Goal: Task Accomplishment & Management: Complete application form

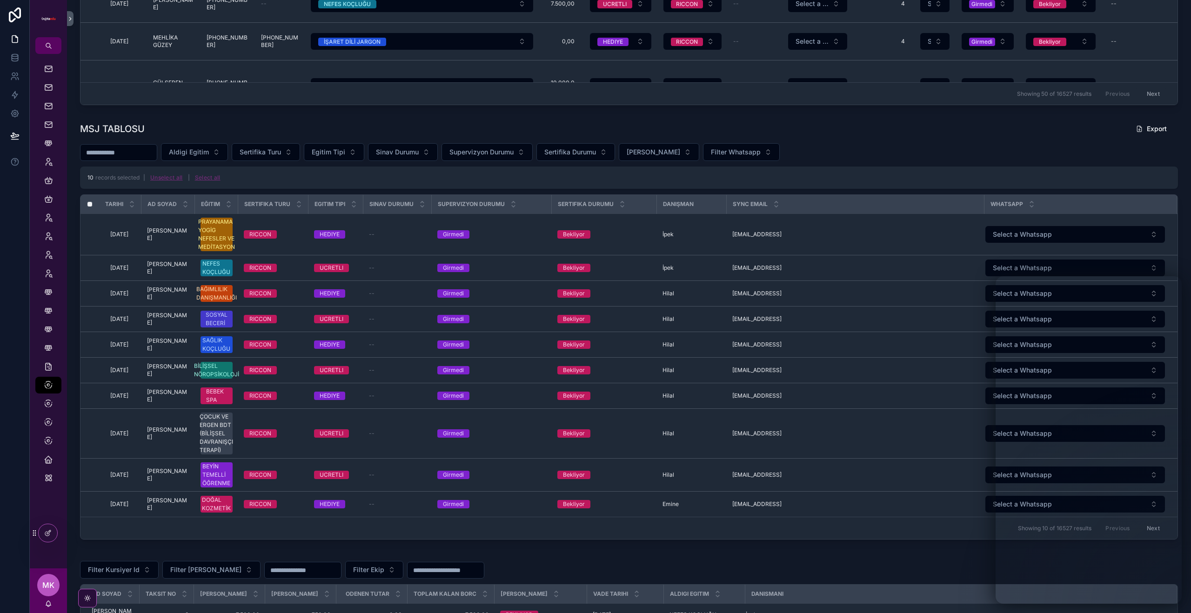
scroll to position [940, 0]
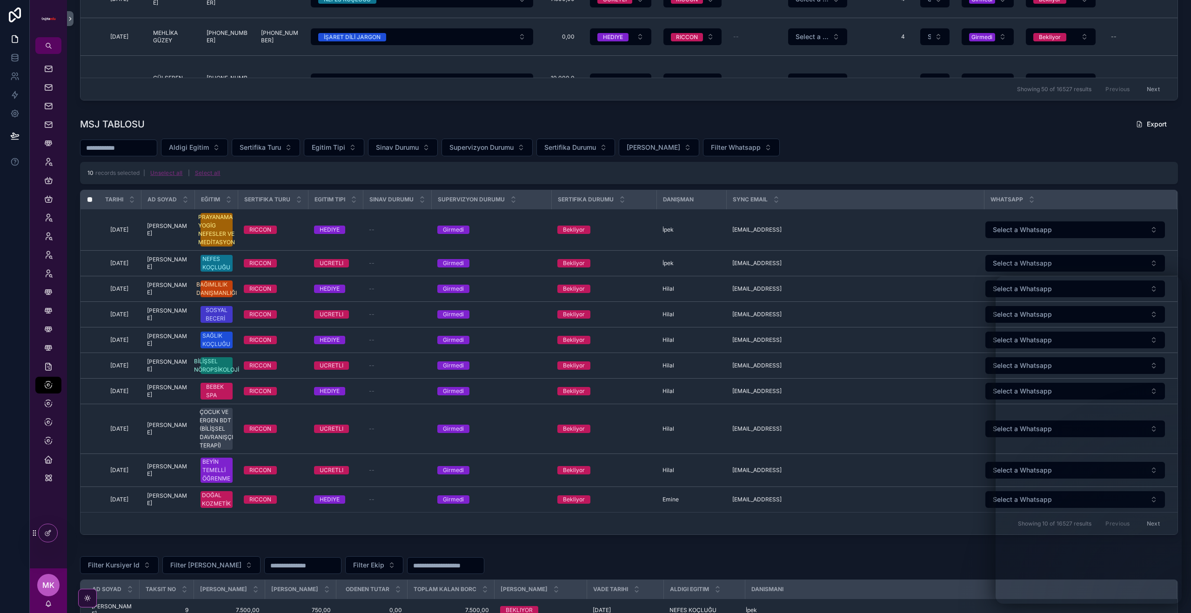
click at [986, 141] on div "Aldigi Egitim Sertifika Turu Egitim Tipi Sinav Durumu Supervizyon Durumu Sertif…" at bounding box center [629, 148] width 1098 height 18
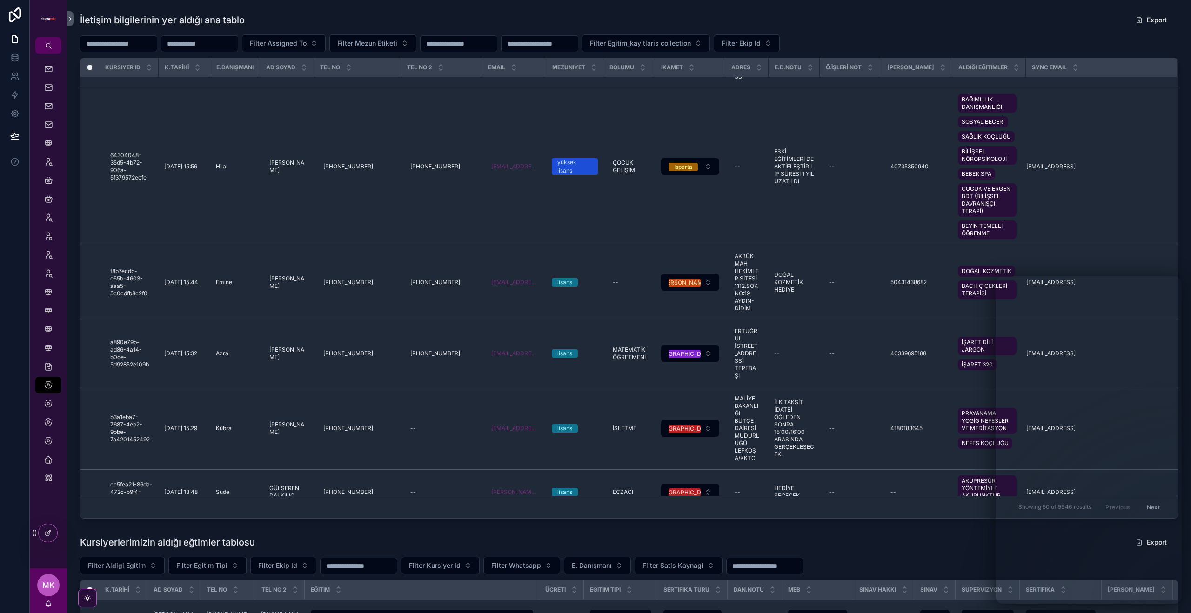
scroll to position [0, 0]
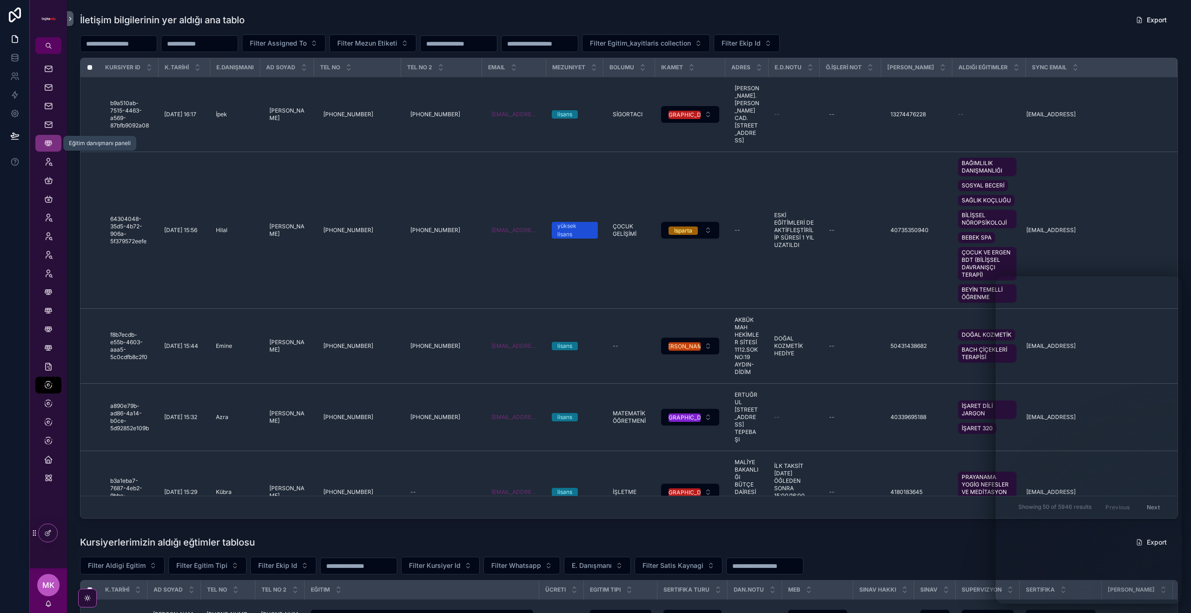
click at [50, 141] on icon "scrollable content" at bounding box center [48, 143] width 9 height 9
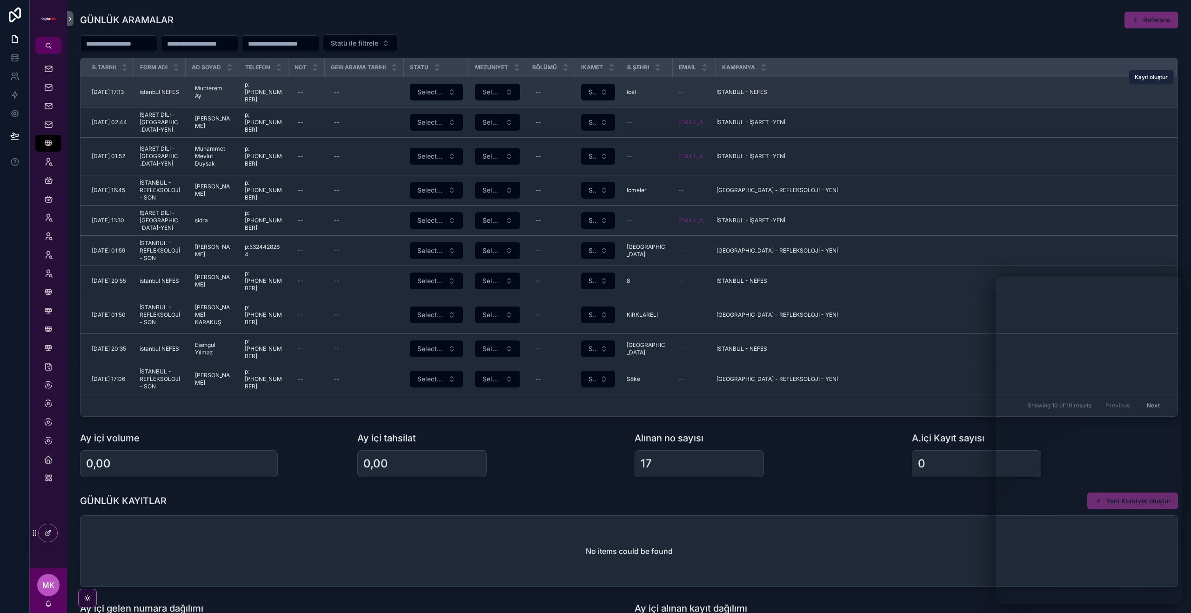
click at [1147, 75] on span "Kayıt oluştur" at bounding box center [1150, 76] width 33 height 7
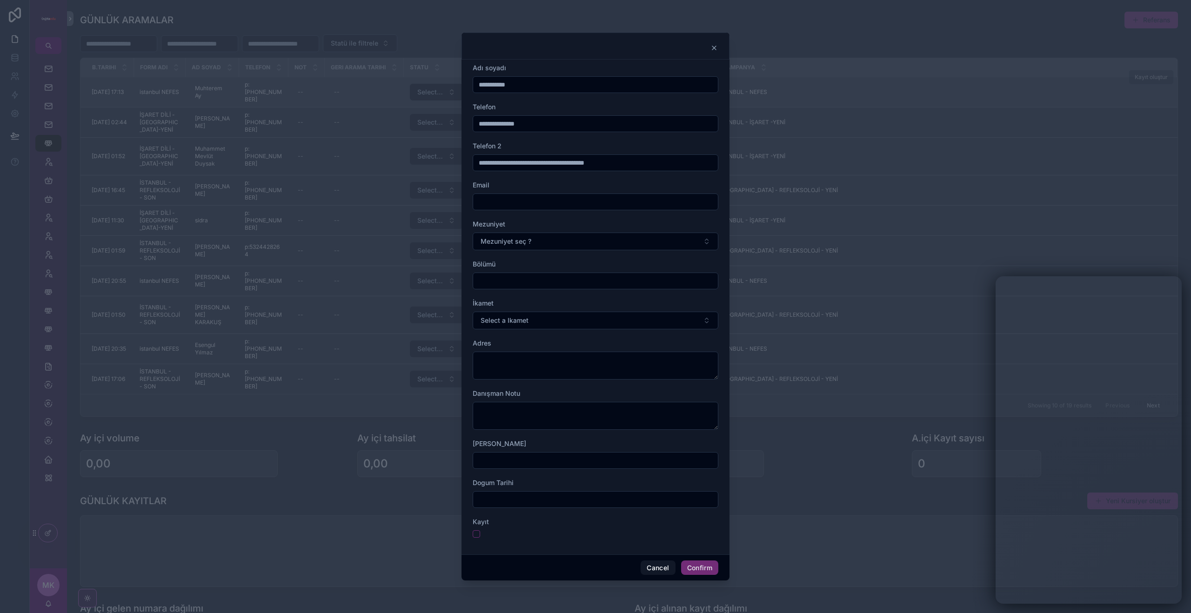
click at [716, 50] on icon at bounding box center [714, 48] width 4 height 4
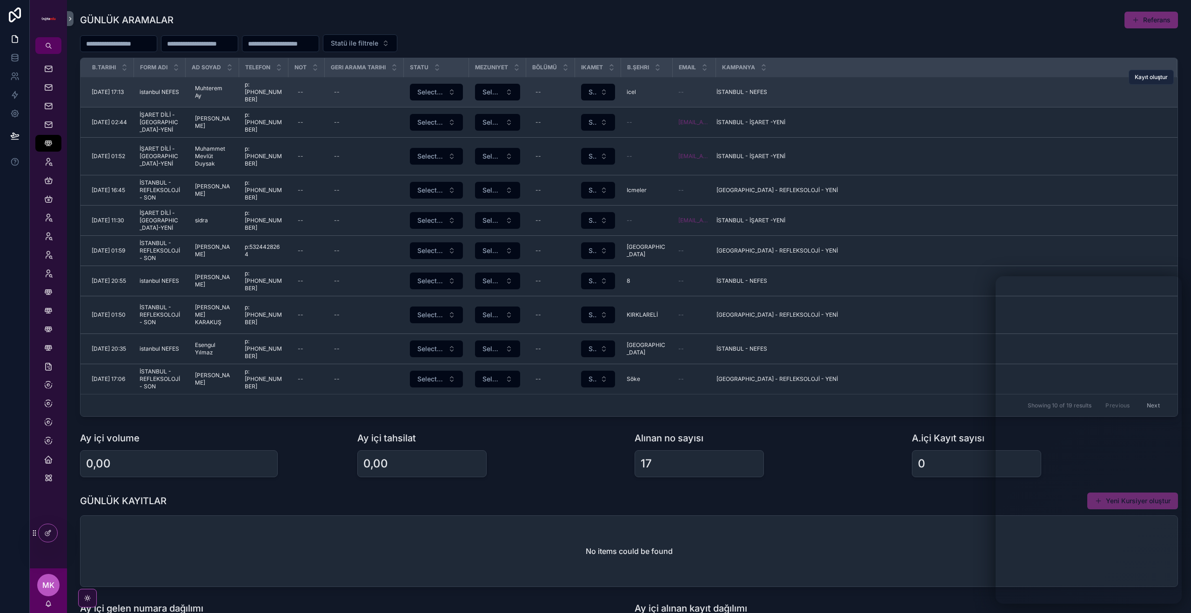
click at [1152, 80] on span "Kayıt oluştur" at bounding box center [1150, 76] width 33 height 7
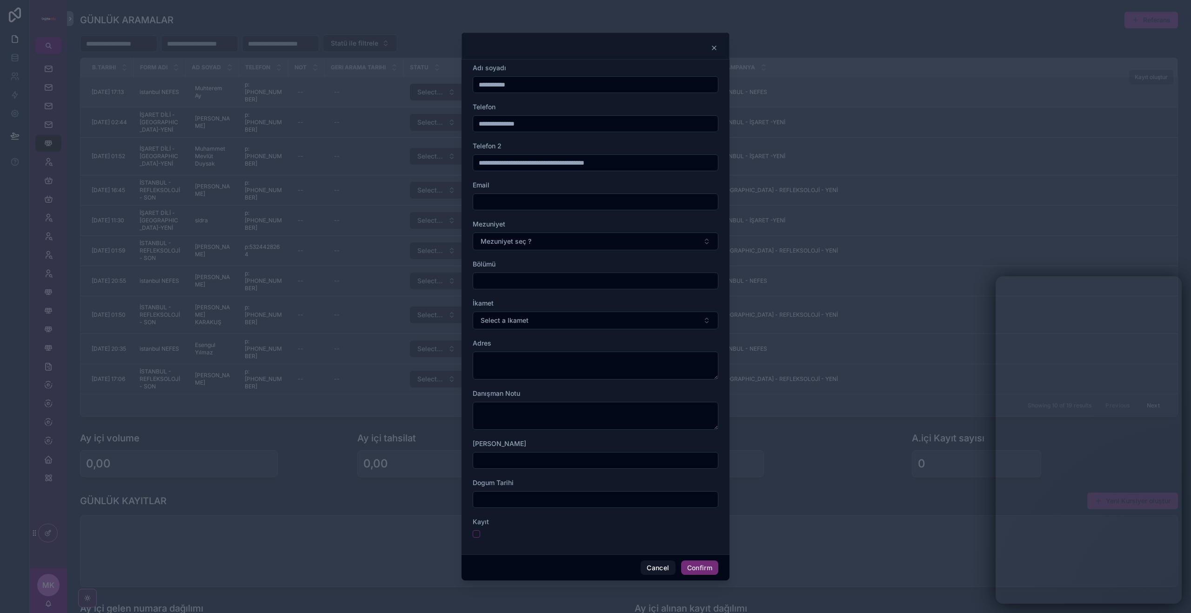
click at [531, 81] on input "**********" at bounding box center [595, 84] width 245 height 13
click at [580, 180] on div "Email" at bounding box center [596, 184] width 246 height 9
click at [476, 536] on button "button" at bounding box center [476, 533] width 7 height 7
click at [700, 572] on button "Confirm" at bounding box center [699, 567] width 37 height 15
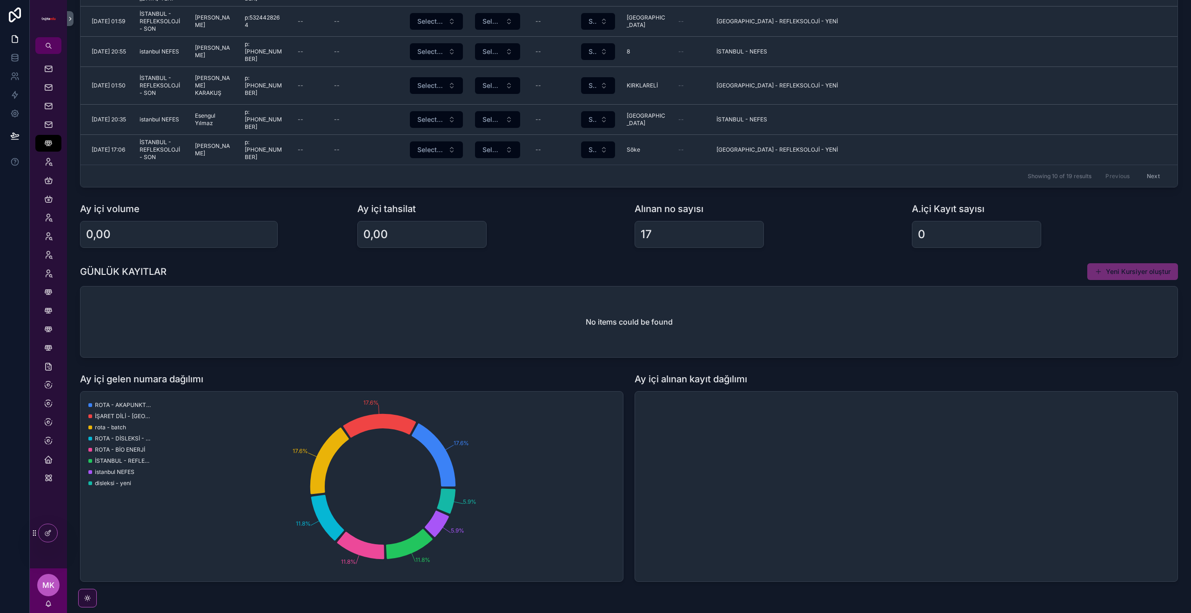
scroll to position [227, 0]
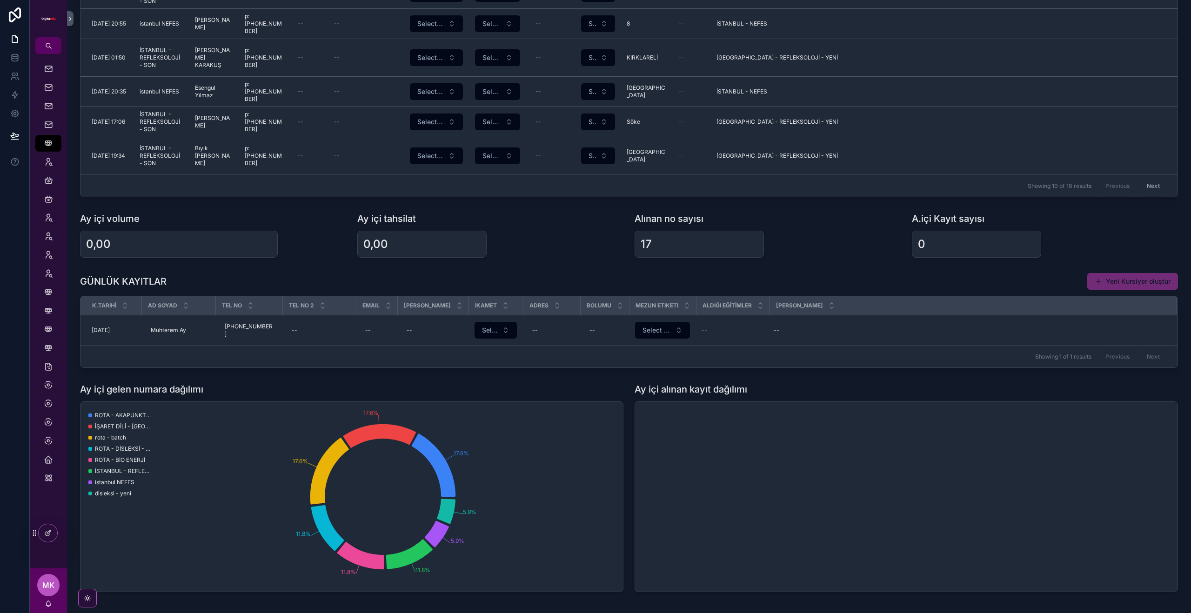
click at [215, 296] on th "tel no" at bounding box center [248, 305] width 67 height 19
drag, startPoint x: 213, startPoint y: 292, endPoint x: 193, endPoint y: 292, distance: 19.5
click at [213, 296] on div "scrollable content" at bounding box center [215, 305] width 4 height 19
click at [329, 296] on tr "K.Tarihİ ad soyad tel no tel no 2 Email Tc Kimlik Ikamet Adres Bolumu Mezun Eti…" at bounding box center [628, 305] width 1097 height 19
drag, startPoint x: 331, startPoint y: 291, endPoint x: 280, endPoint y: 291, distance: 50.7
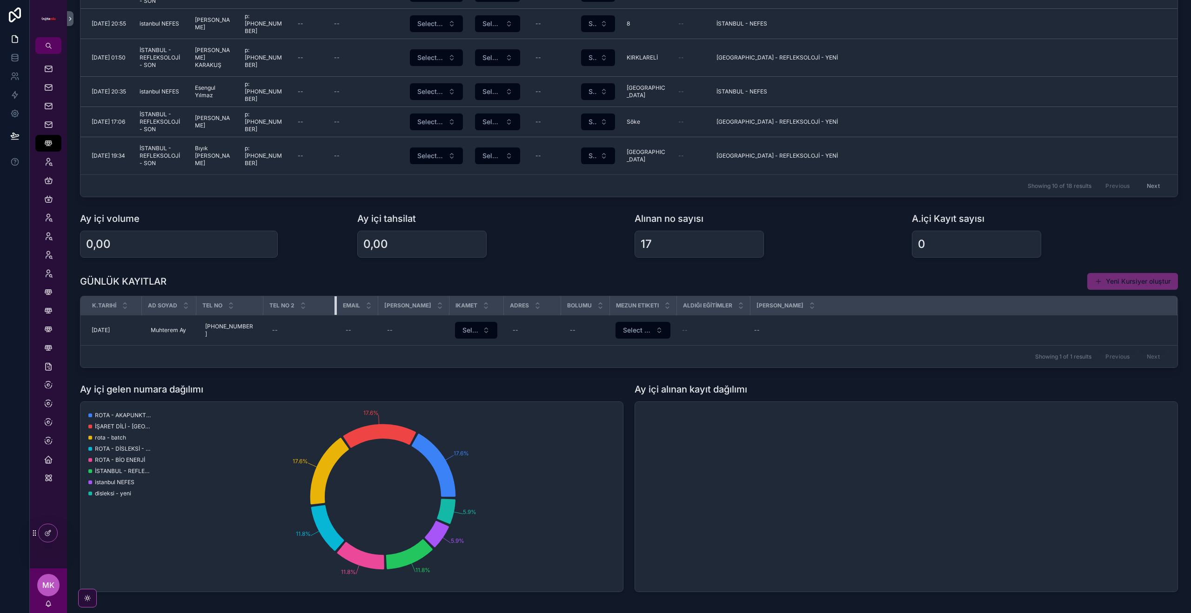
click at [280, 296] on th "tel no 2" at bounding box center [299, 305] width 73 height 19
click at [1024, 297] on div "[PERSON_NAME]" at bounding box center [950, 306] width 449 height 18
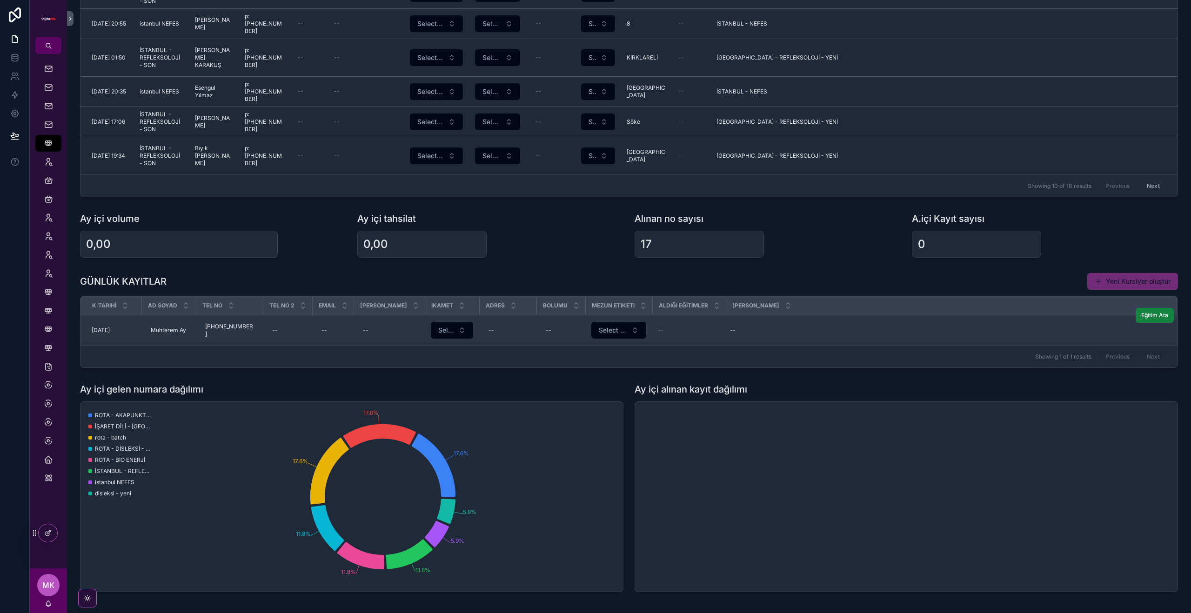
click at [1155, 312] on span "Eğitim Ata" at bounding box center [1154, 315] width 27 height 7
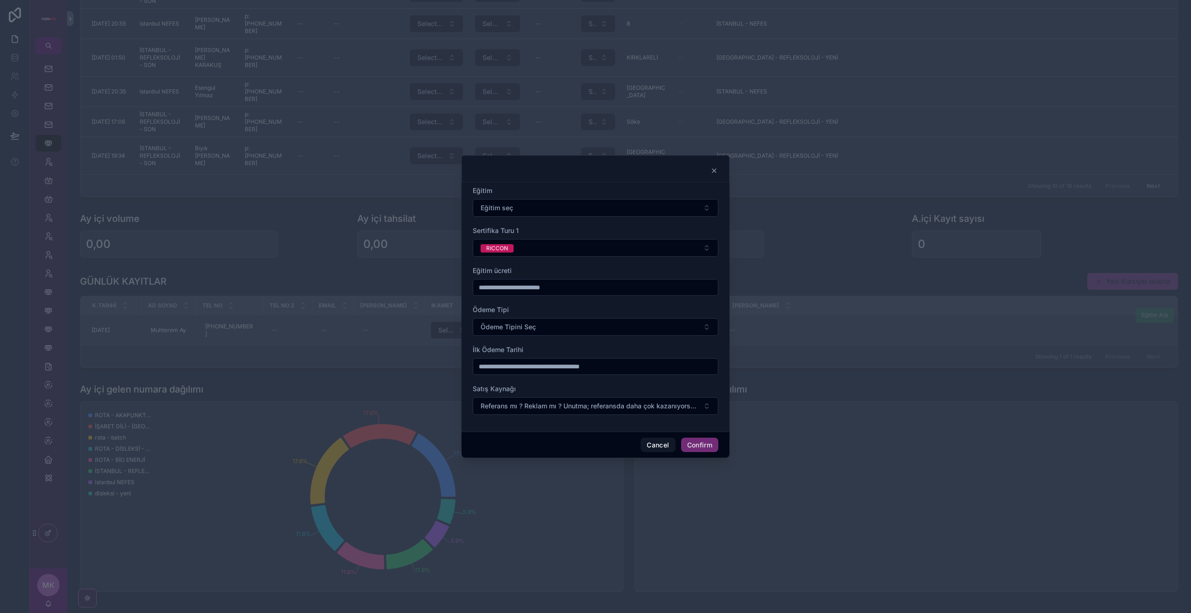
scroll to position [227, 0]
click at [525, 212] on button "Eğitim seç" at bounding box center [596, 208] width 246 height 18
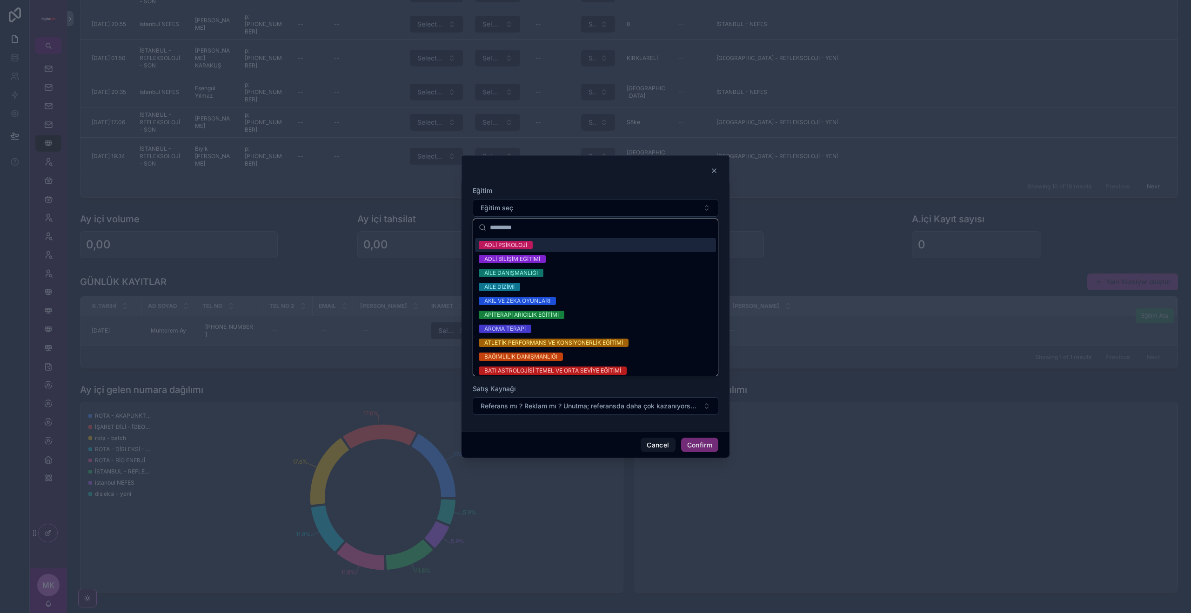
click at [525, 246] on div "ADLİ PSİKOLOJİ" at bounding box center [505, 245] width 43 height 8
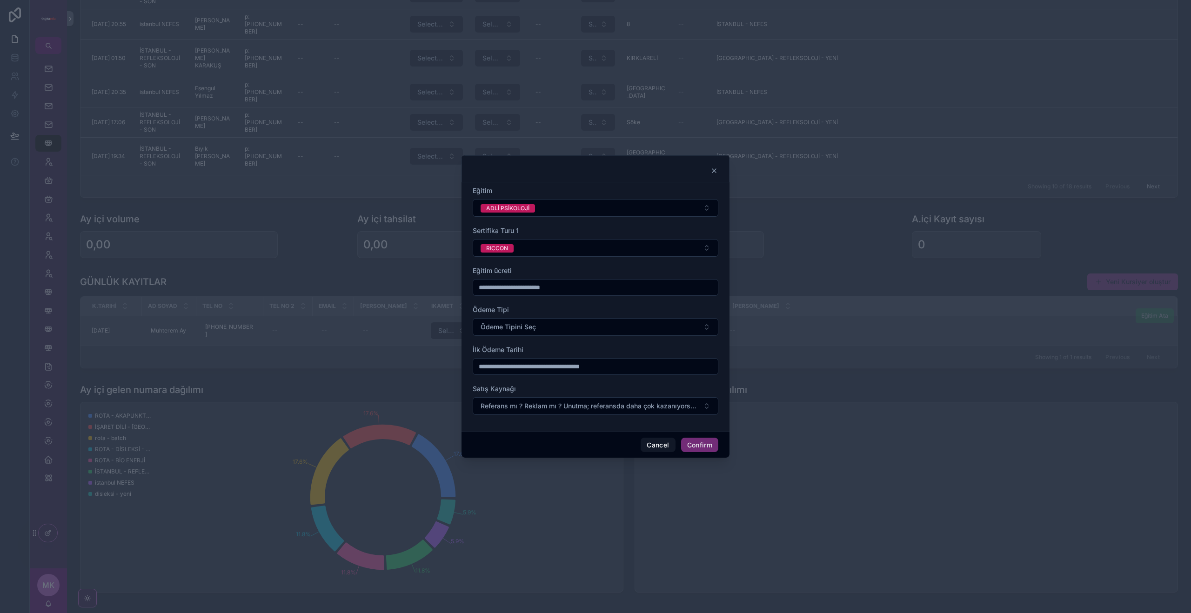
click at [539, 289] on input "text" at bounding box center [595, 287] width 245 height 13
type input "******"
click at [489, 328] on span "Ödeme Tipini Seç" at bounding box center [507, 326] width 55 height 9
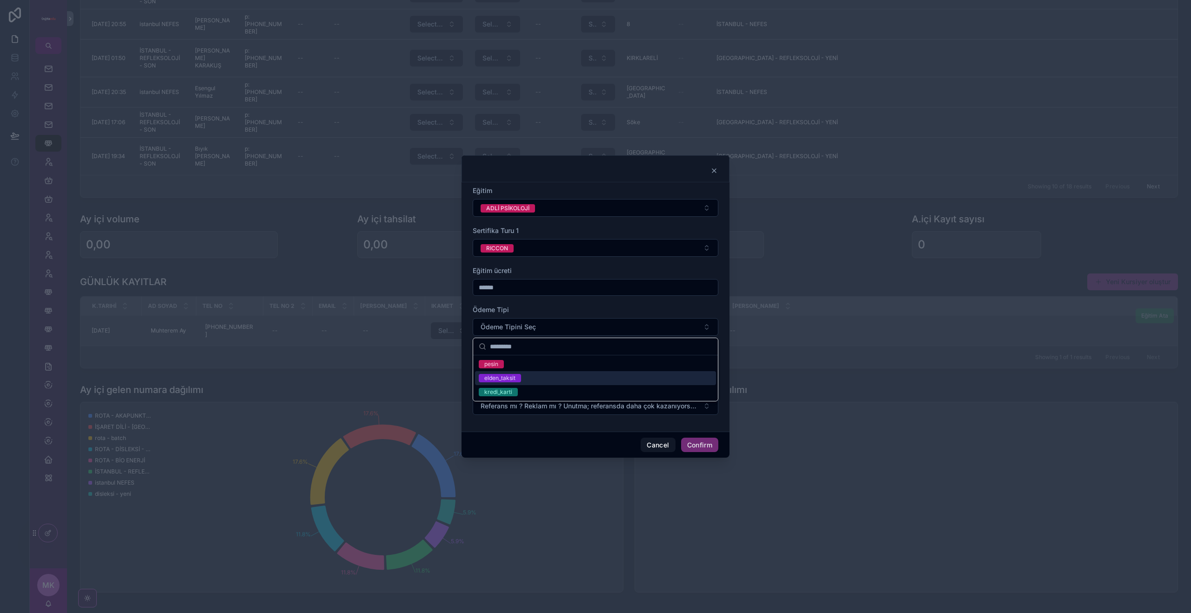
click at [534, 379] on div "elden_taksit" at bounding box center [595, 378] width 241 height 14
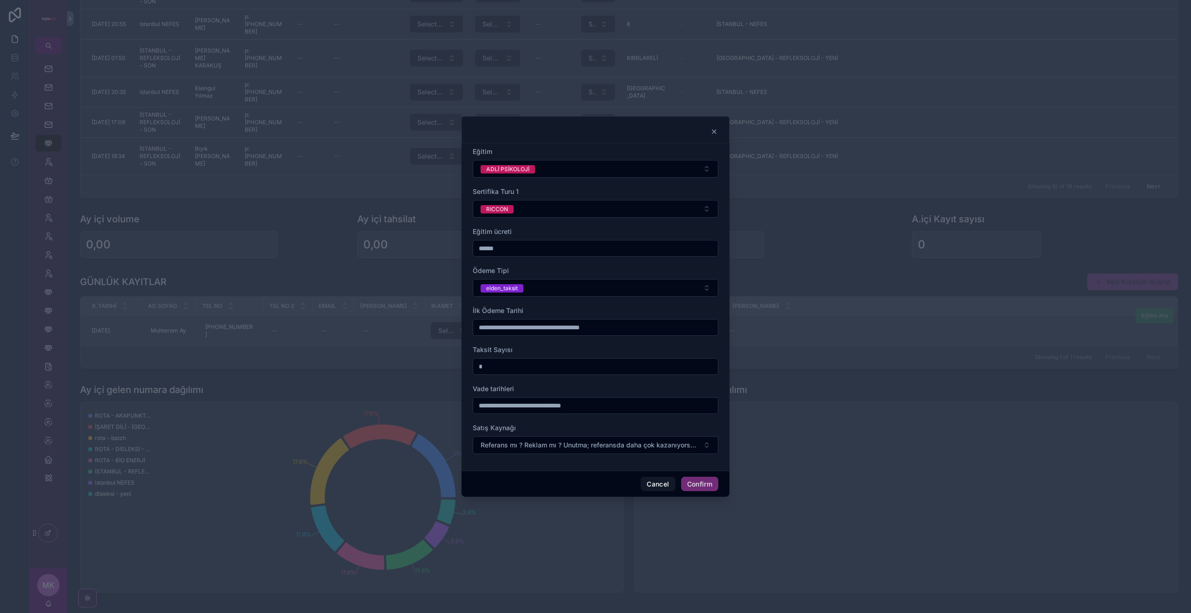
click at [506, 323] on input "text" at bounding box center [595, 327] width 245 height 13
click at [504, 330] on input "text" at bounding box center [595, 327] width 245 height 13
drag, startPoint x: 560, startPoint y: 482, endPoint x: 501, endPoint y: 352, distance: 143.6
click at [560, 482] on button "30" at bounding box center [561, 486] width 17 height 17
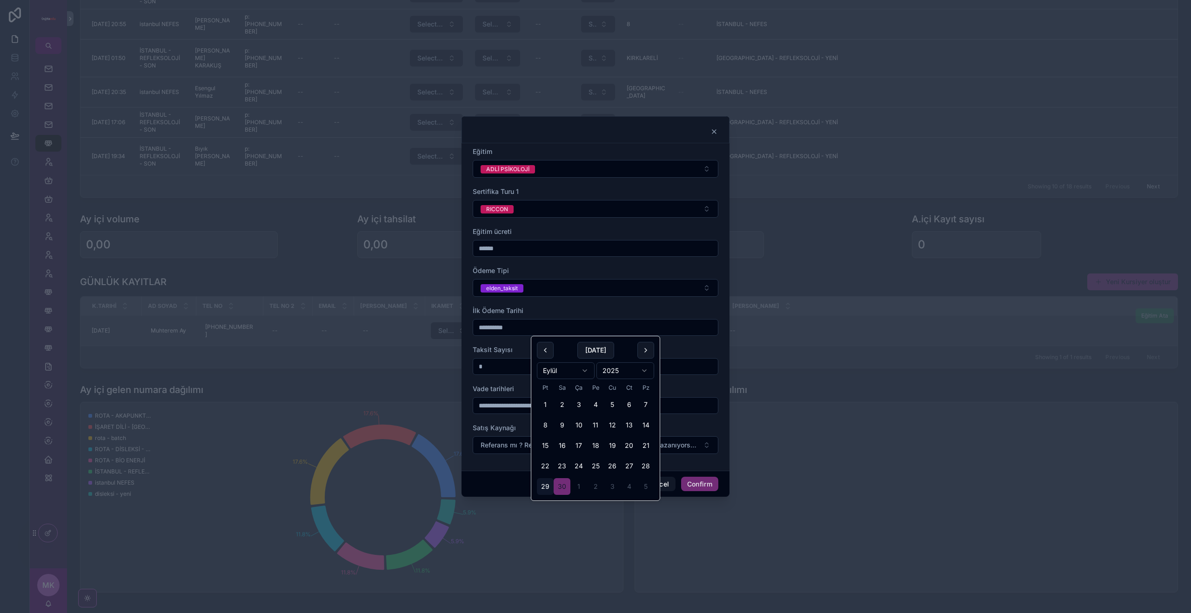
type input "**********"
click at [501, 352] on span "Taksit Sayısı" at bounding box center [493, 350] width 40 height 8
click at [499, 368] on input "*" at bounding box center [595, 366] width 245 height 13
type input "**"
click at [589, 405] on input "text" at bounding box center [595, 405] width 245 height 13
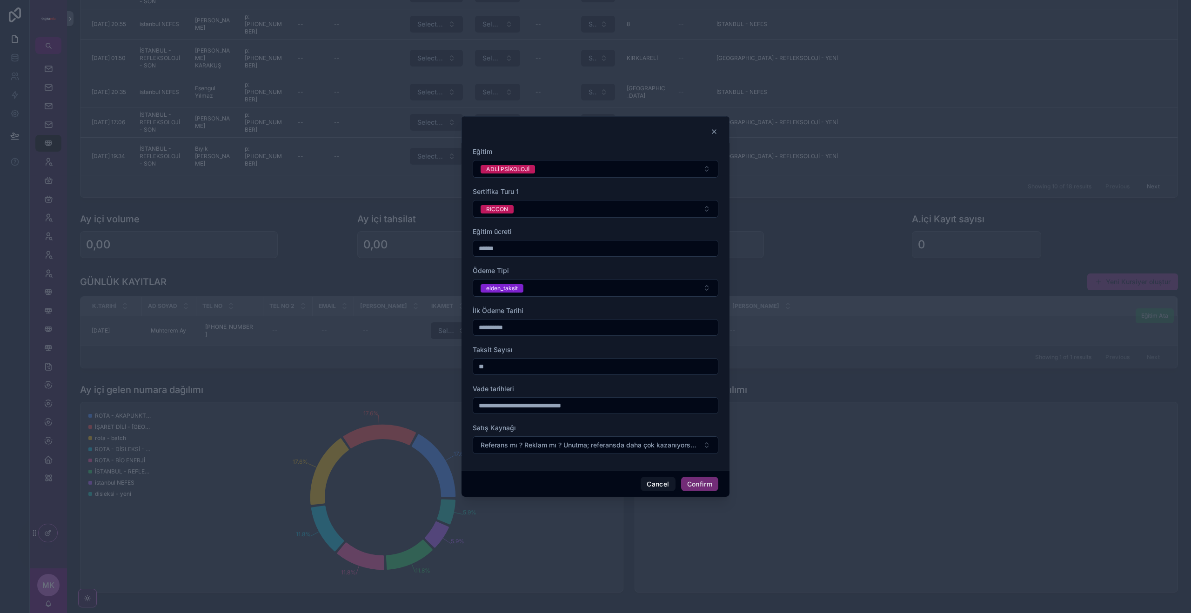
type input "**"
click at [545, 446] on span "Referans mı ? Reklam mı ? Unutma; referansda daha çok kazanıyorsun. 💵" at bounding box center [589, 444] width 219 height 9
click at [508, 484] on span "REKLAM" at bounding box center [496, 482] width 34 height 8
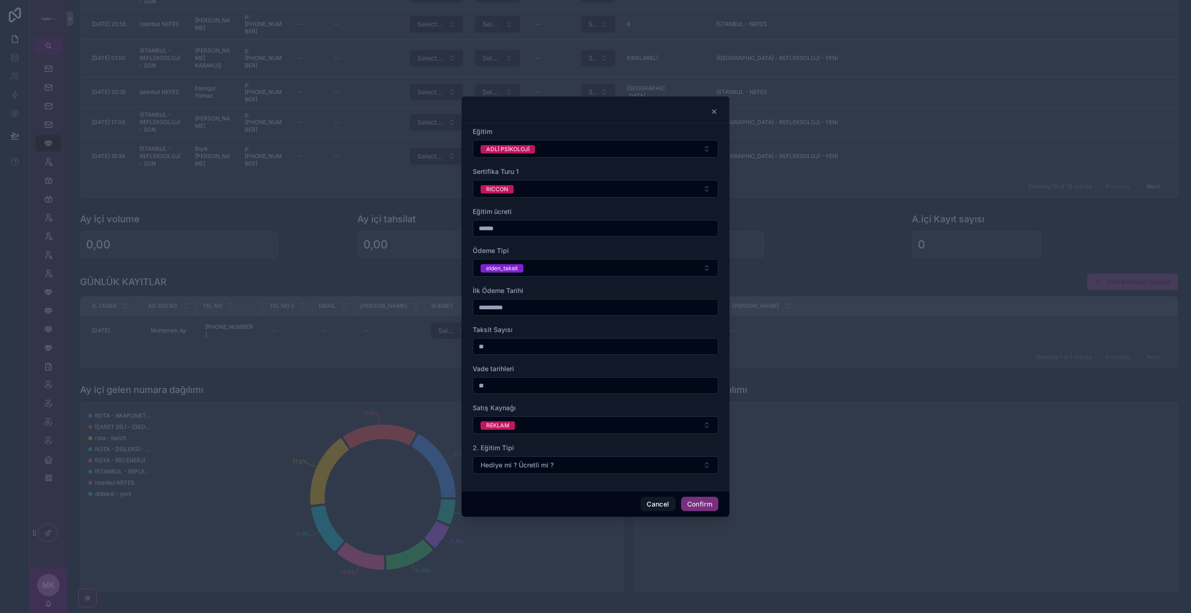
click at [700, 506] on button "Confirm" at bounding box center [699, 504] width 37 height 15
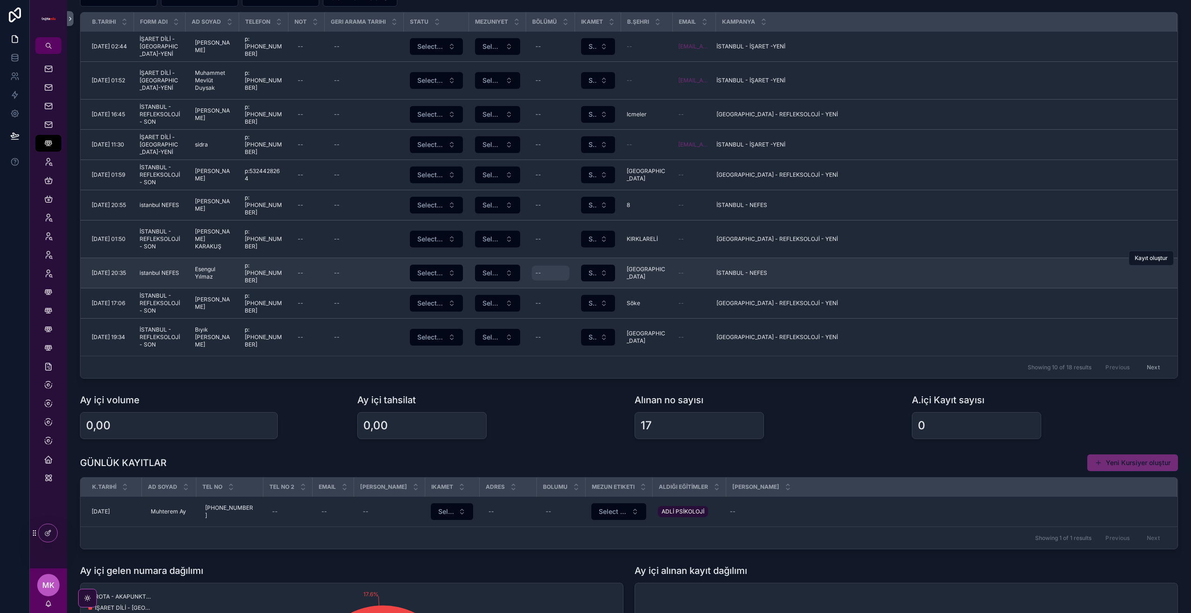
scroll to position [0, 0]
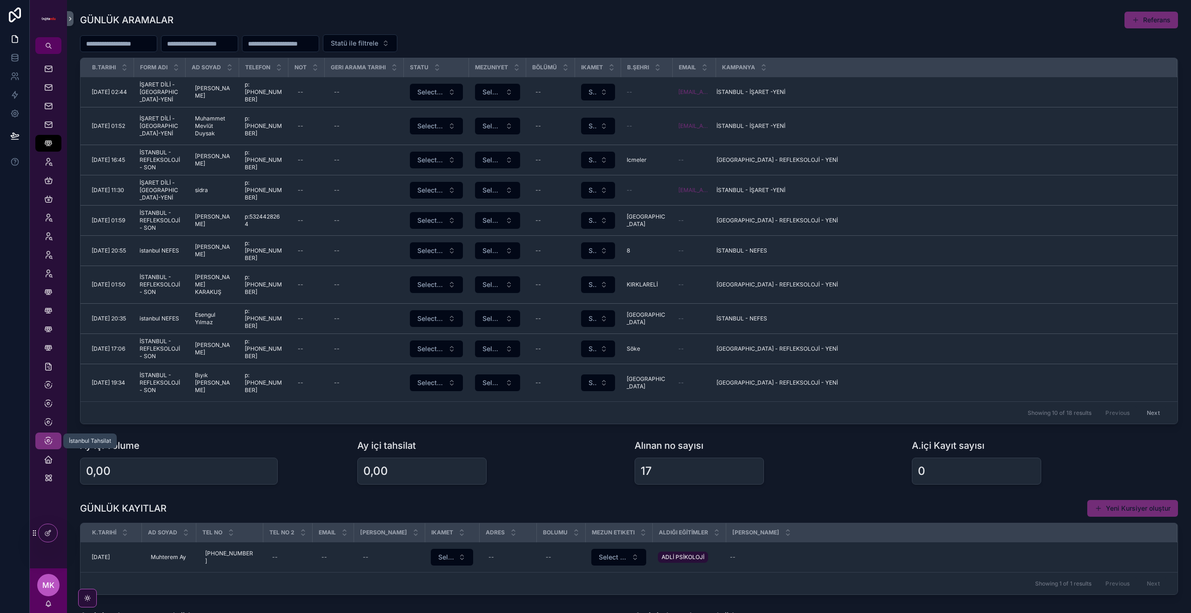
click at [47, 440] on icon "scrollable content" at bounding box center [48, 440] width 9 height 9
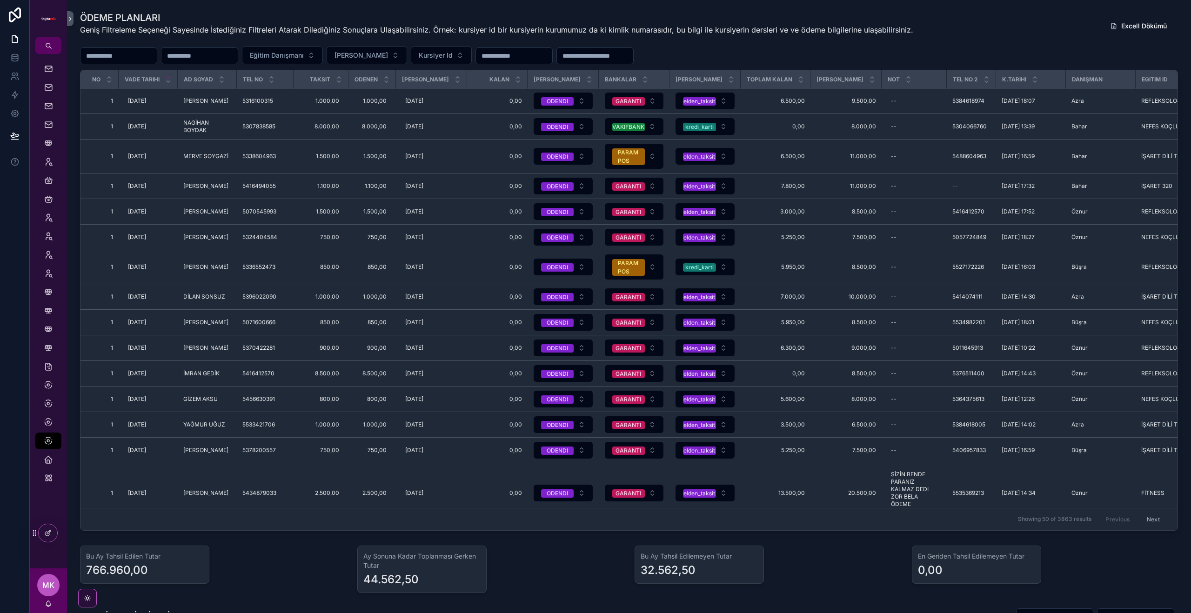
scroll to position [24, 0]
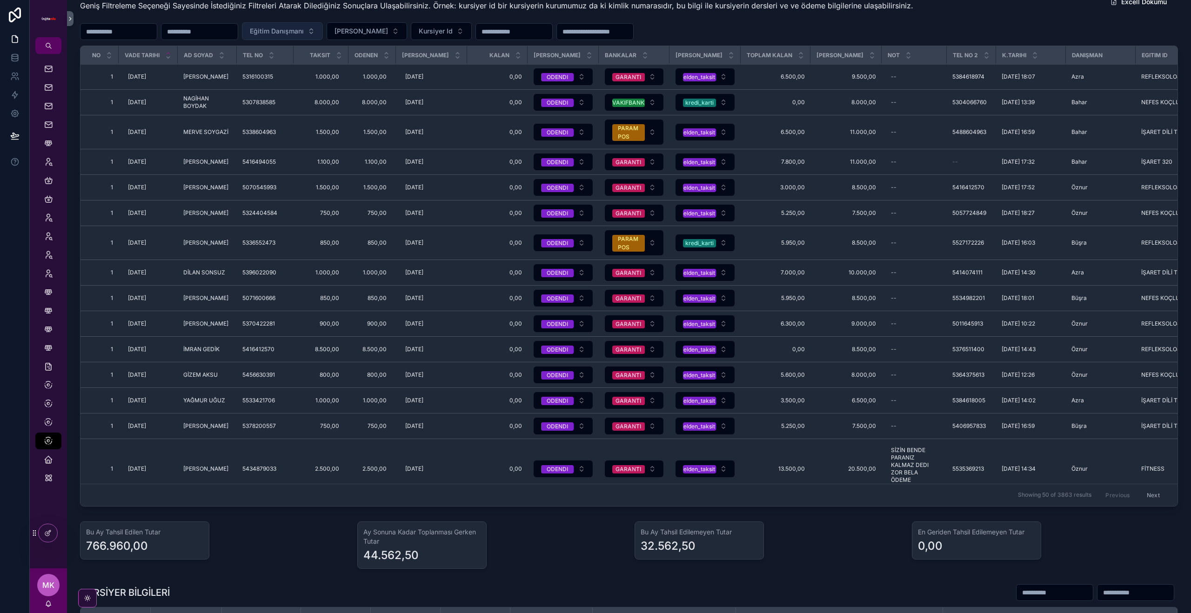
click at [304, 31] on span "Eğitim Danışmanı" at bounding box center [277, 31] width 54 height 9
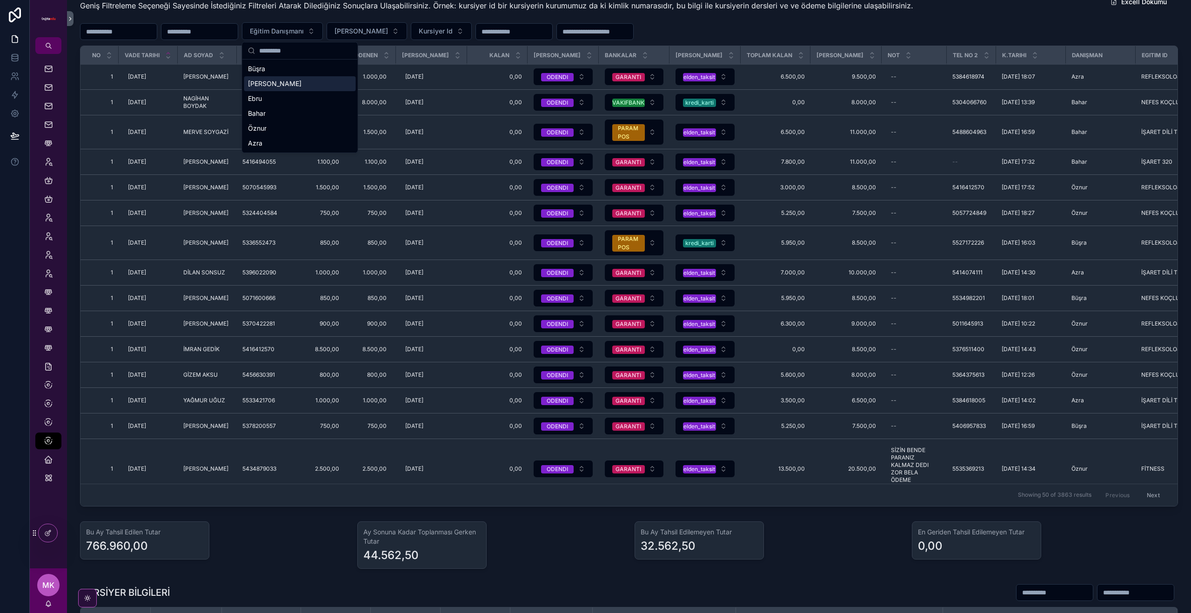
drag, startPoint x: 290, startPoint y: 82, endPoint x: 262, endPoint y: 89, distance: 29.2
click at [290, 82] on div "[PERSON_NAME]" at bounding box center [300, 83] width 112 height 15
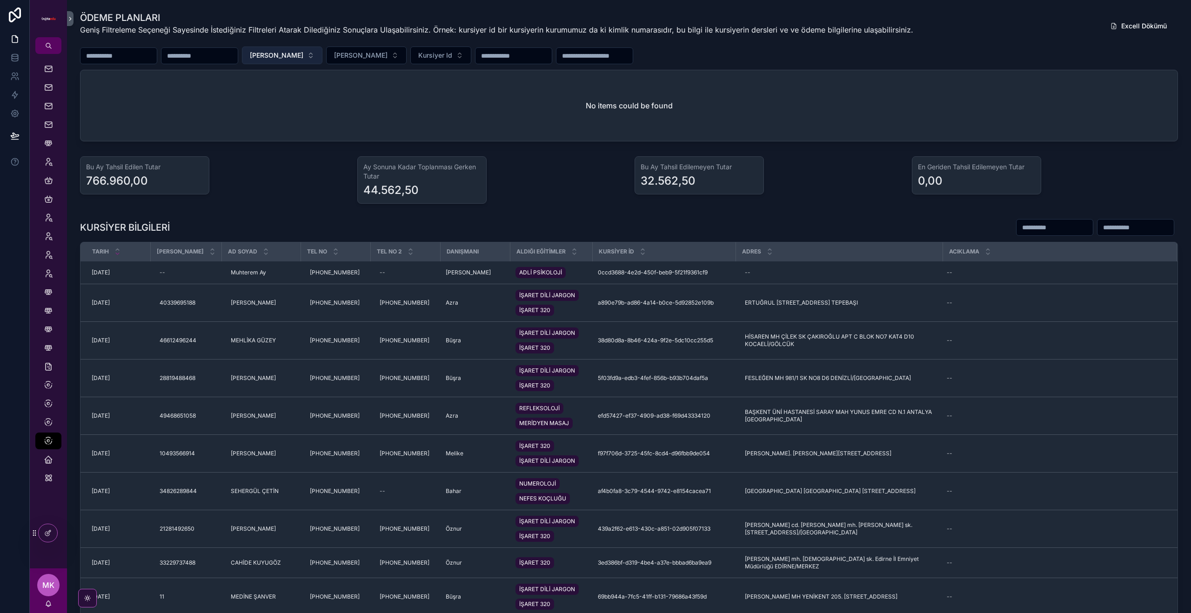
click at [291, 56] on span "[PERSON_NAME]" at bounding box center [276, 55] width 53 height 9
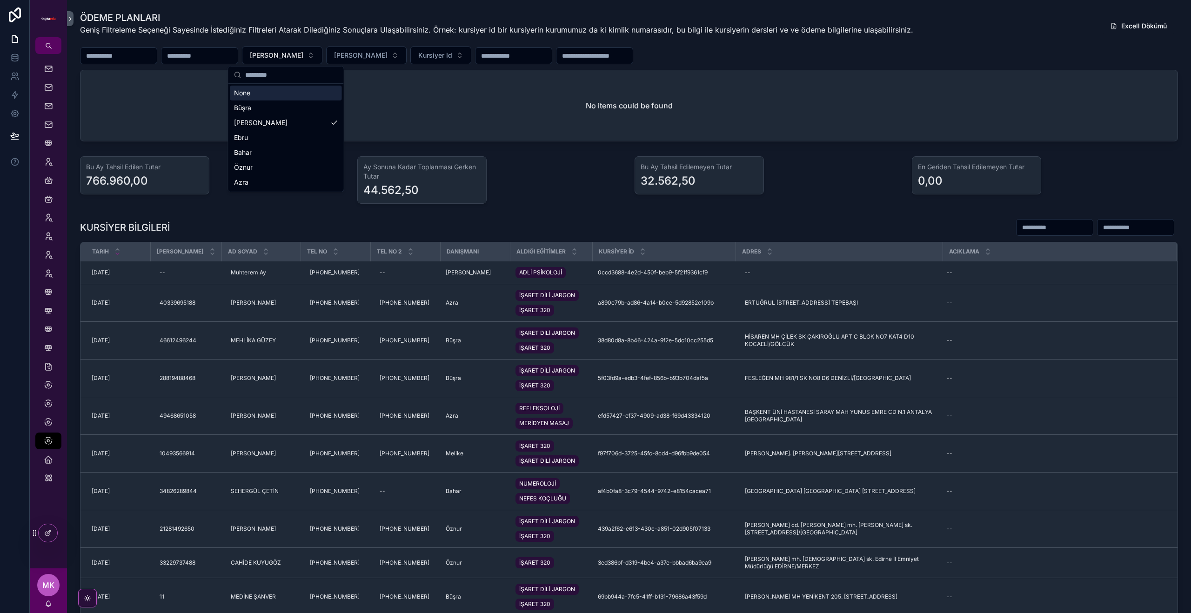
click at [298, 99] on div "None" at bounding box center [286, 93] width 112 height 15
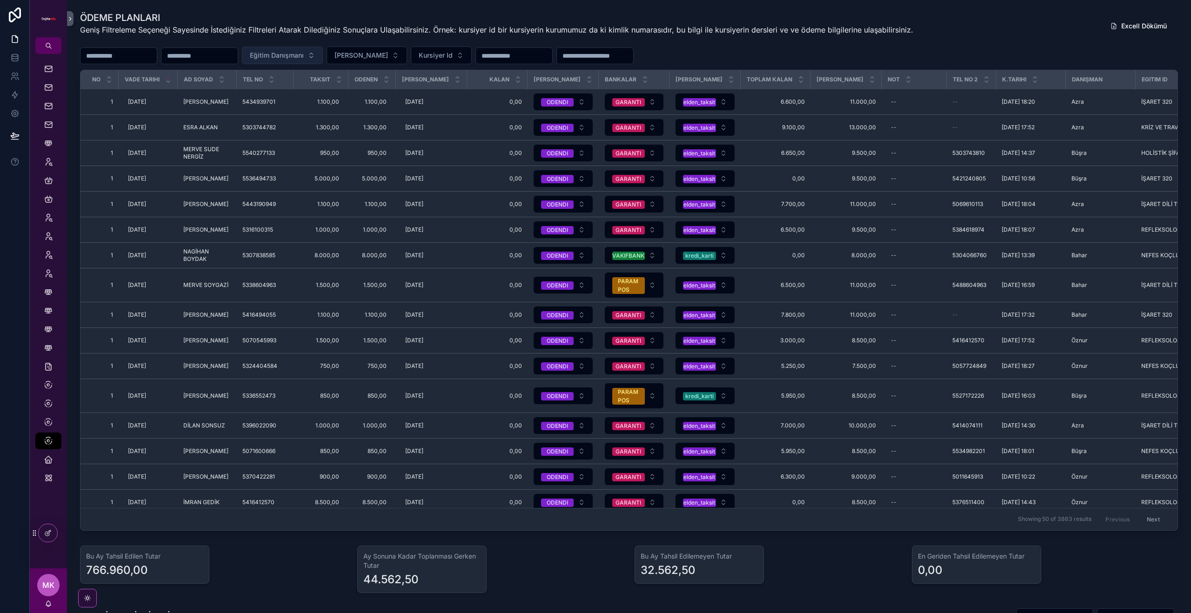
click at [323, 59] on button "Eğitim Danışmanı" at bounding box center [282, 56] width 81 height 18
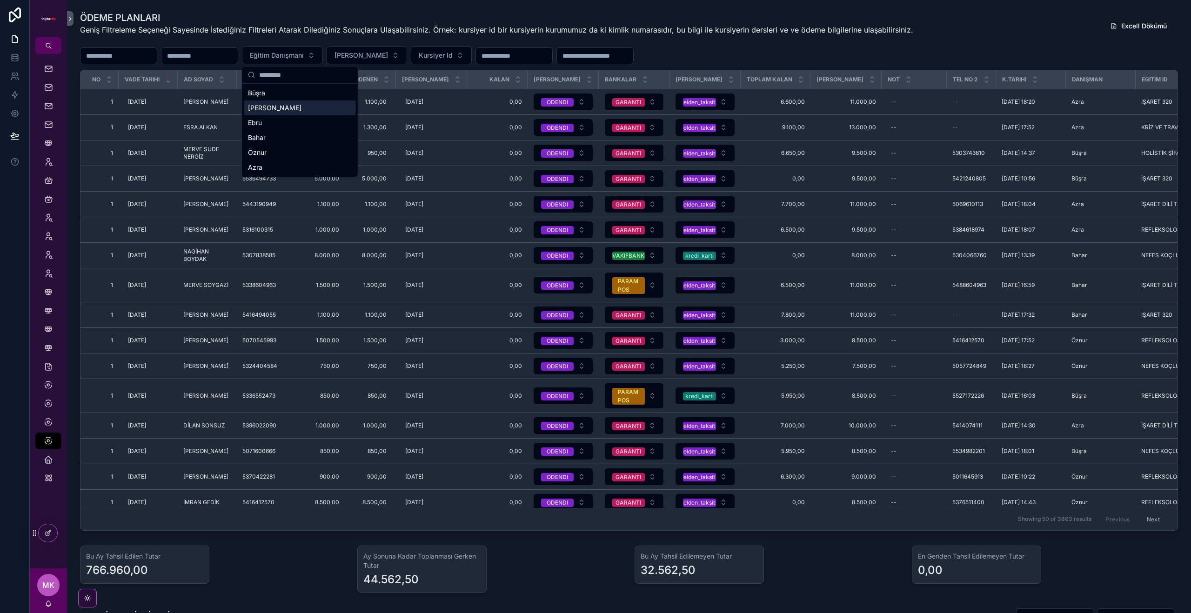
click at [298, 107] on div "[PERSON_NAME]" at bounding box center [300, 107] width 112 height 15
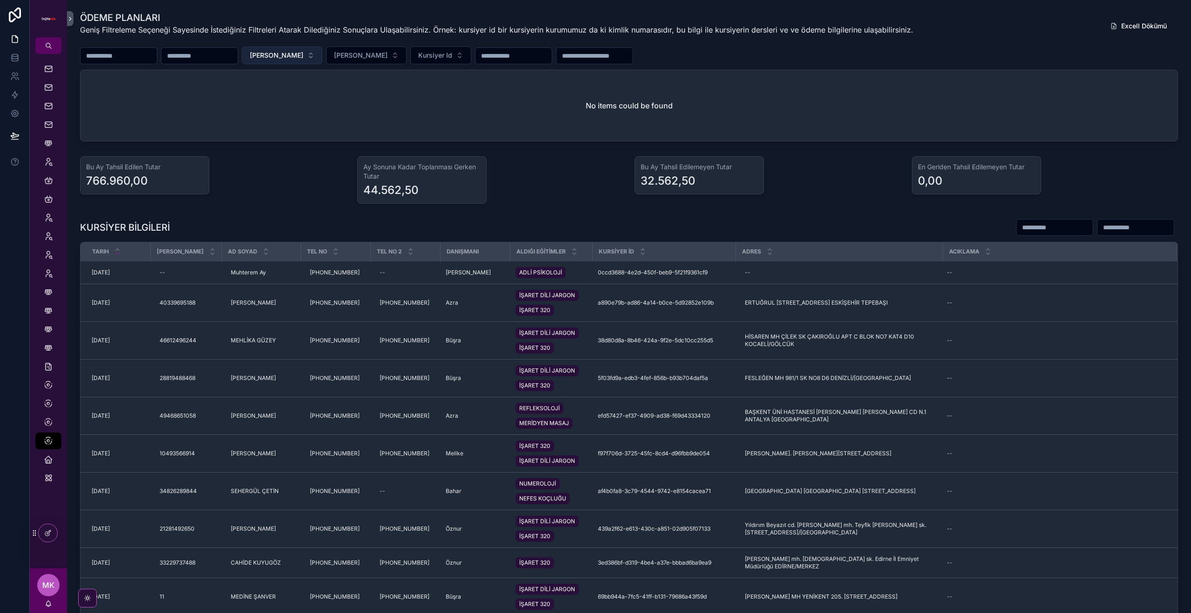
click at [267, 55] on span "[PERSON_NAME]" at bounding box center [276, 55] width 53 height 9
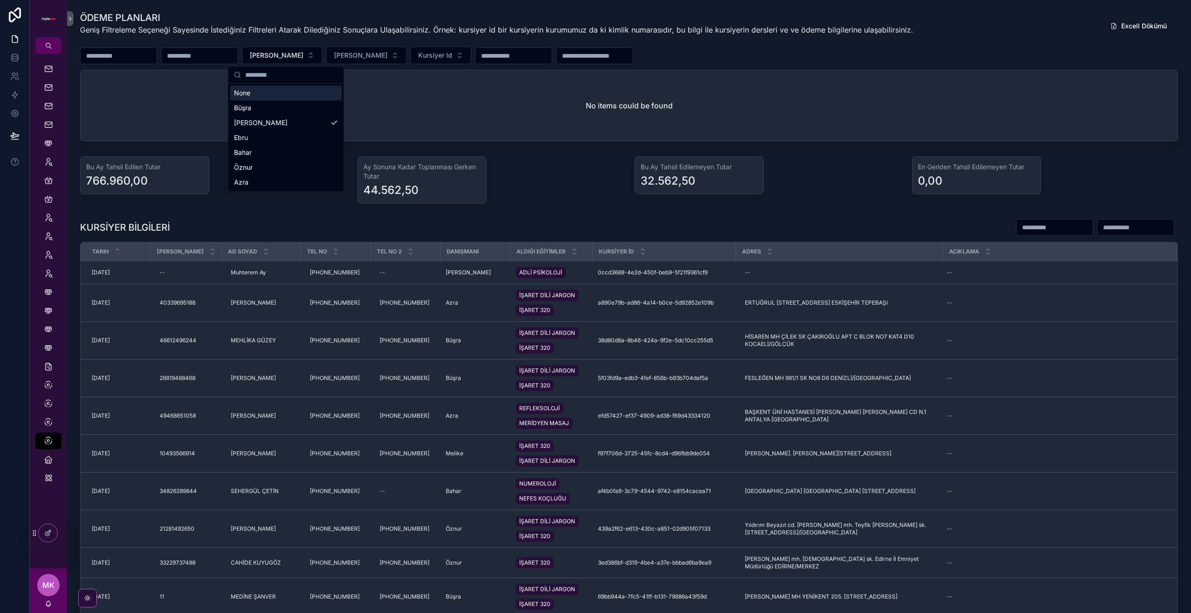
click at [319, 90] on div "None" at bounding box center [286, 93] width 112 height 15
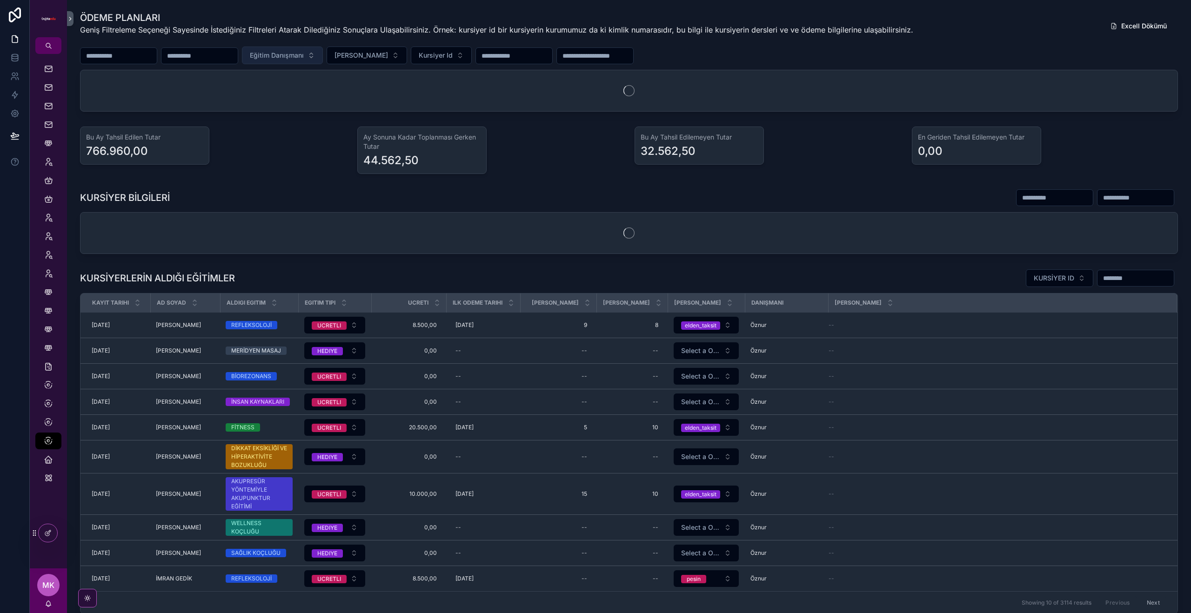
click at [321, 56] on button "Eğitim Danışmanı" at bounding box center [282, 56] width 81 height 18
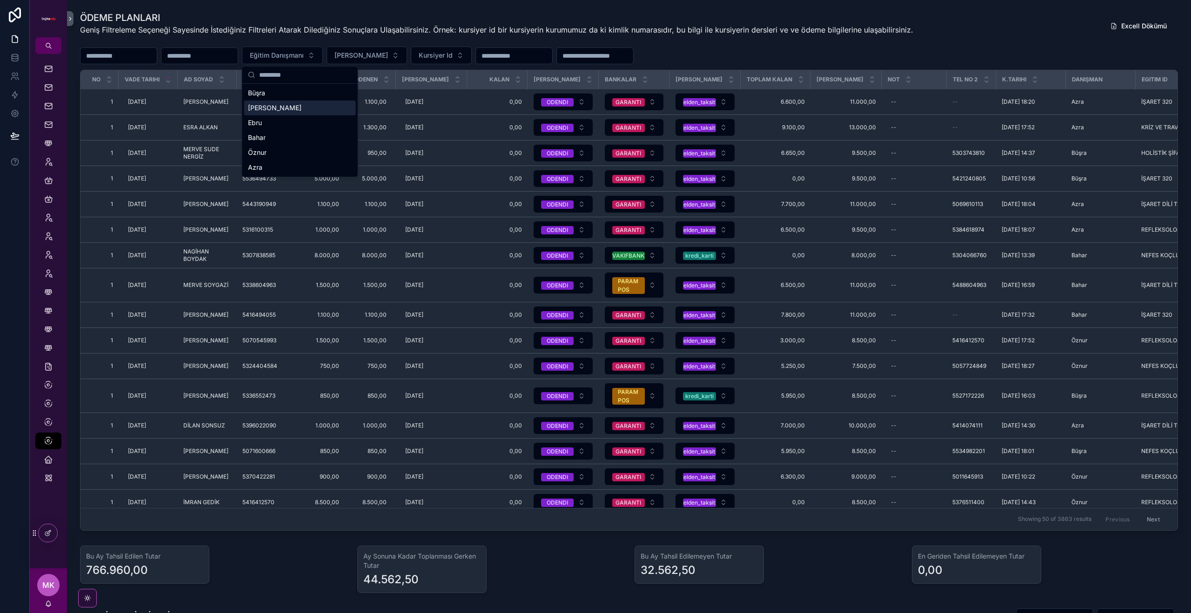
drag, startPoint x: 306, startPoint y: 106, endPoint x: 893, endPoint y: 164, distance: 589.8
click at [306, 106] on div "[PERSON_NAME]" at bounding box center [300, 107] width 112 height 15
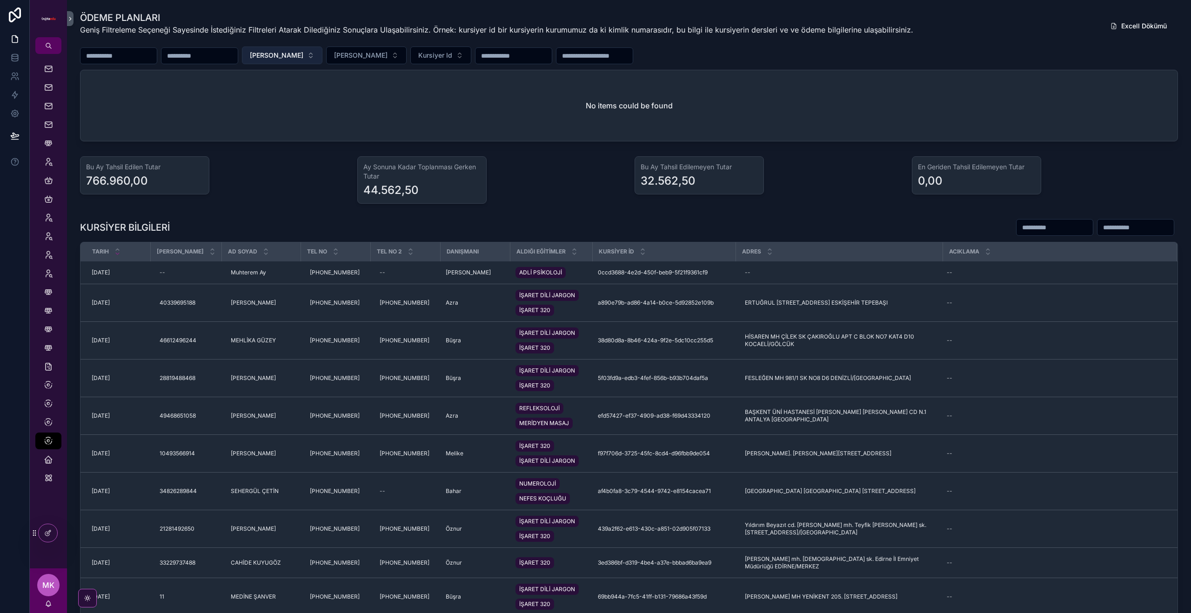
click at [284, 55] on span "[PERSON_NAME]" at bounding box center [276, 55] width 53 height 9
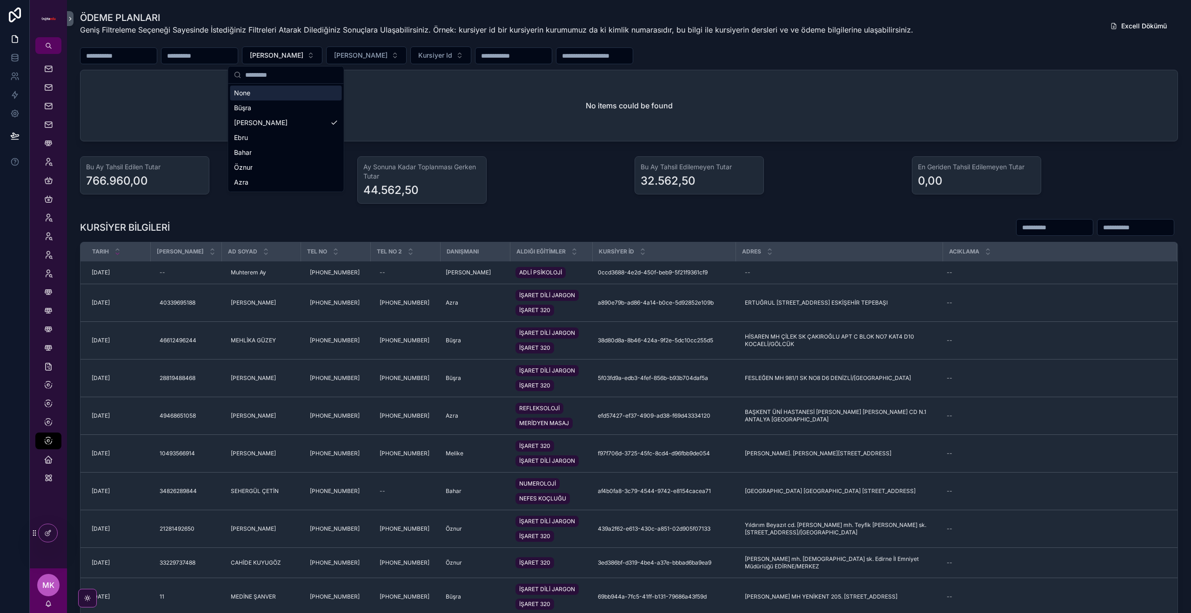
drag, startPoint x: 301, startPoint y: 95, endPoint x: 594, endPoint y: 153, distance: 298.7
click at [301, 95] on div "None" at bounding box center [286, 93] width 112 height 15
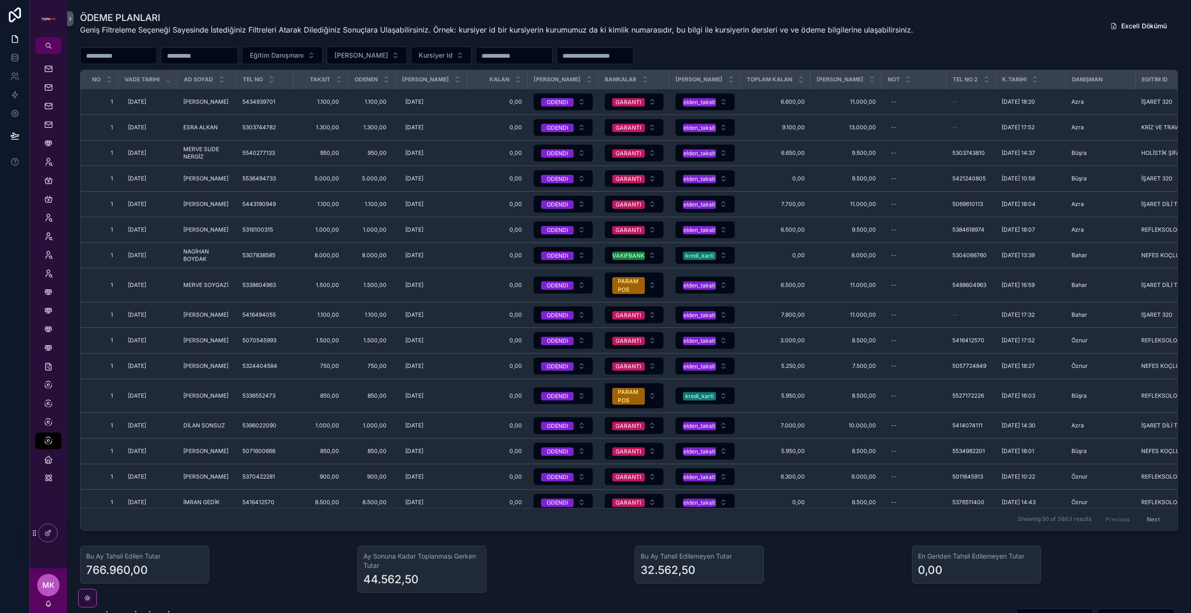
click at [75, 15] on div "ÖDEME PLANLARI Geniş Filtreleme Seçeneği Sayesinde İstediğiniz Filtreleri Atara…" at bounding box center [628, 270] width 1109 height 527
click at [73, 16] on icon "scrollable content" at bounding box center [70, 18] width 7 height 7
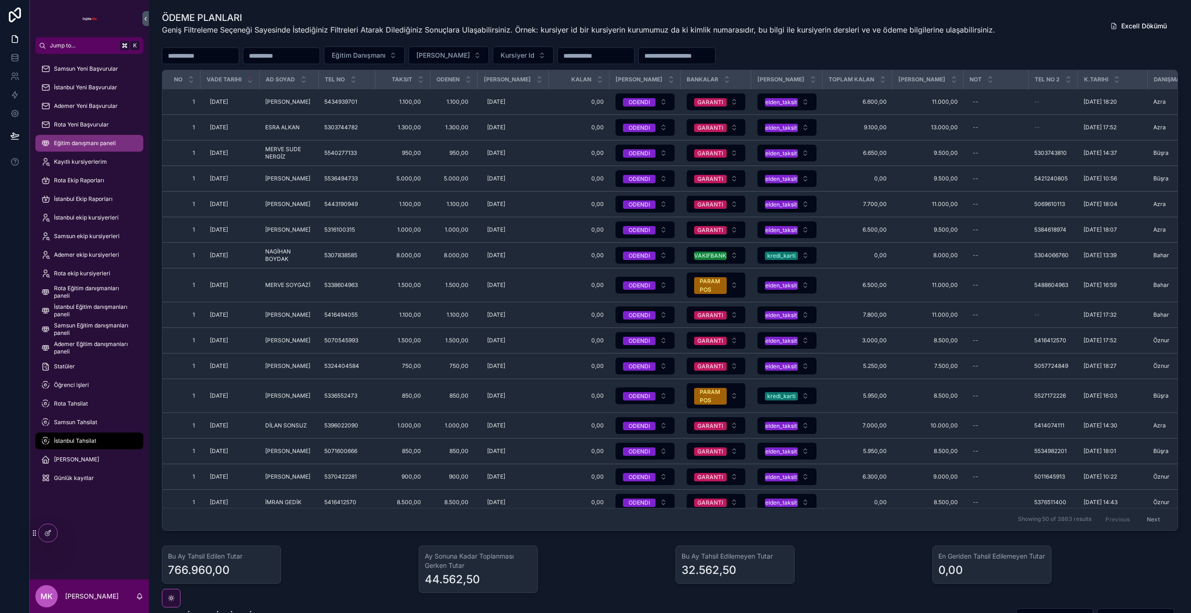
click at [102, 139] on div "Eğitim danışmanı paneli" at bounding box center [89, 143] width 97 height 15
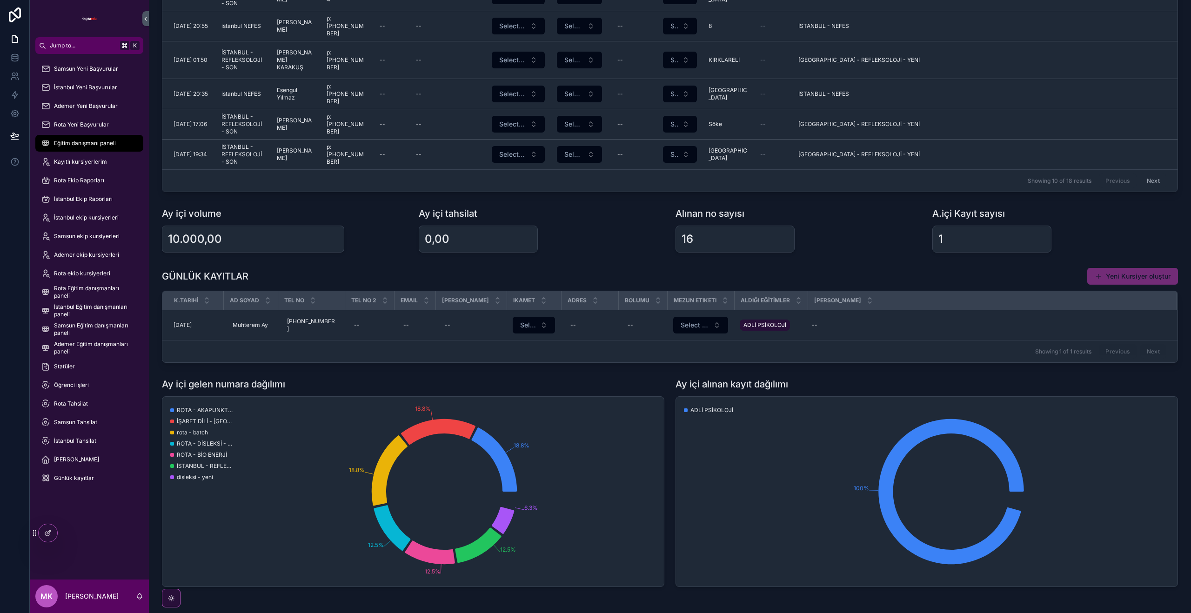
scroll to position [232, 0]
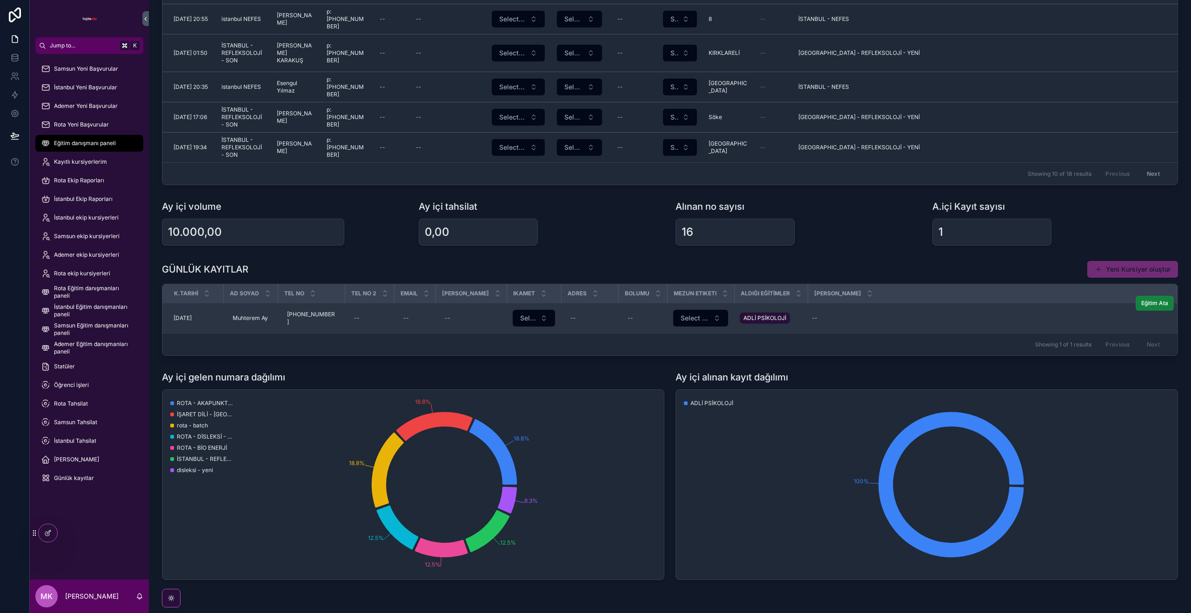
click at [1155, 300] on span "Eğitim Ata" at bounding box center [1154, 303] width 27 height 7
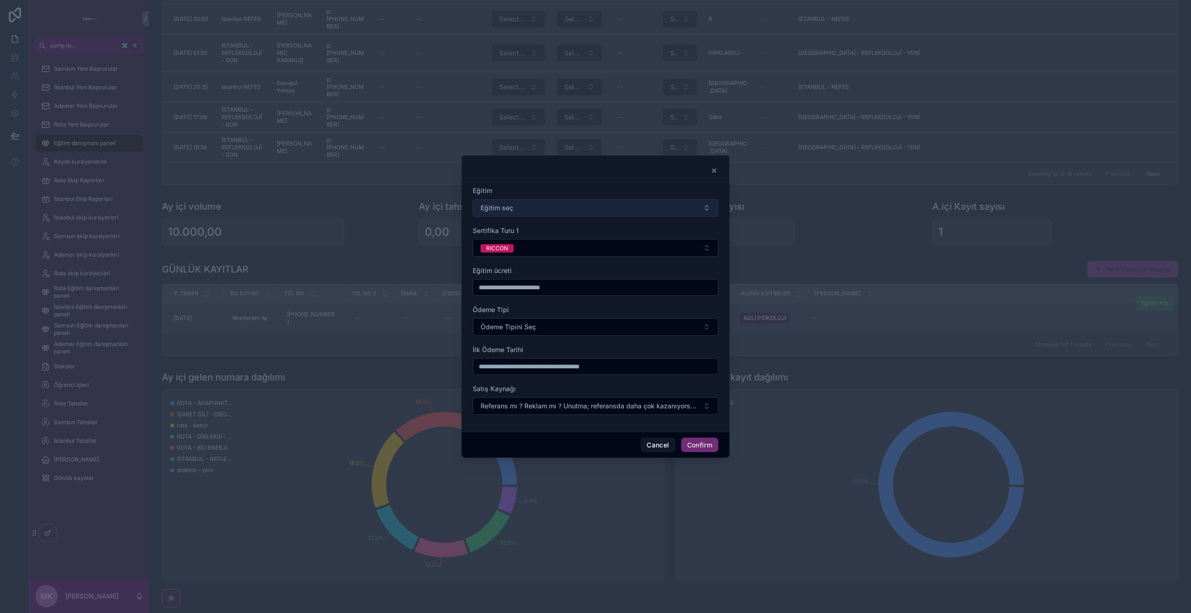
click at [523, 206] on button "Eğitim seç" at bounding box center [596, 208] width 246 height 18
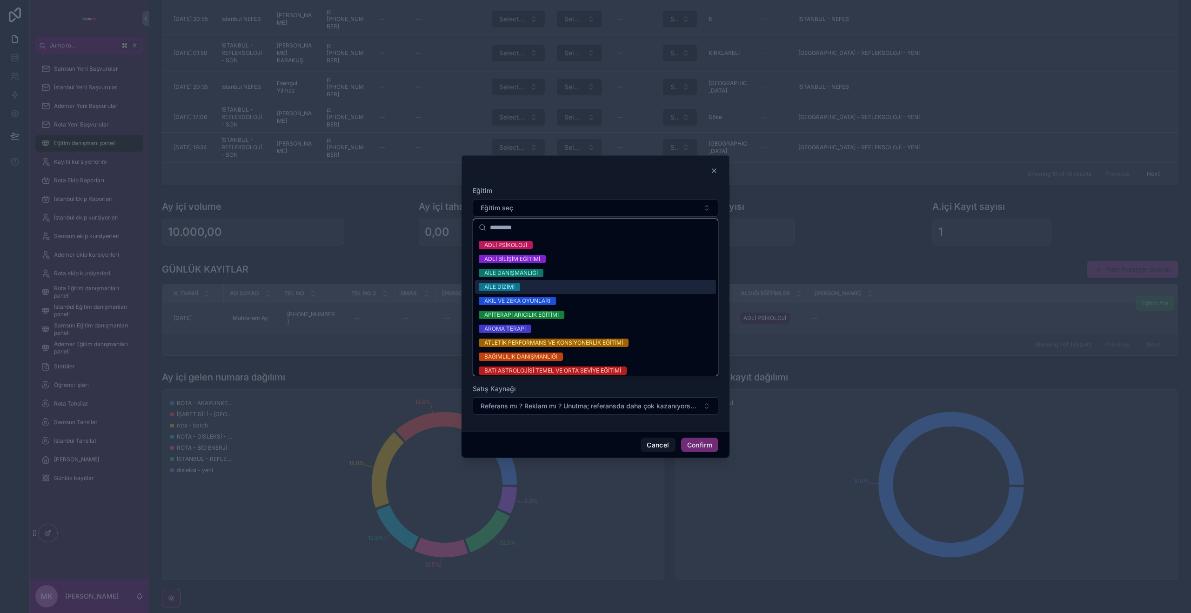
click at [543, 287] on div "AİLE DİZİMİ" at bounding box center [595, 287] width 241 height 14
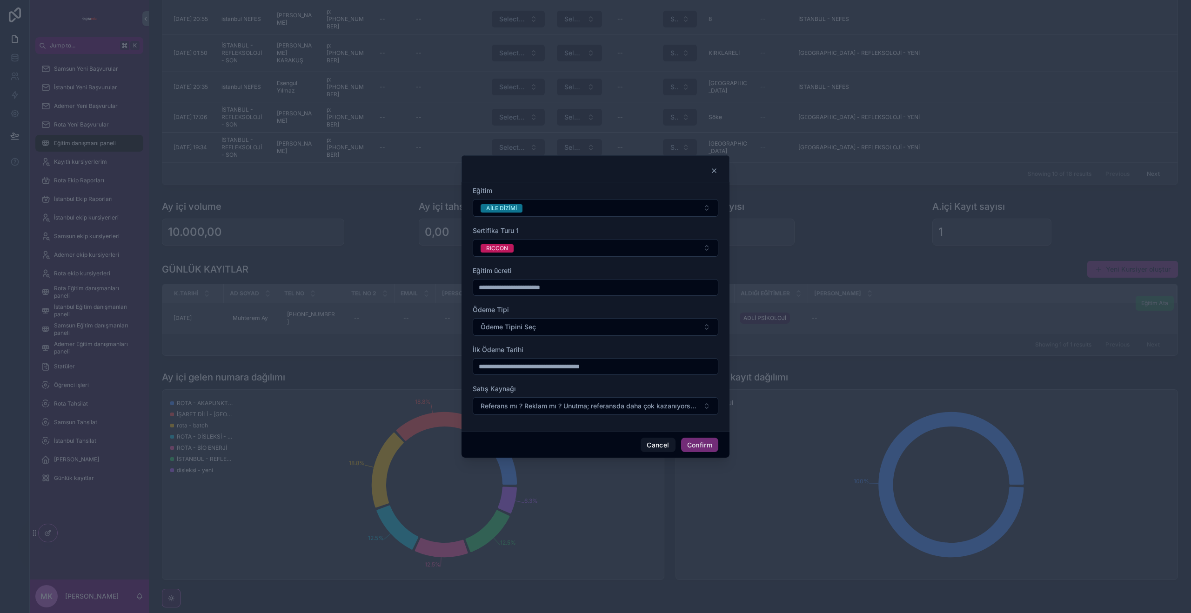
click at [524, 291] on input "text" at bounding box center [595, 287] width 245 height 13
type input "*****"
click at [505, 324] on span "Ödeme Tipini Seç" at bounding box center [507, 326] width 55 height 9
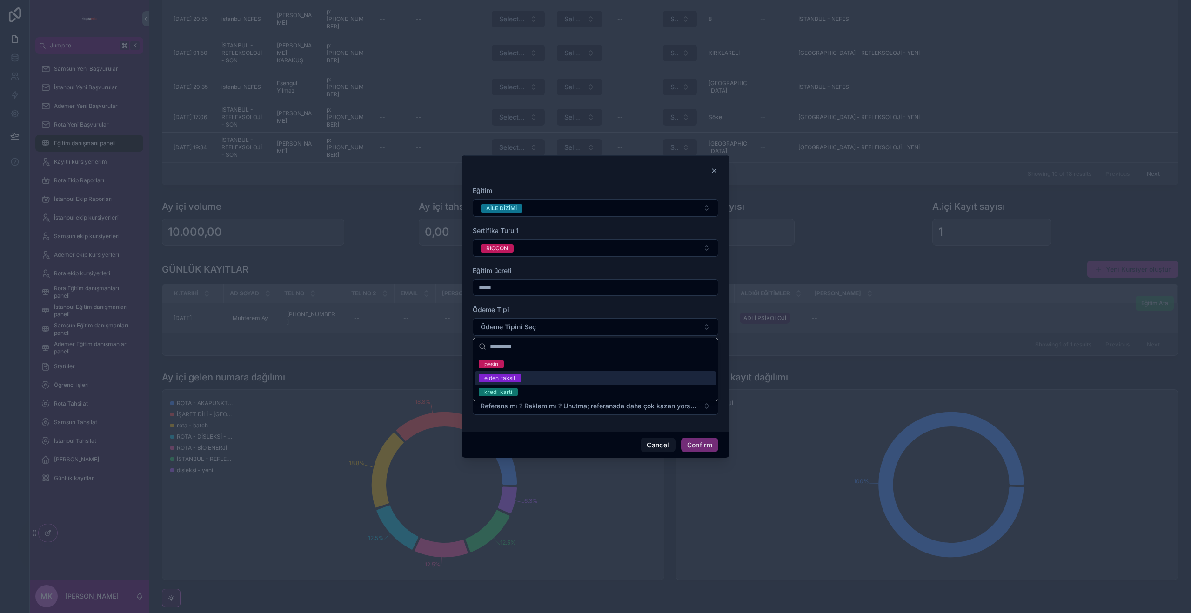
drag, startPoint x: 532, startPoint y: 382, endPoint x: 525, endPoint y: 374, distance: 10.5
click at [532, 382] on div "elden_taksit" at bounding box center [595, 378] width 241 height 14
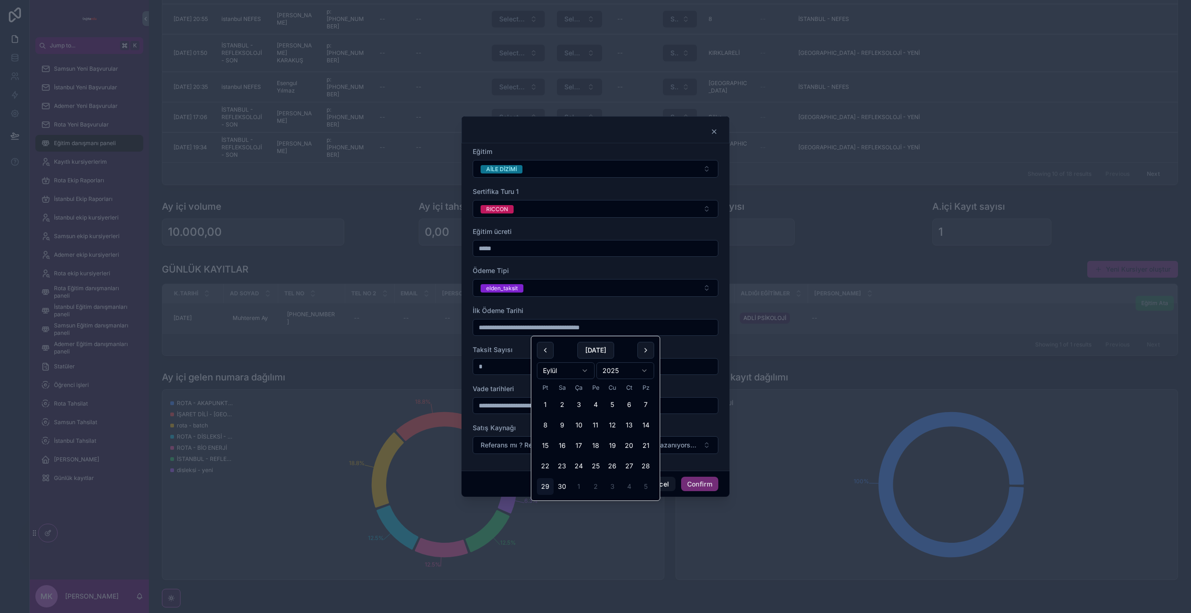
click at [550, 332] on input "text" at bounding box center [595, 327] width 245 height 13
click at [564, 482] on button "30" at bounding box center [561, 486] width 17 height 17
type input "**********"
drag, startPoint x: 494, startPoint y: 359, endPoint x: 493, endPoint y: 367, distance: 9.0
click at [494, 359] on div "*" at bounding box center [596, 366] width 246 height 17
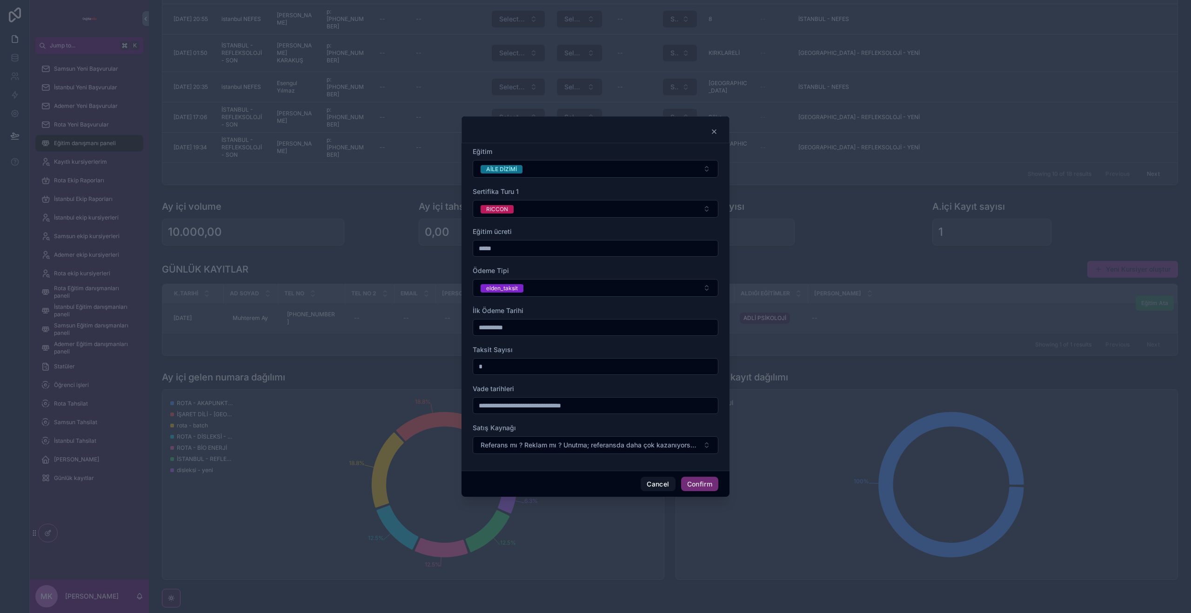
click at [492, 369] on input "*" at bounding box center [595, 366] width 245 height 13
type input "*"
click at [551, 379] on form "**********" at bounding box center [596, 305] width 246 height 316
click at [537, 403] on input "text" at bounding box center [595, 405] width 245 height 13
type input "**"
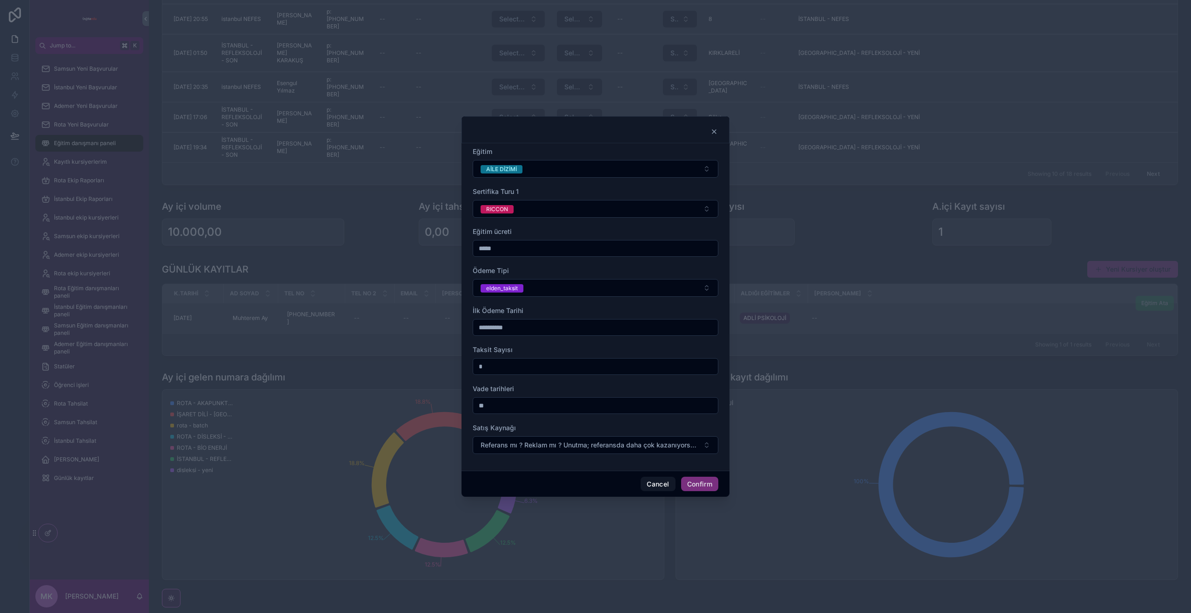
click at [705, 486] on button "Confirm" at bounding box center [699, 484] width 37 height 15
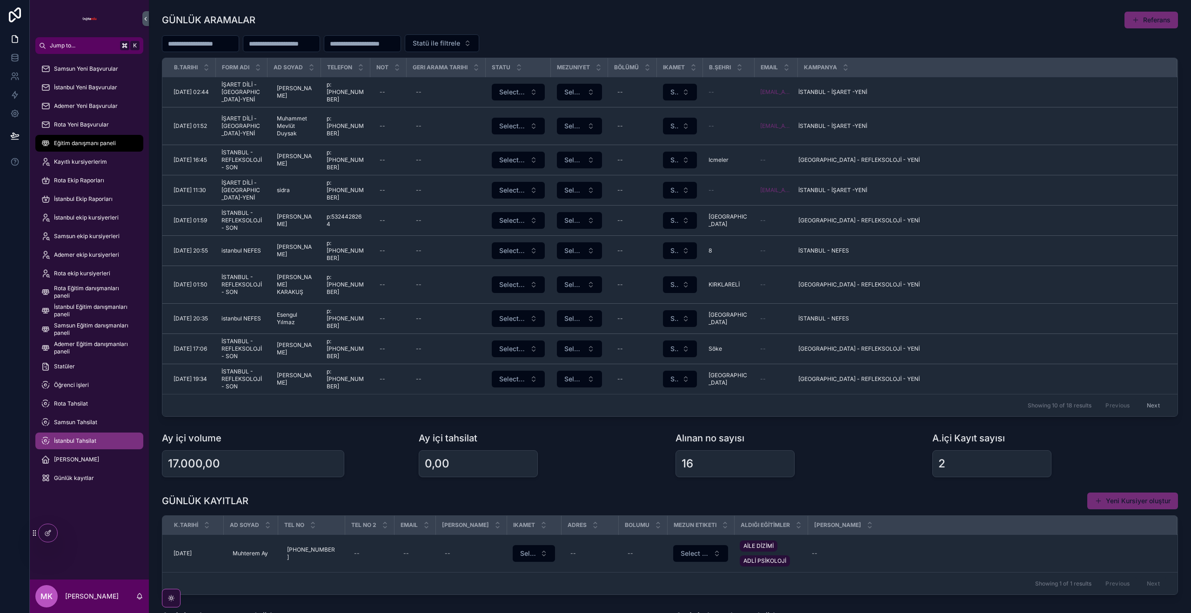
click at [85, 438] on span "İstanbul Tahsilat" at bounding box center [75, 440] width 42 height 7
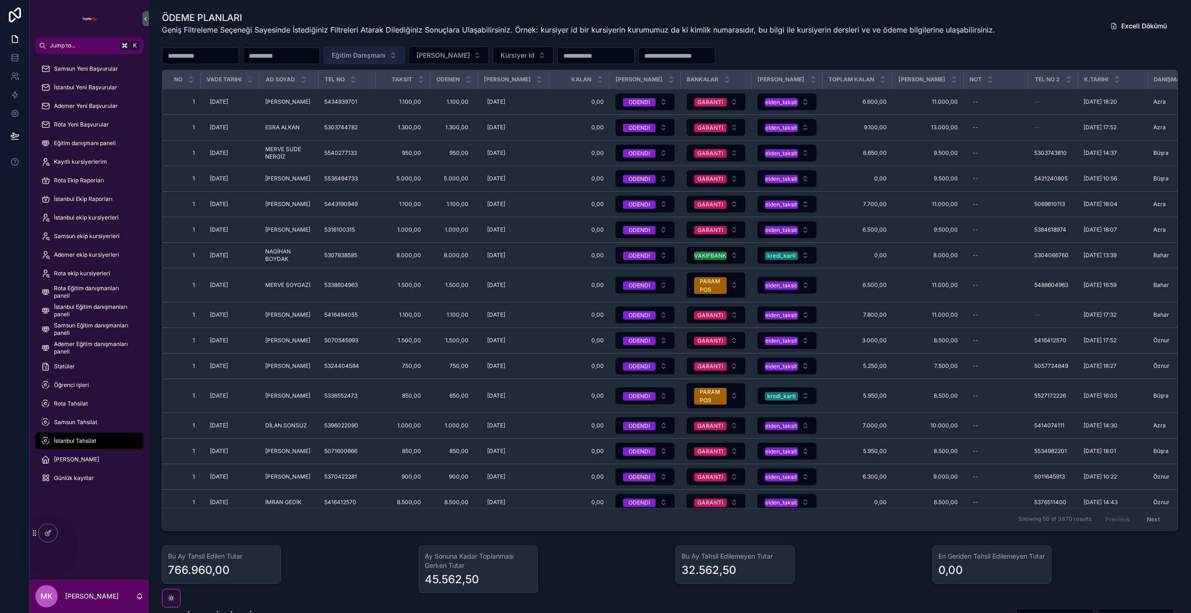
click at [405, 60] on button "Eğitim Danışmanı" at bounding box center [364, 56] width 81 height 18
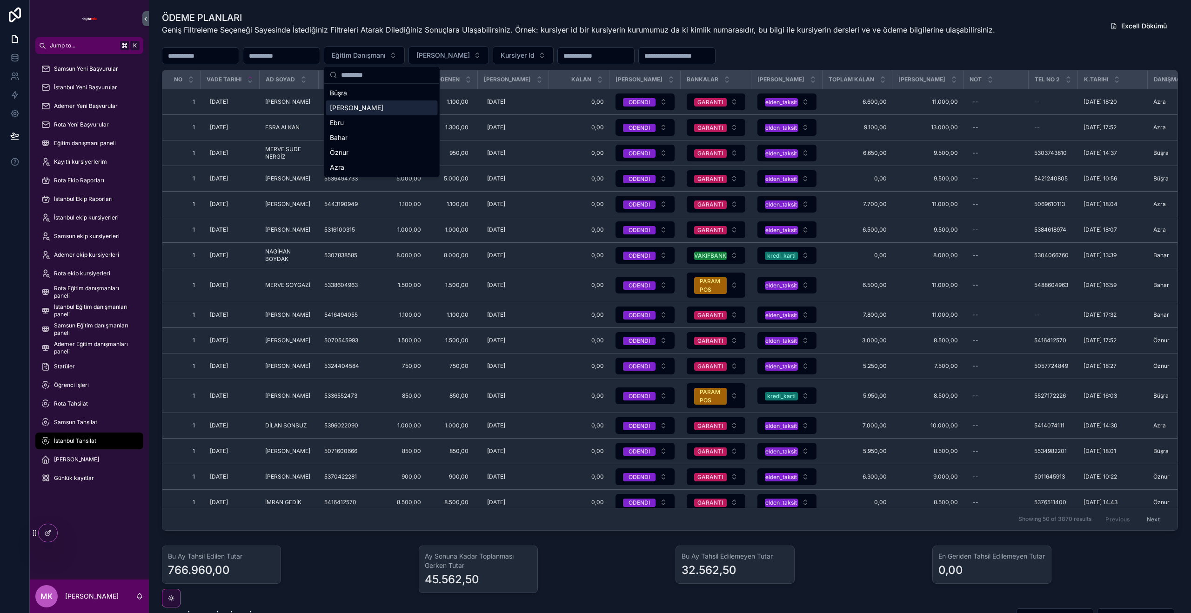
click at [383, 106] on div "[PERSON_NAME]" at bounding box center [382, 107] width 112 height 15
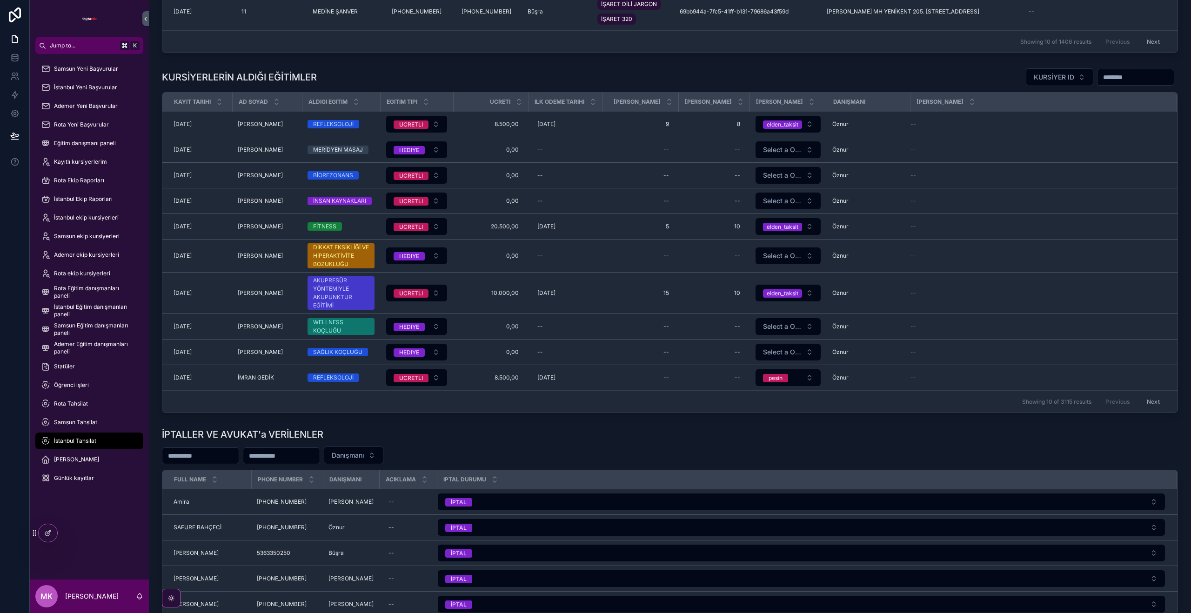
scroll to position [753, 0]
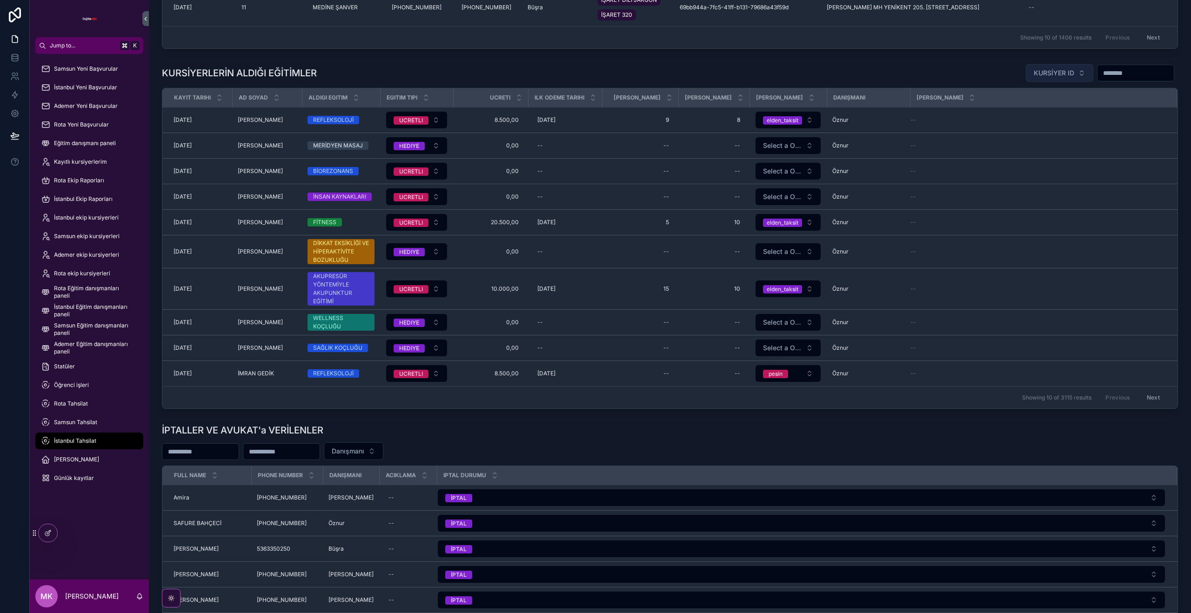
click at [1052, 78] on span "KURSİYER ID" at bounding box center [1053, 72] width 40 height 9
click at [1118, 80] on input "scrollable content" at bounding box center [1135, 73] width 76 height 13
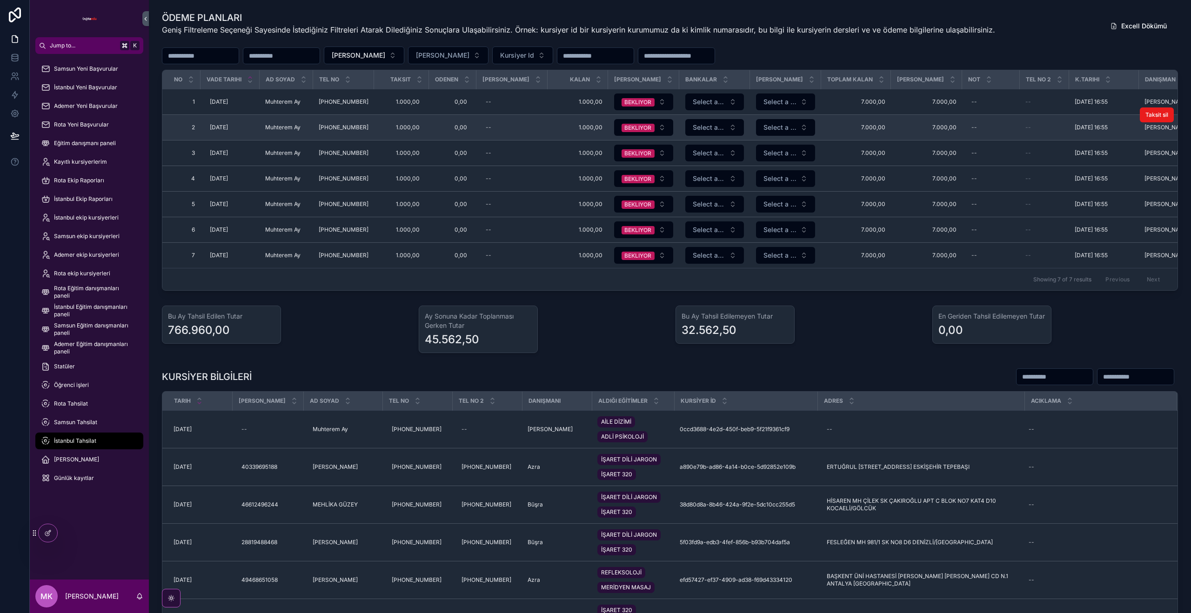
scroll to position [0, 163]
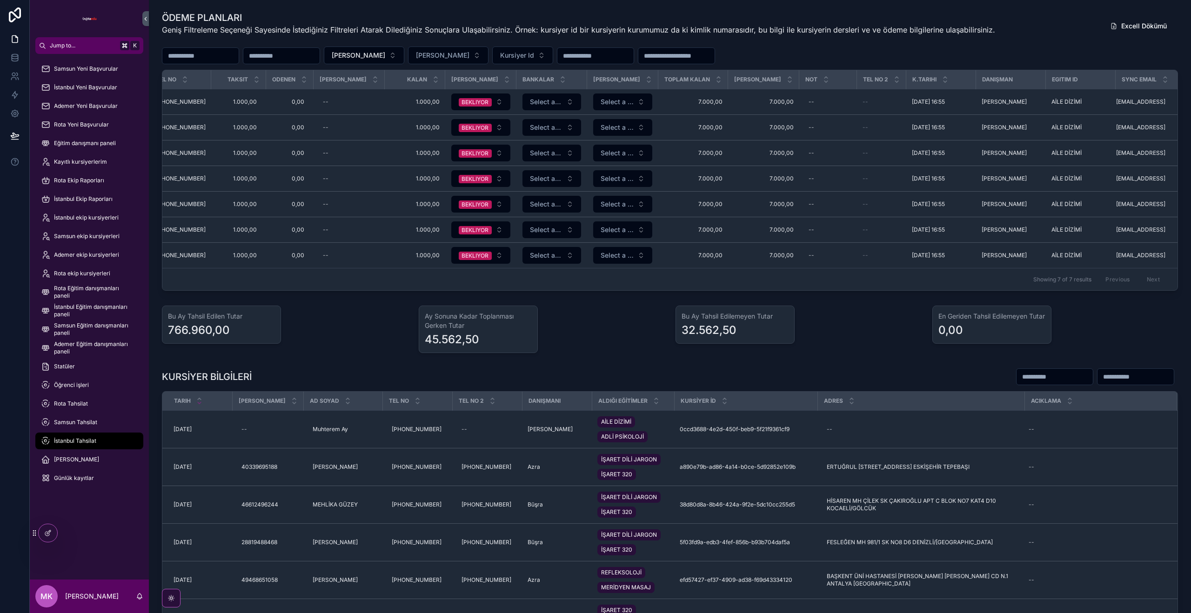
click at [1098, 55] on div "Mustafa Taksit Durumu Kursiyer Id" at bounding box center [670, 56] width 1016 height 18
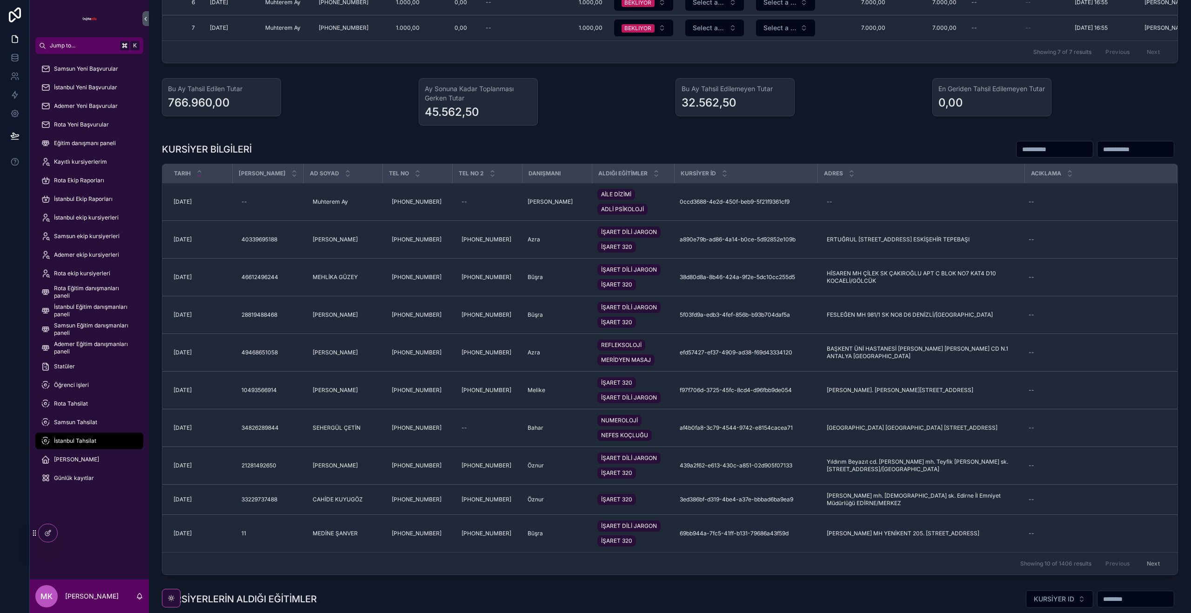
scroll to position [238, 0]
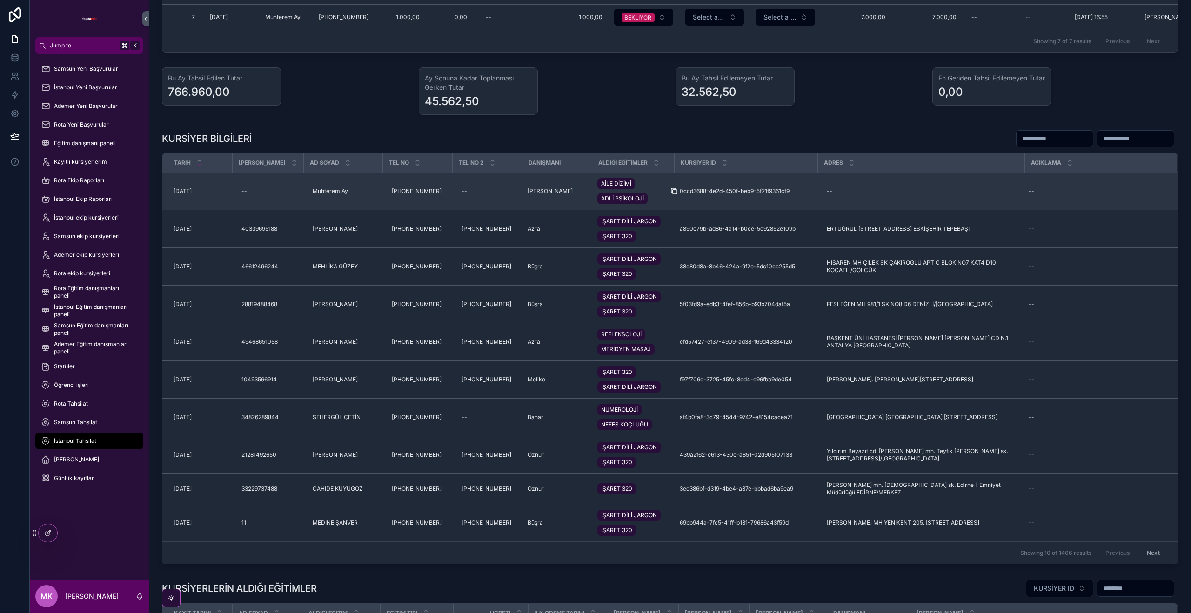
click at [672, 195] on icon "scrollable content" at bounding box center [673, 190] width 7 height 7
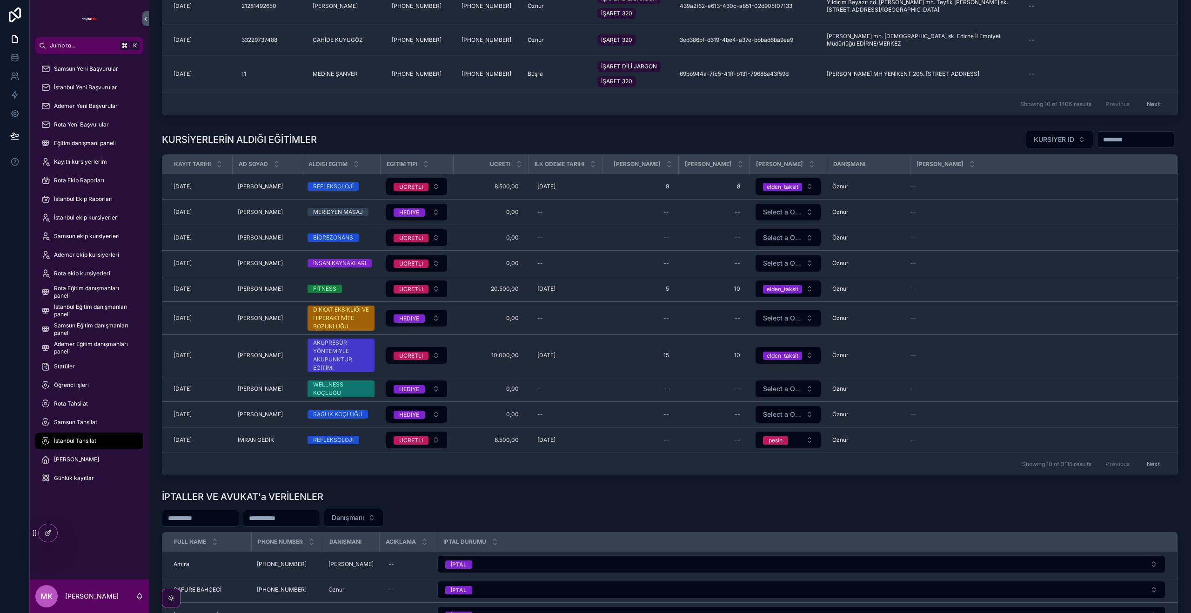
scroll to position [689, 0]
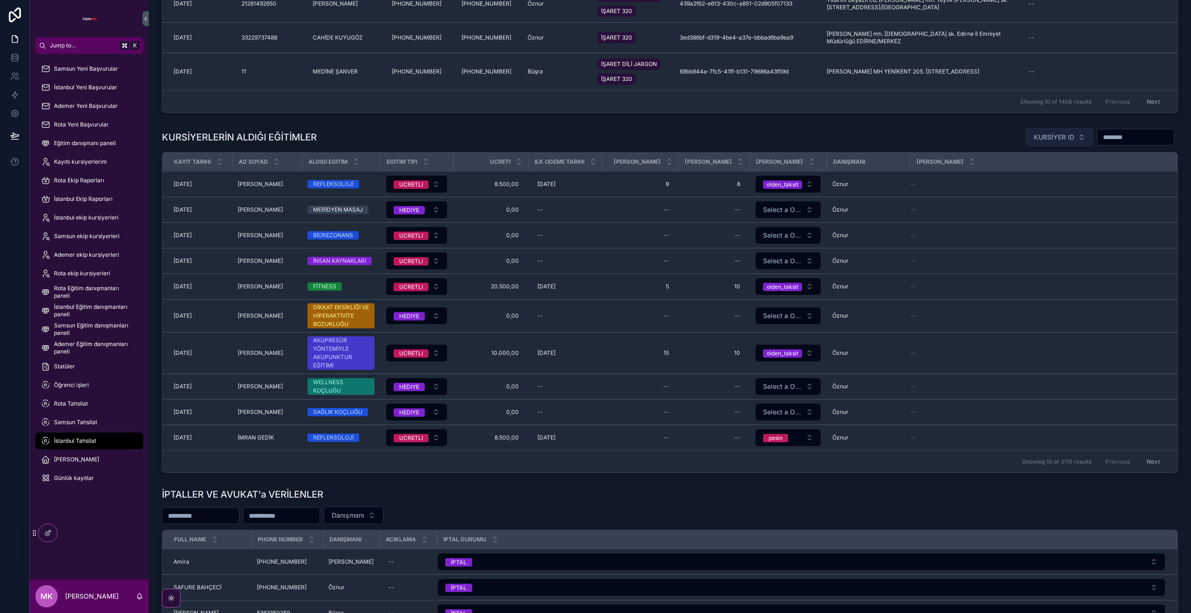
click at [1072, 146] on button "KURSİYER ID" at bounding box center [1059, 137] width 67 height 18
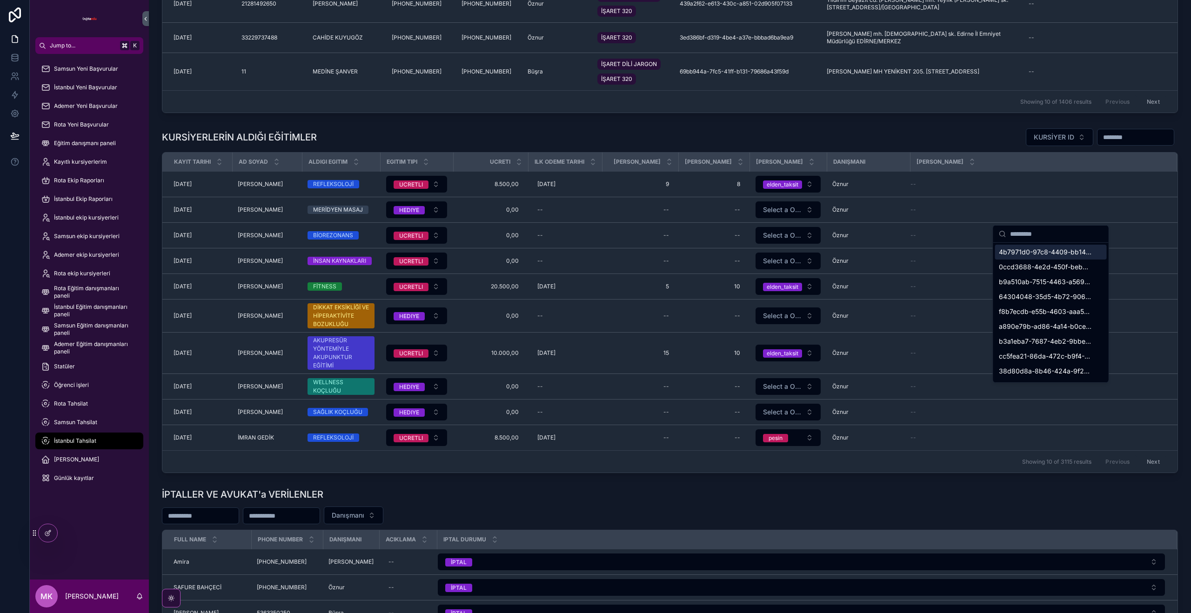
click at [1042, 232] on input "scrollable content" at bounding box center [1056, 234] width 93 height 17
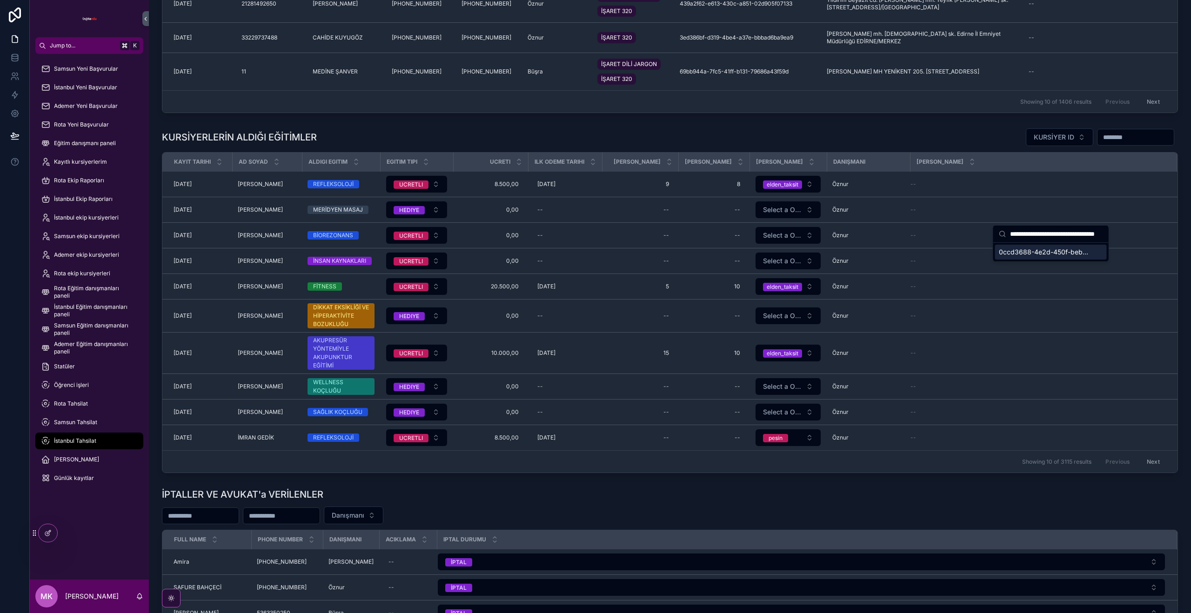
type input "**********"
click at [1052, 252] on span "0ccd3688-4e2d-450f-beb9-5f21f9361cf9" at bounding box center [1045, 251] width 93 height 9
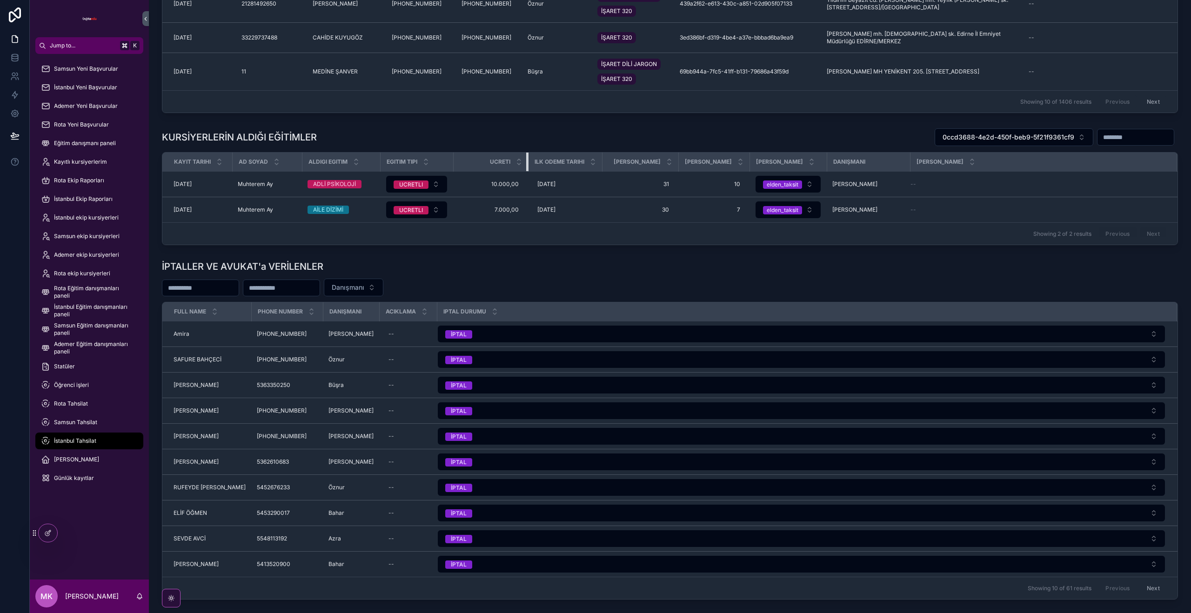
drag, startPoint x: 526, startPoint y: 237, endPoint x: 566, endPoint y: 244, distance: 40.7
click at [530, 171] on div "scrollable content" at bounding box center [528, 162] width 4 height 19
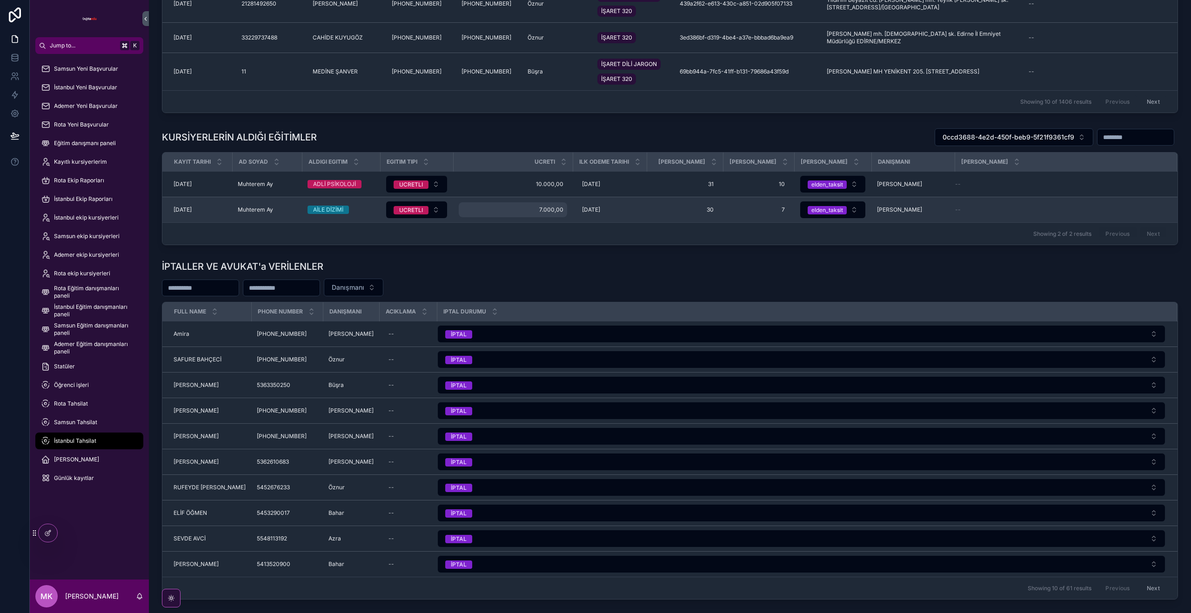
click at [546, 213] on span "7.000,00" at bounding box center [512, 209] width 101 height 7
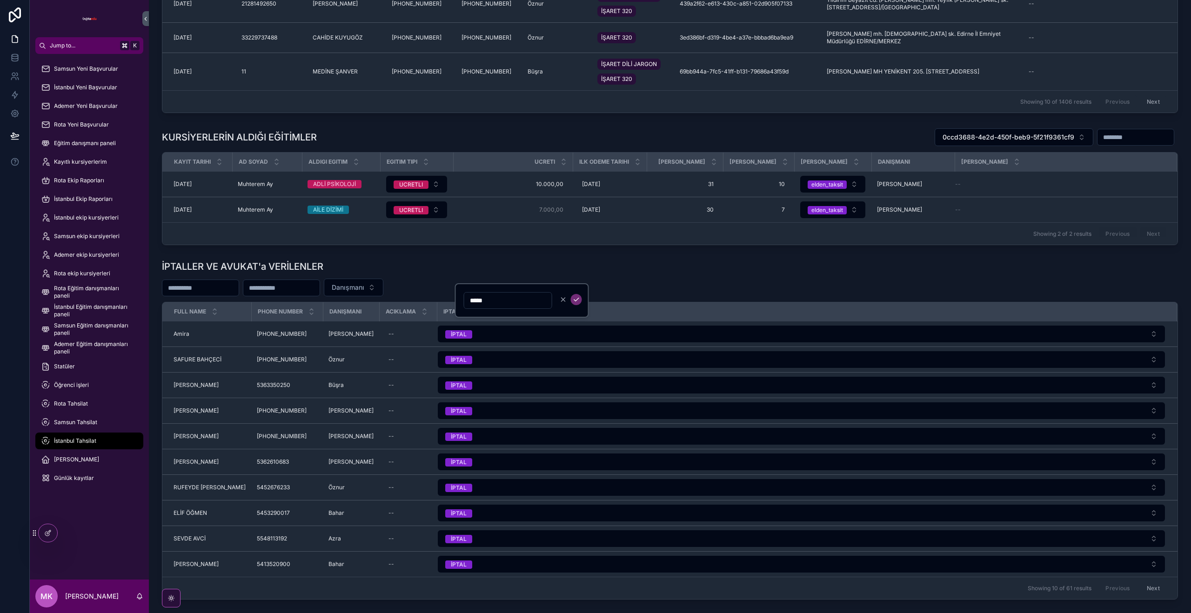
type input "****"
type input "********"
click at [574, 298] on icon "scrollable content" at bounding box center [576, 299] width 7 height 7
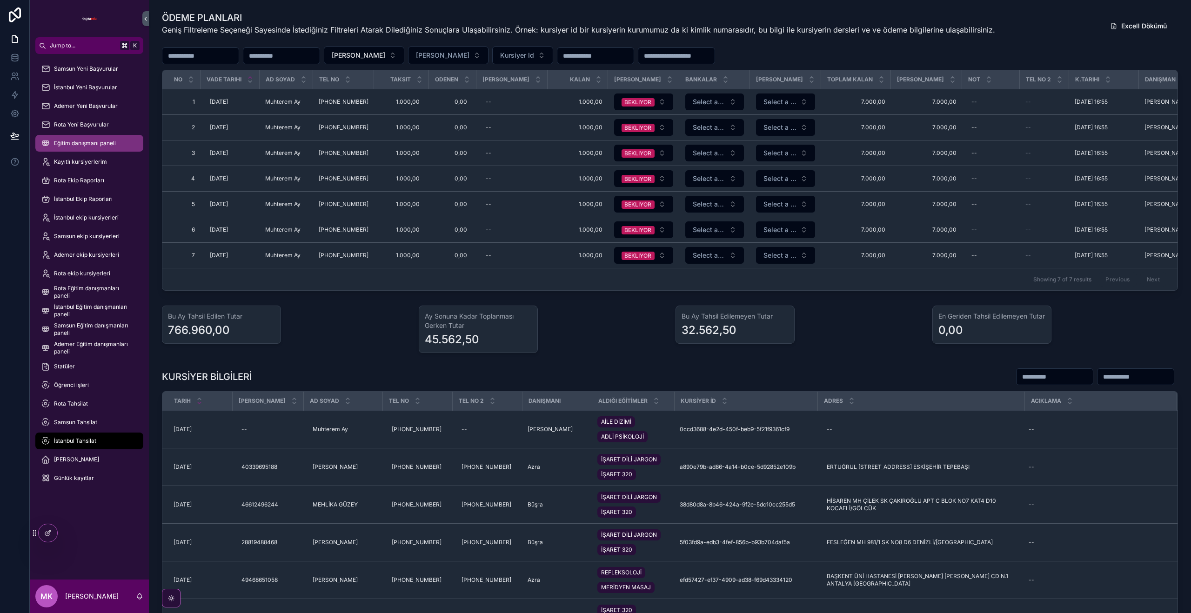
click at [104, 142] on span "Eğitim danışmanı paneli" at bounding box center [85, 143] width 62 height 7
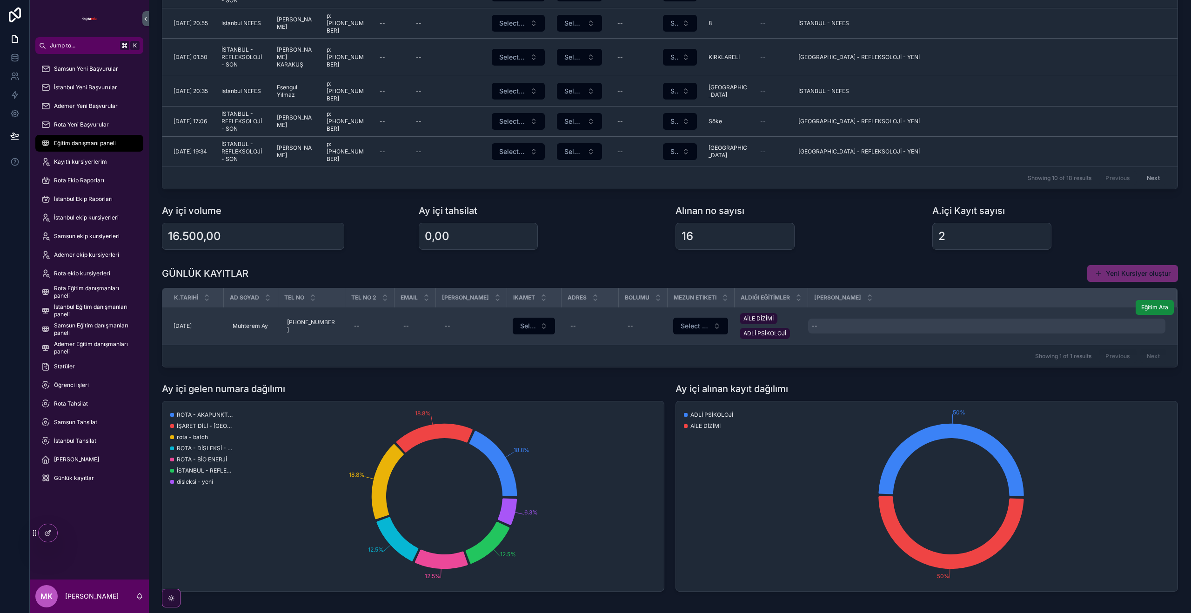
scroll to position [235, 0]
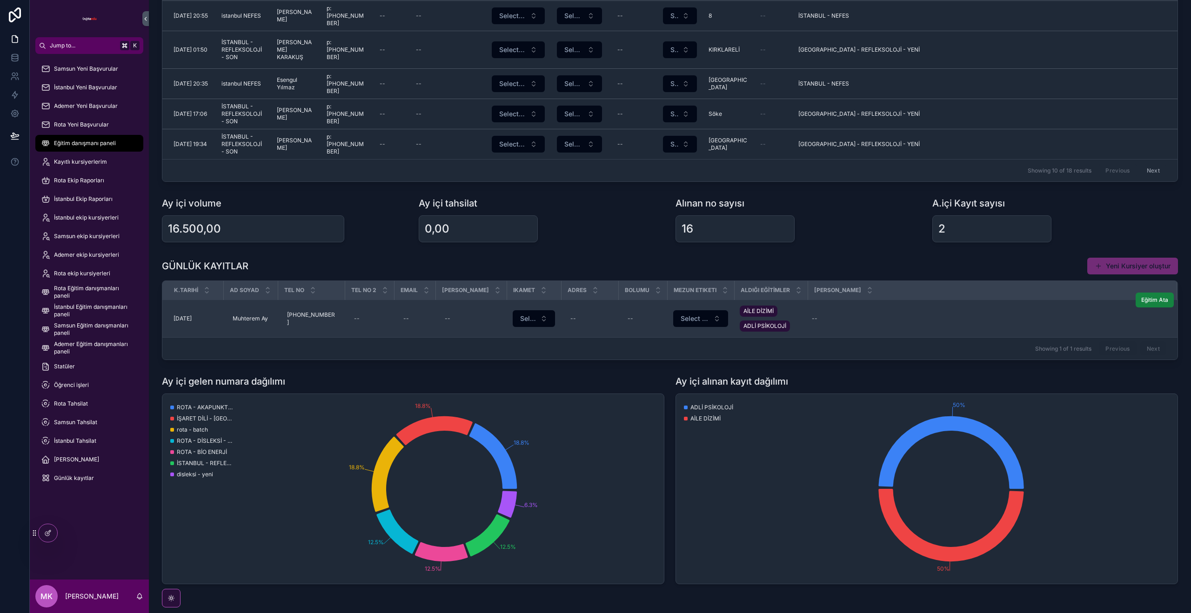
click at [1158, 297] on span "Eğitim Ata" at bounding box center [1154, 299] width 27 height 7
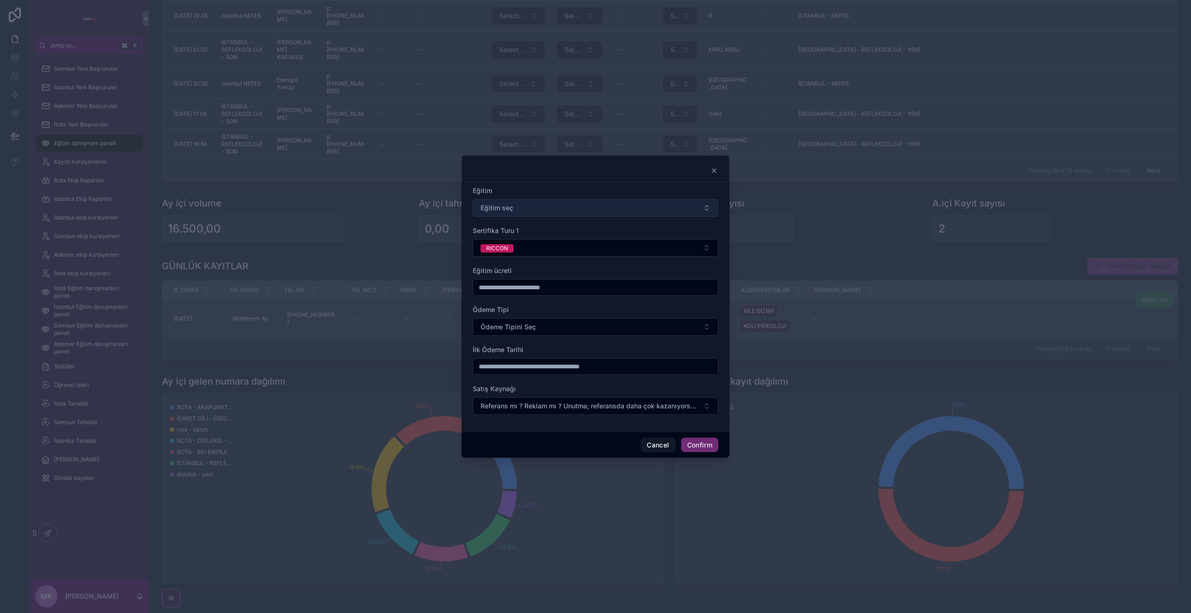
click at [510, 205] on span "Eğitim seç" at bounding box center [496, 207] width 33 height 9
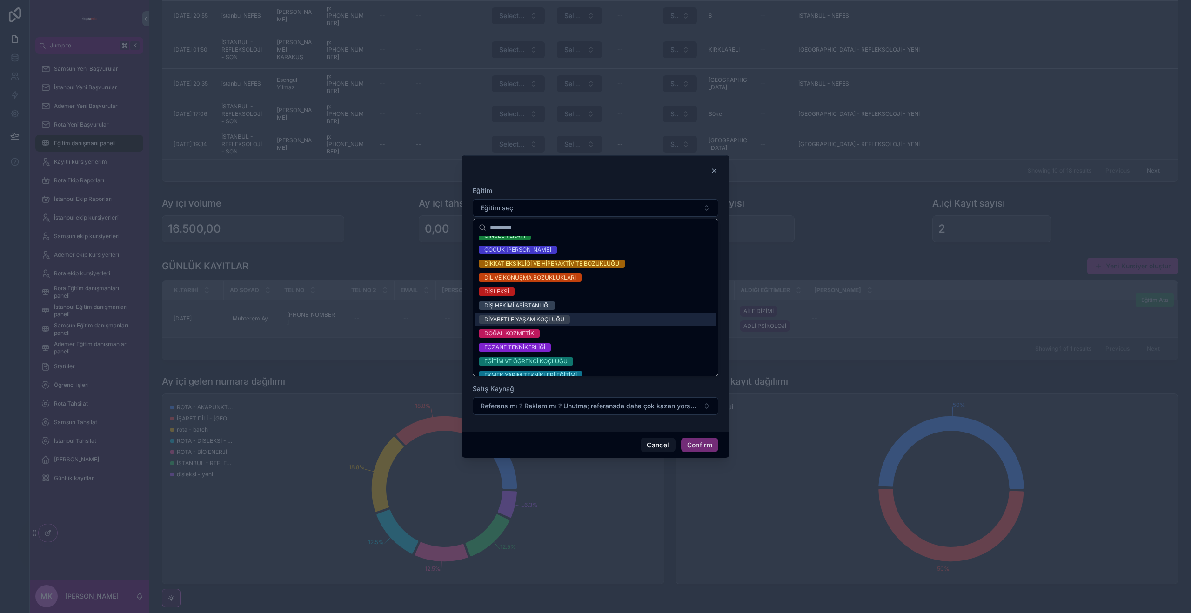
click at [548, 319] on div "DİYABETLE YAŞAM KOÇLUĞU" at bounding box center [524, 319] width 80 height 8
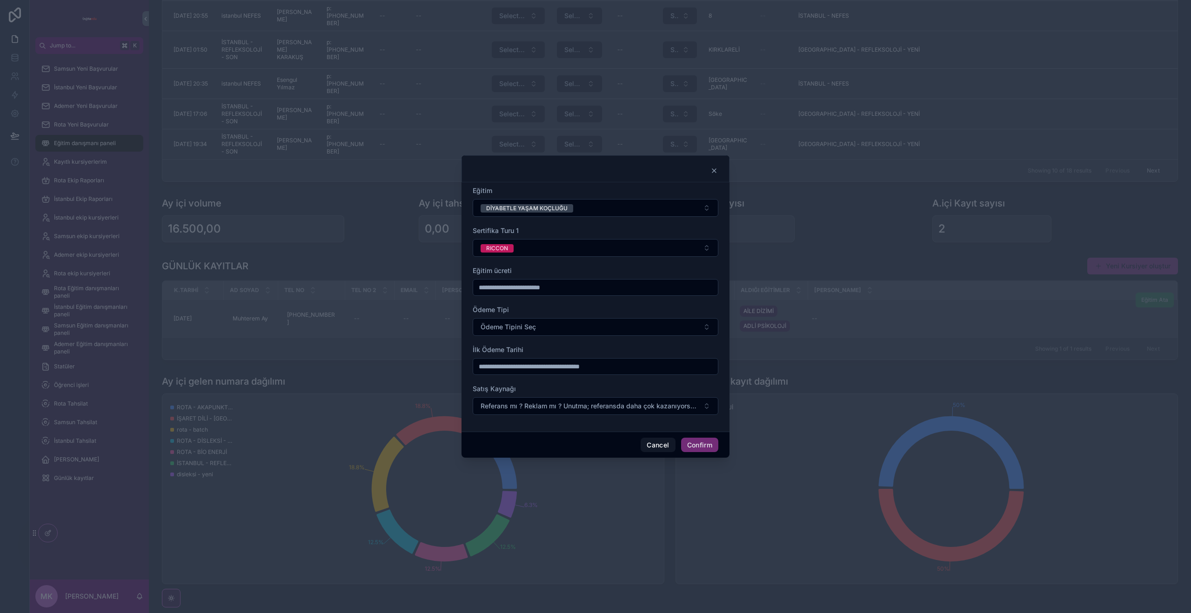
click at [514, 294] on div at bounding box center [596, 287] width 246 height 17
click at [515, 291] on input "text" at bounding box center [595, 287] width 245 height 13
type input "*****"
click at [500, 330] on span "Ödeme Tipini Seç" at bounding box center [507, 326] width 55 height 9
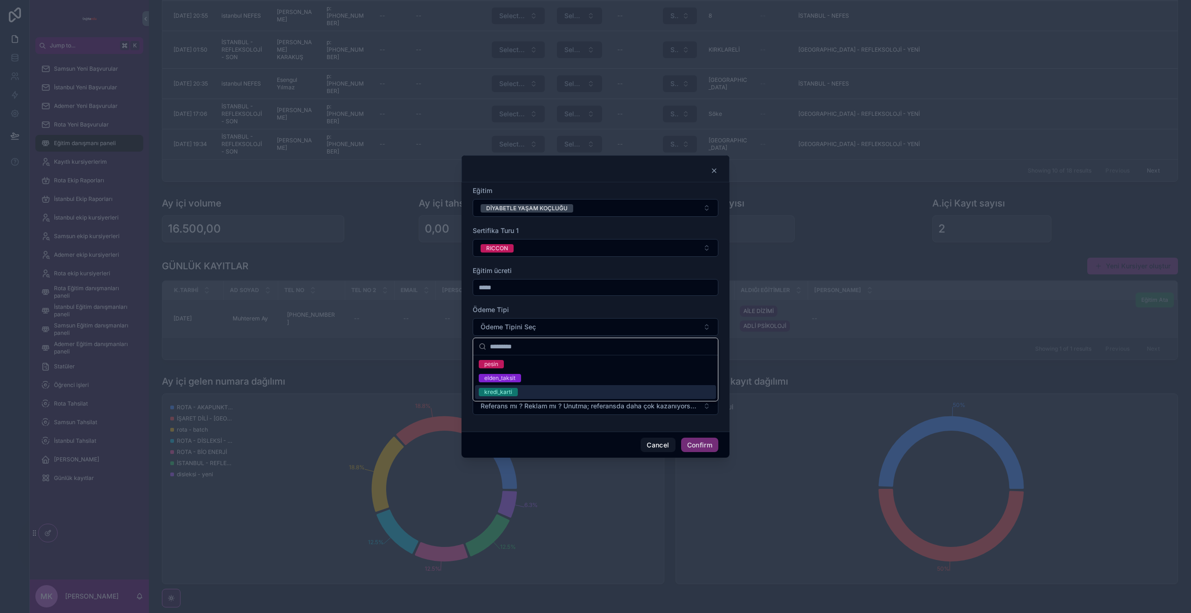
click at [533, 394] on div "kredi_karti" at bounding box center [595, 392] width 241 height 14
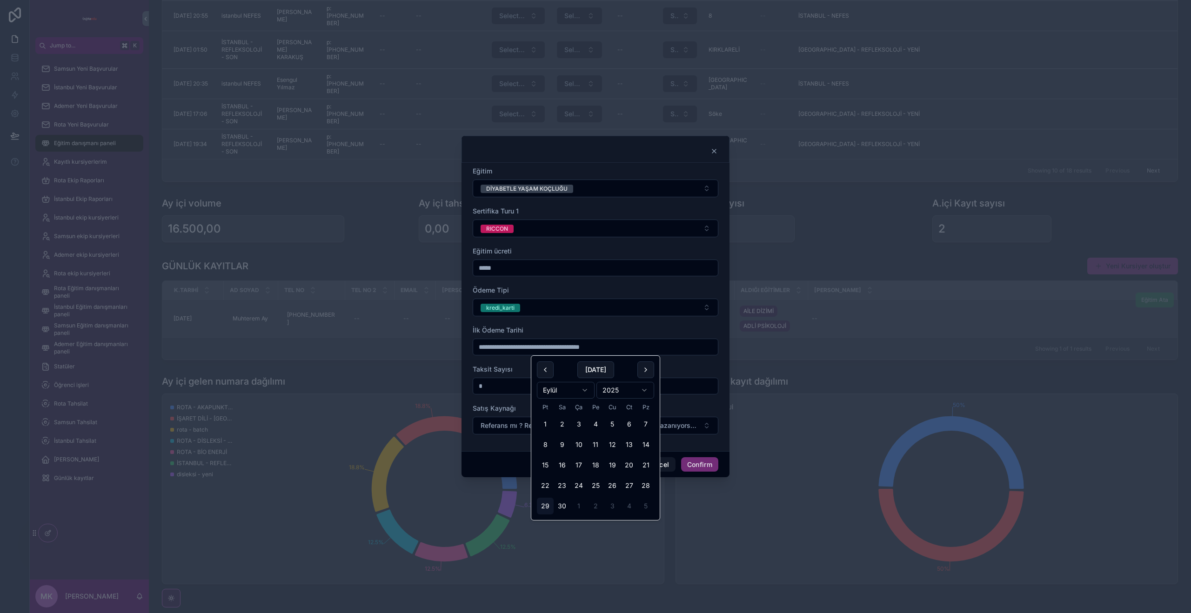
click at [533, 351] on input "text" at bounding box center [595, 346] width 245 height 13
drag, startPoint x: 564, startPoint y: 506, endPoint x: 466, endPoint y: 376, distance: 163.0
click at [564, 506] on button "30" at bounding box center [561, 506] width 17 height 17
type input "**********"
click at [489, 383] on input "*" at bounding box center [595, 386] width 245 height 13
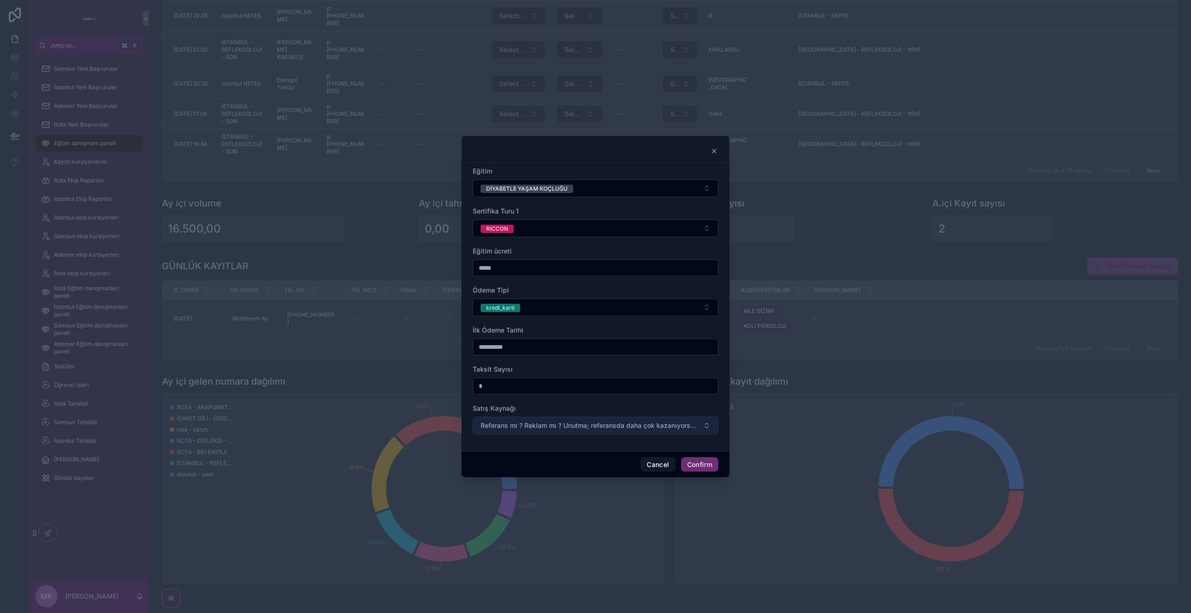
type input "*"
click at [526, 426] on span "Referans mı ? Reklam mı ? Unutma; referansda daha çok kazanıyorsun. 💵" at bounding box center [589, 425] width 219 height 9
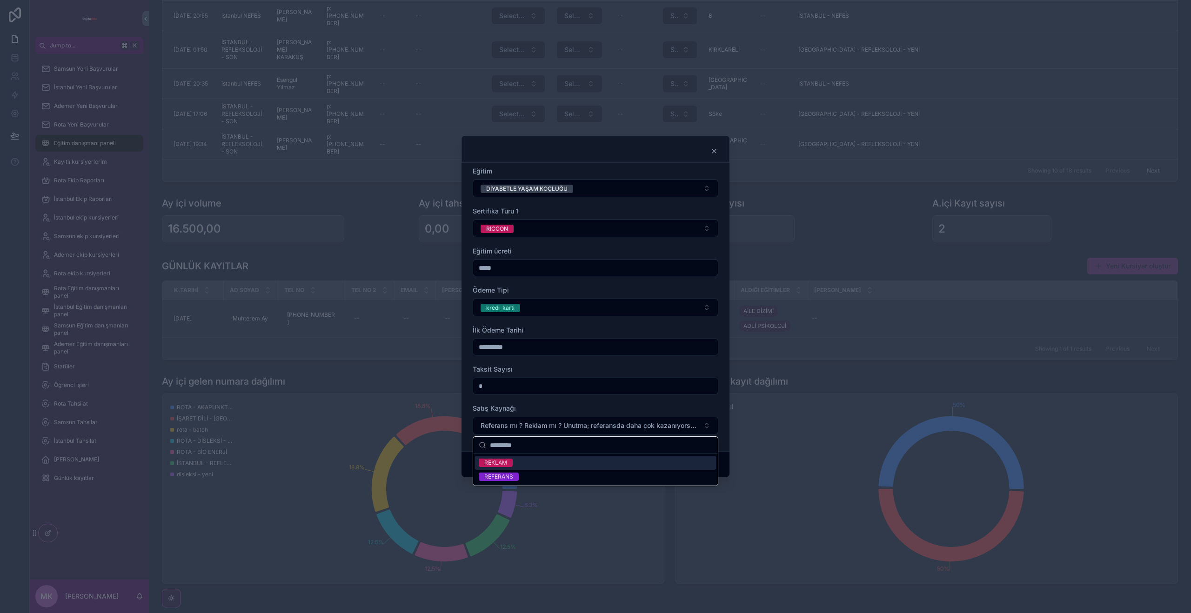
click at [541, 458] on div "REKLAM" at bounding box center [595, 463] width 241 height 14
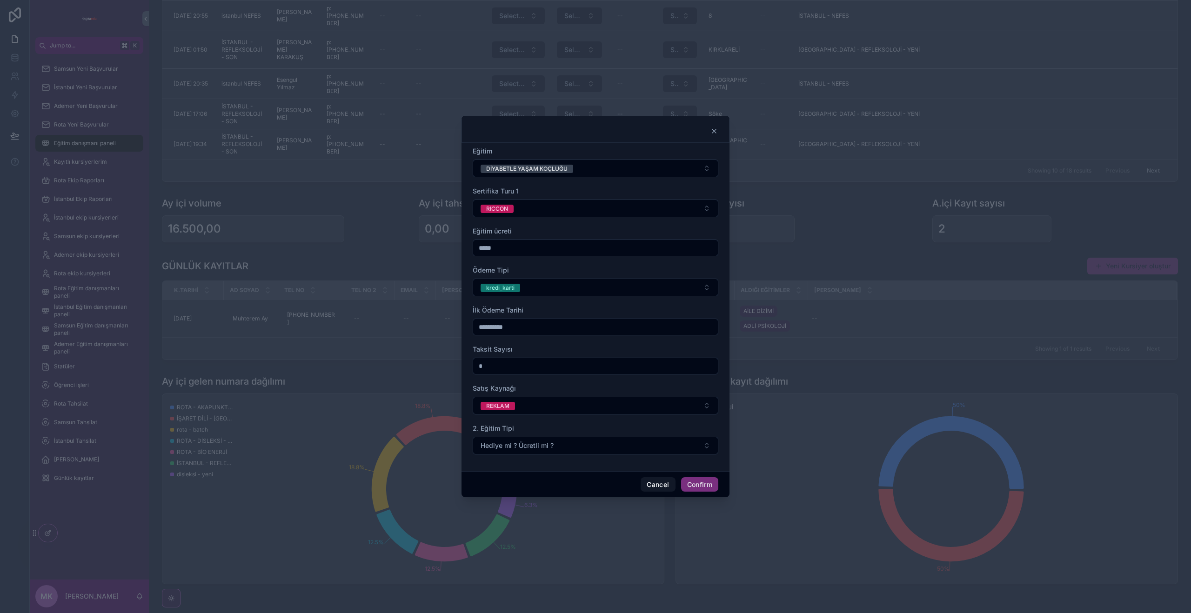
click at [709, 487] on button "Confirm" at bounding box center [699, 484] width 37 height 15
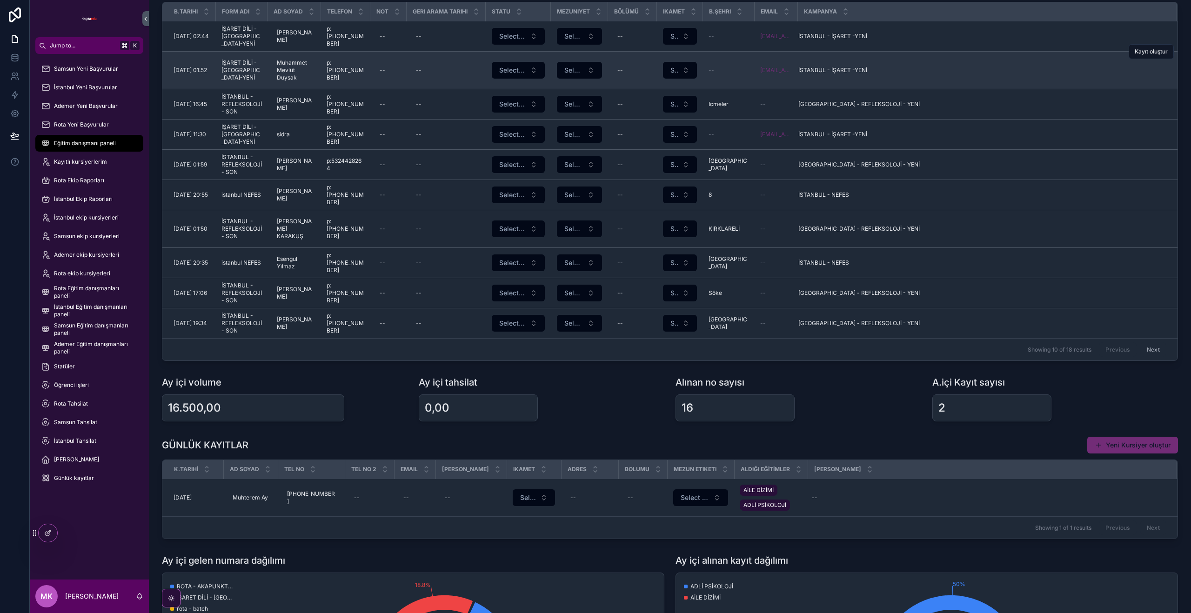
scroll to position [53, 0]
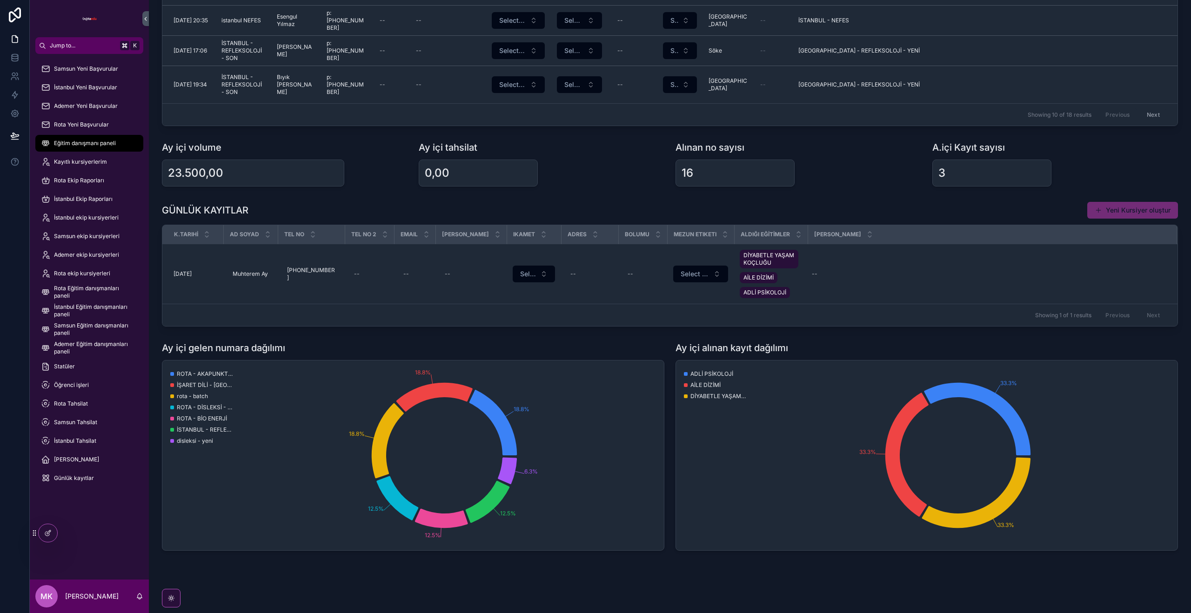
scroll to position [299, 0]
click at [82, 444] on span "İstanbul Tahsilat" at bounding box center [75, 440] width 42 height 7
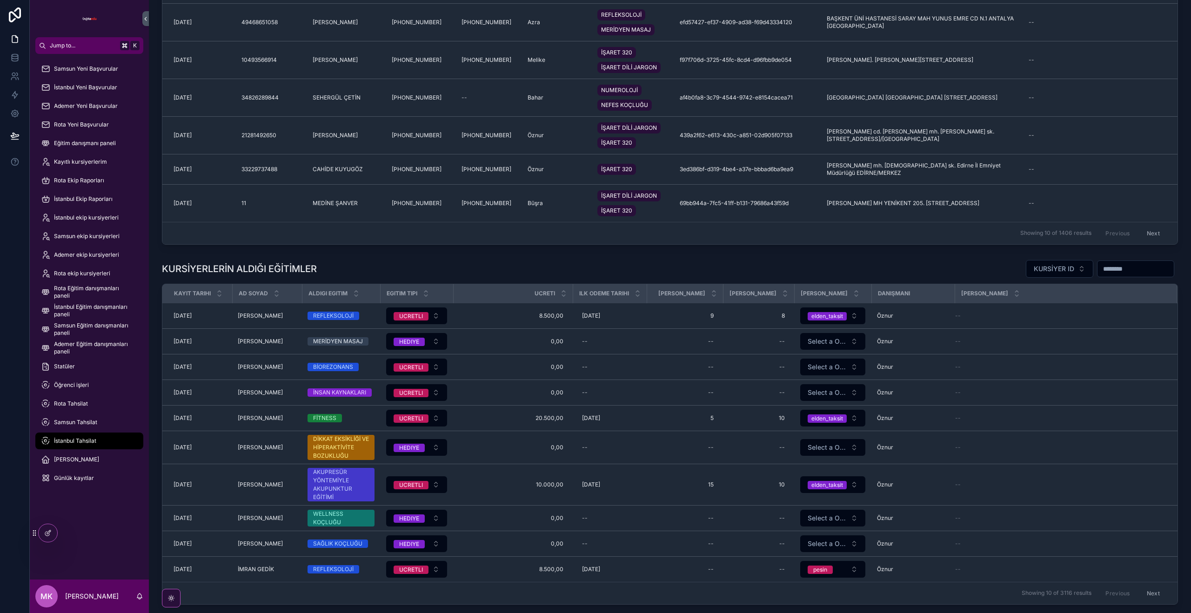
scroll to position [819, 0]
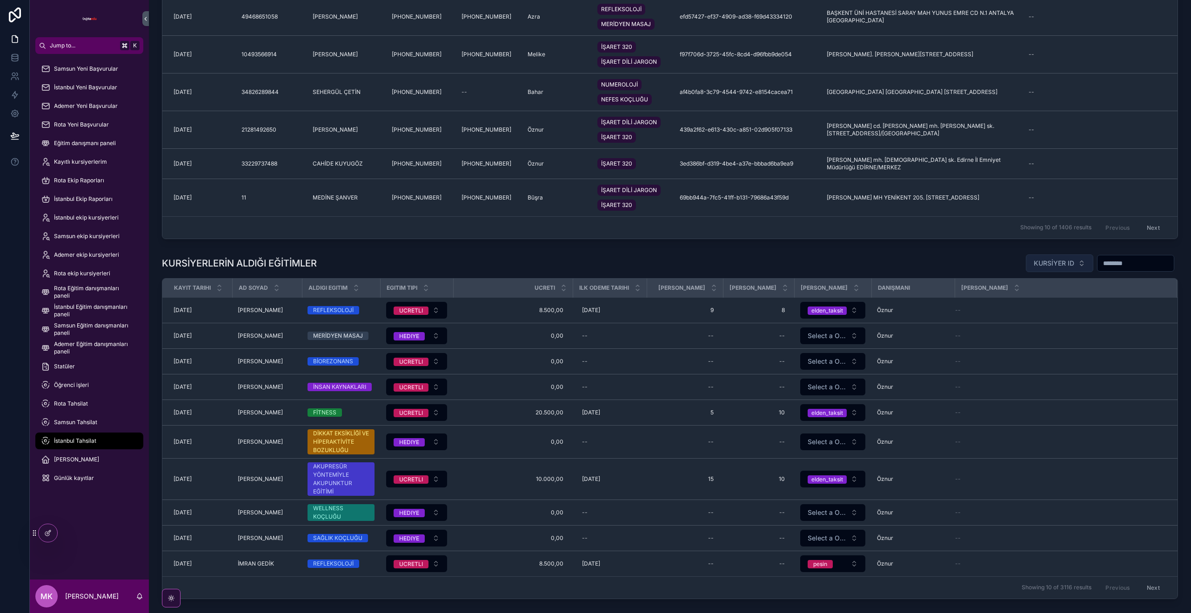
click at [1048, 263] on span "KURSİYER ID" at bounding box center [1053, 263] width 40 height 9
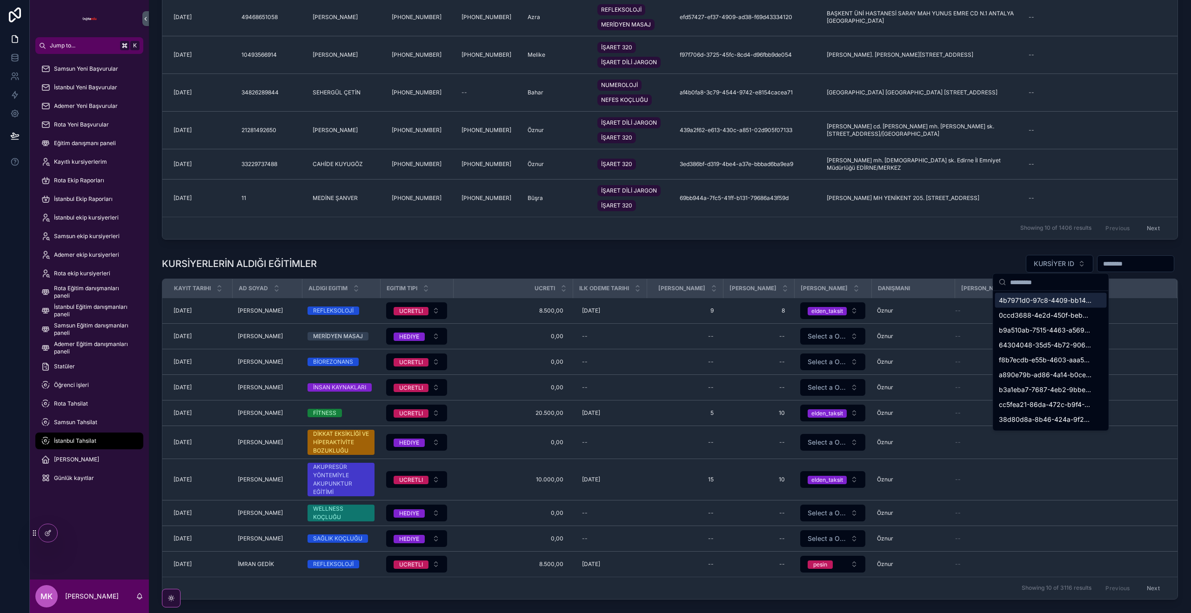
click at [1020, 282] on input "scrollable content" at bounding box center [1056, 282] width 93 height 17
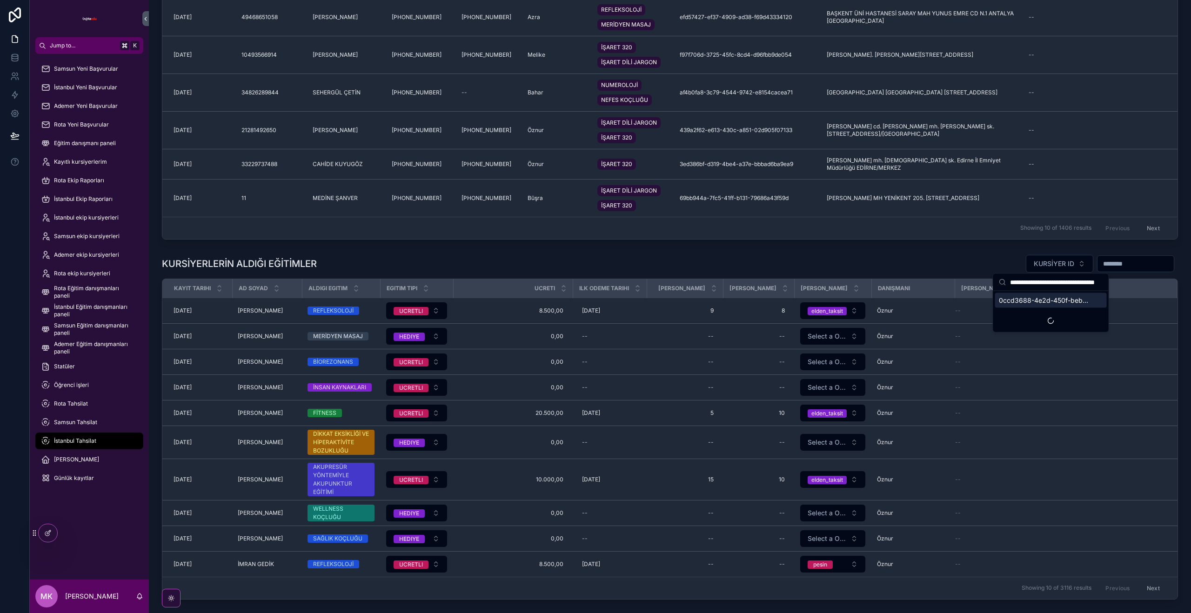
scroll to position [0, 37]
type input "**********"
click at [1065, 302] on span "0ccd3688-4e2d-450f-beb9-5f21f9361cf9" at bounding box center [1045, 300] width 93 height 9
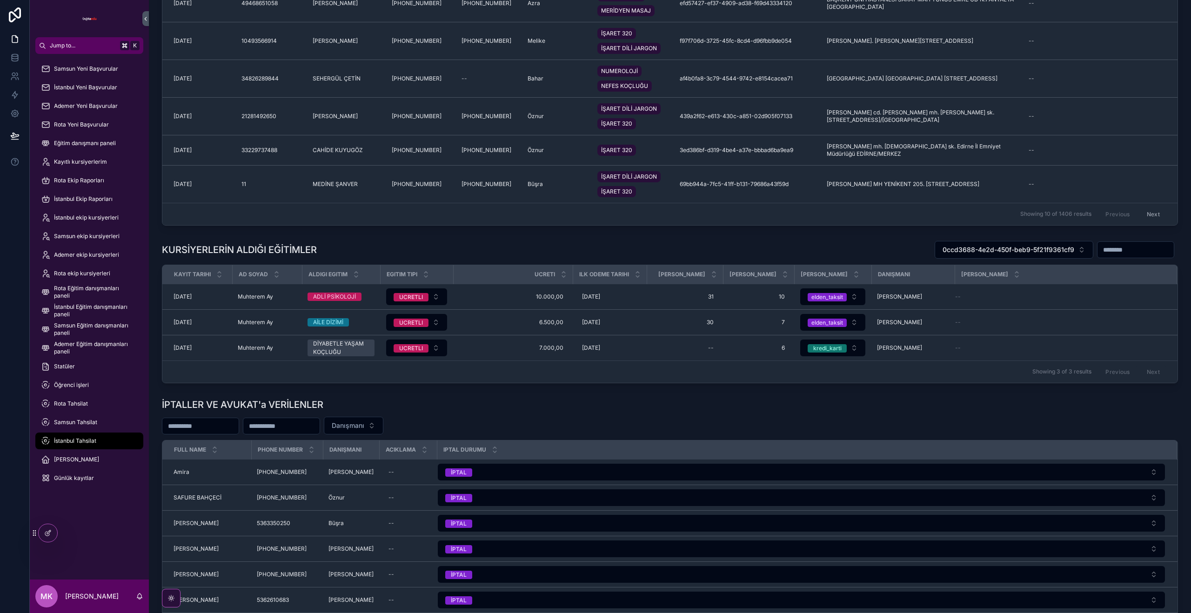
scroll to position [840, 0]
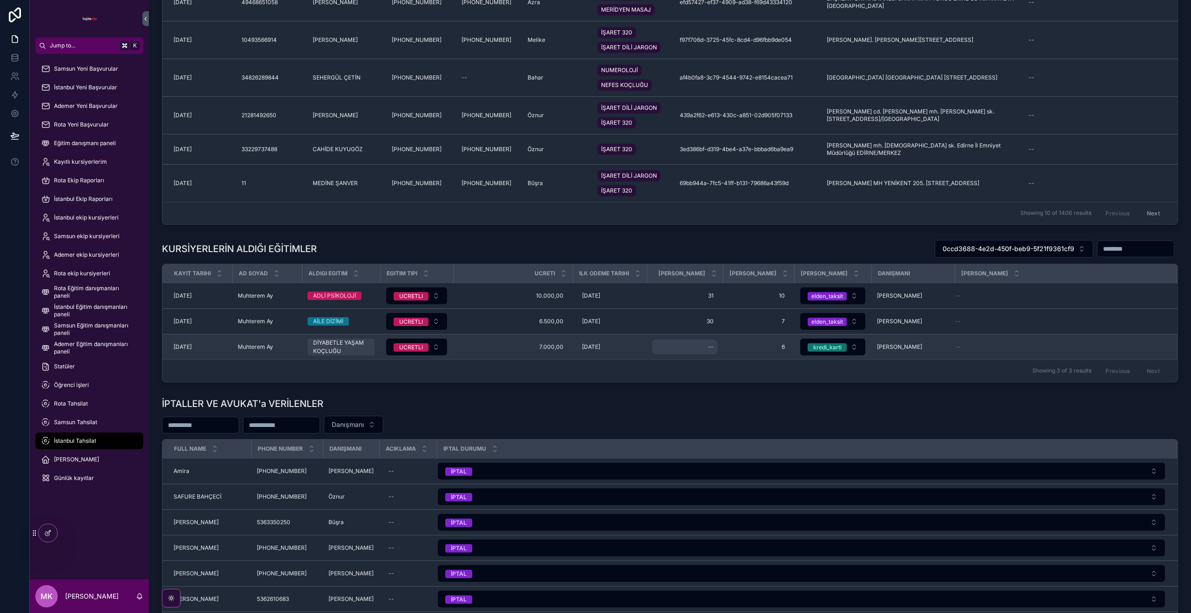
click at [708, 343] on div "--" at bounding box center [711, 346] width 6 height 7
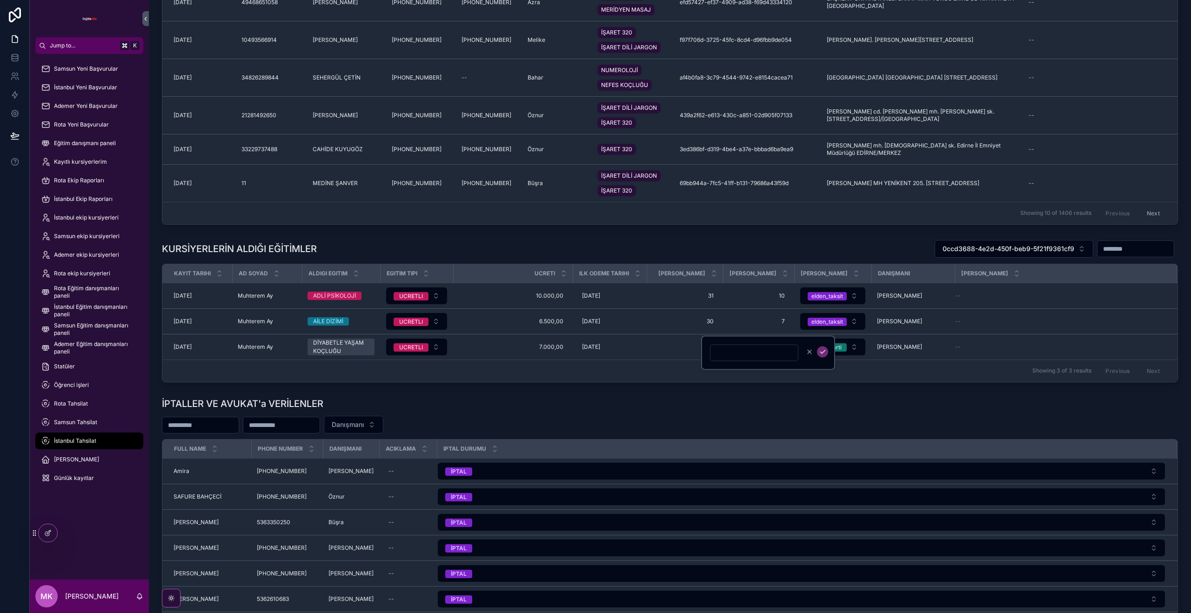
click at [746, 353] on input "scrollable content" at bounding box center [753, 352] width 87 height 13
type input "**"
click at [731, 246] on div "KURSİYERLERİN ALDIĞI EĞİTİMLER 0ccd3688-4e2d-450f-beb9-5f21f9361cf9" at bounding box center [670, 249] width 1016 height 19
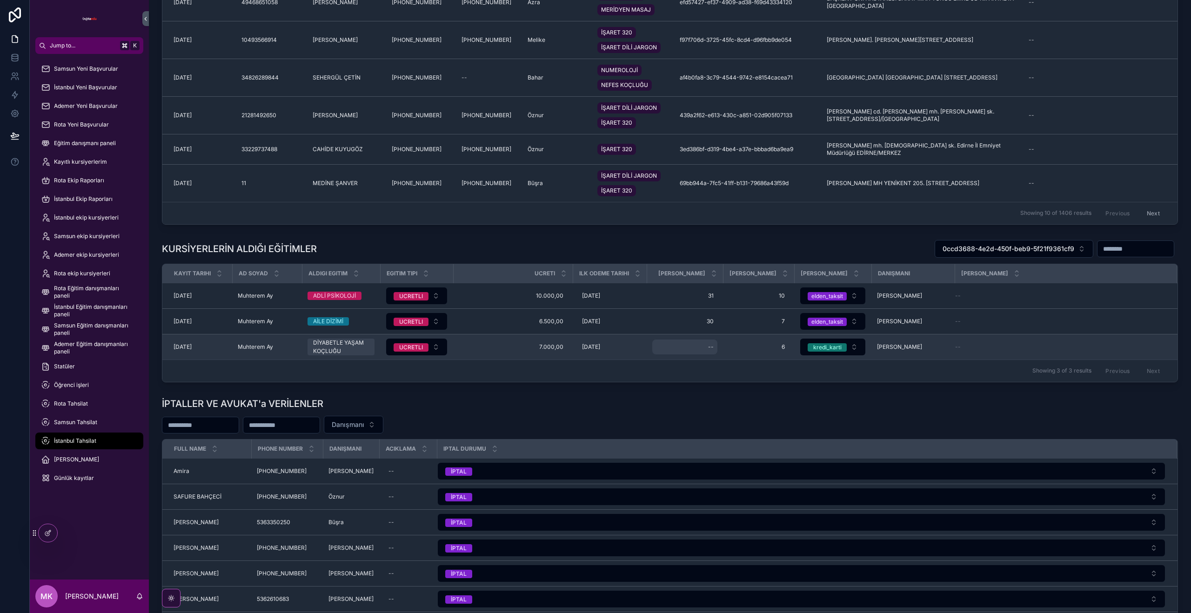
click at [710, 343] on div "--" at bounding box center [711, 346] width 6 height 7
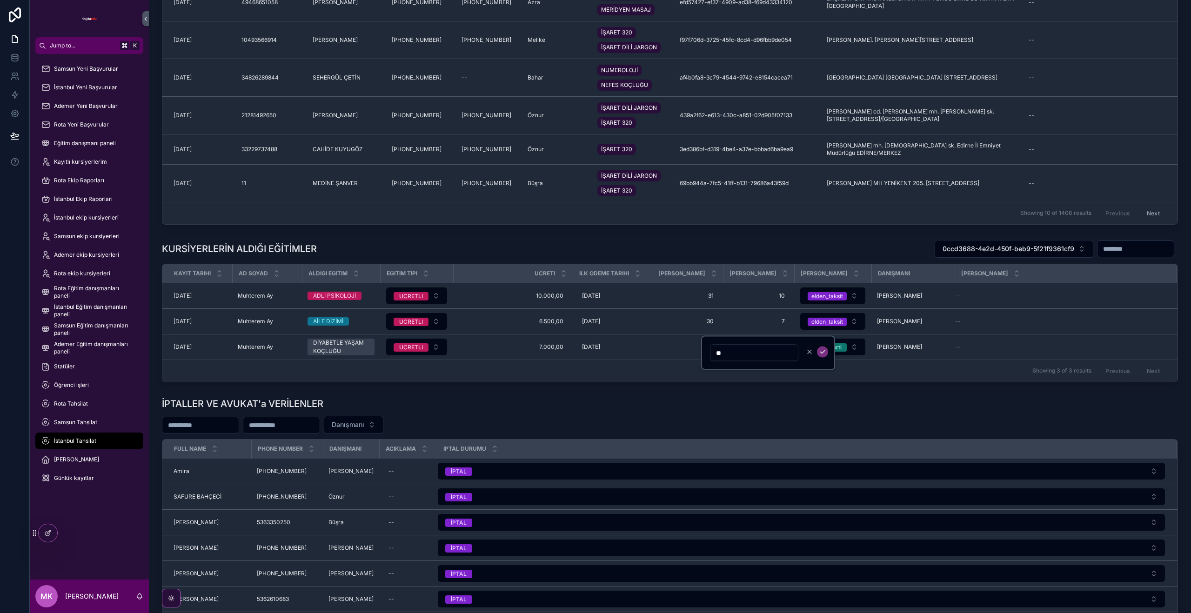
click at [821, 353] on icon "scrollable content" at bounding box center [822, 351] width 5 height 3
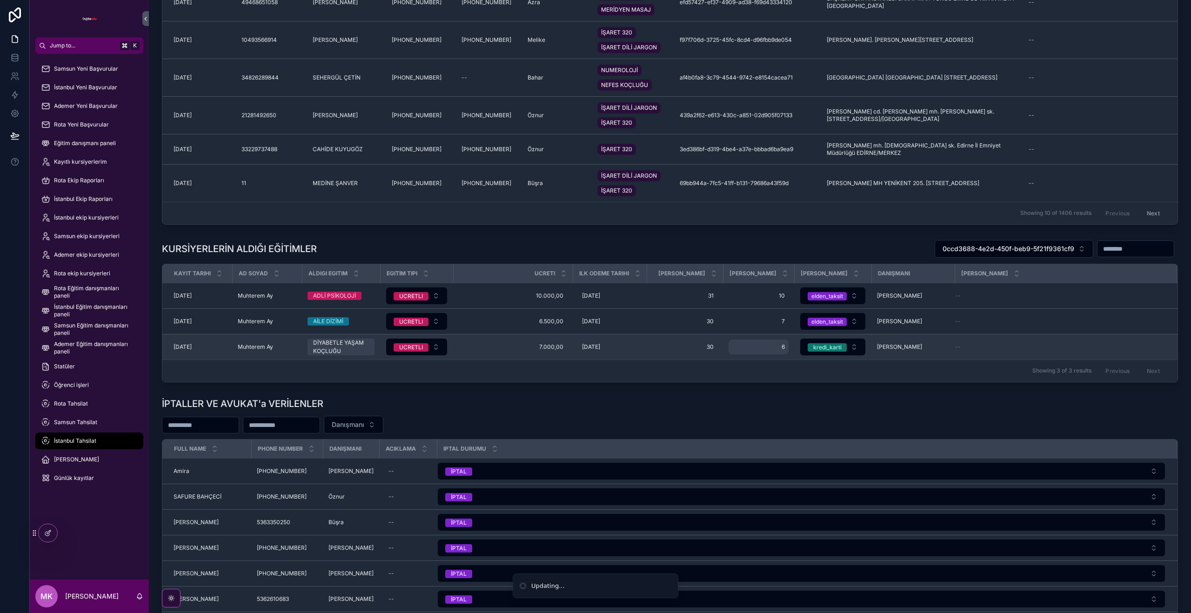
click at [783, 343] on span "6" at bounding box center [758, 346] width 53 height 7
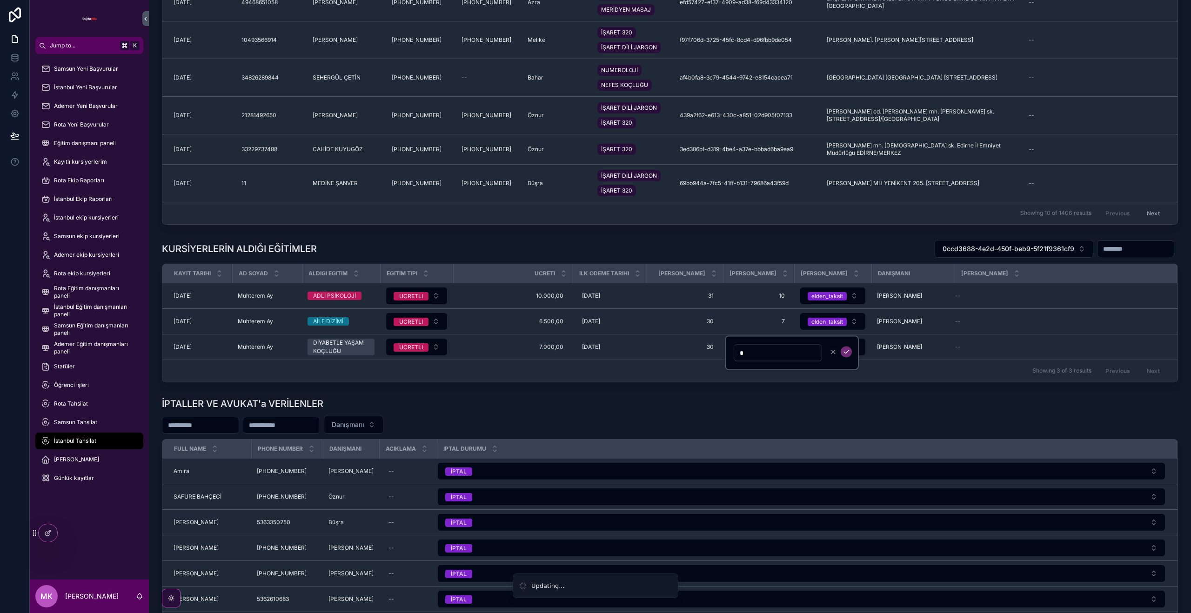
type input "*"
click at [852, 353] on form "*" at bounding box center [792, 353] width 119 height 18
click at [849, 353] on icon "scrollable content" at bounding box center [845, 351] width 7 height 7
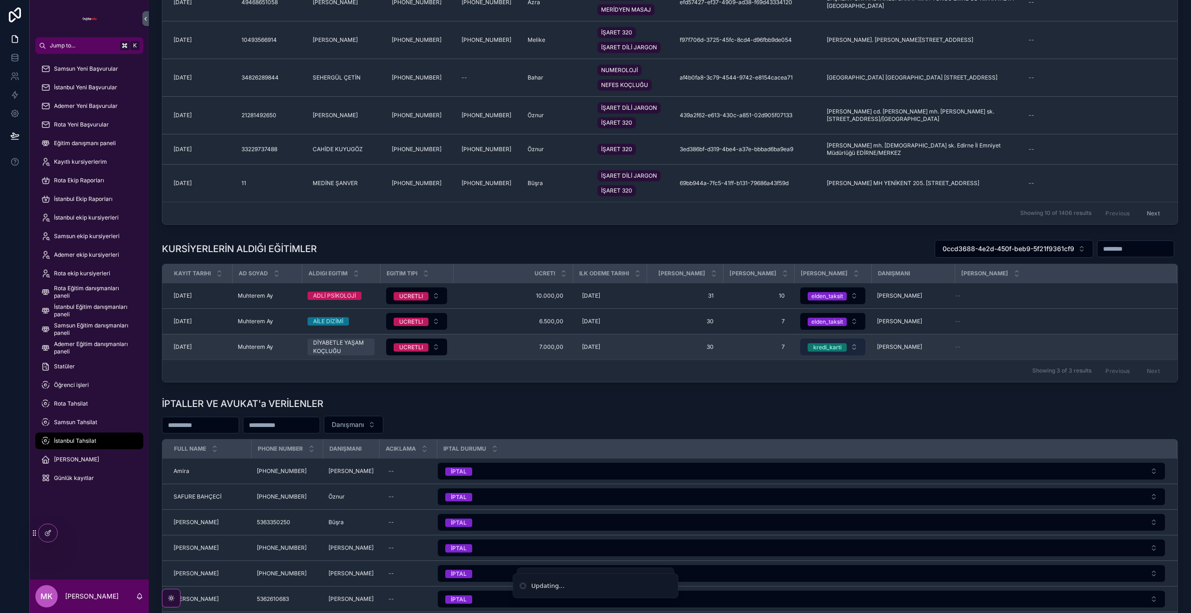
click at [837, 344] on button "kredi_karti" at bounding box center [832, 347] width 65 height 17
click at [849, 339] on button "kredi_karti" at bounding box center [832, 347] width 65 height 17
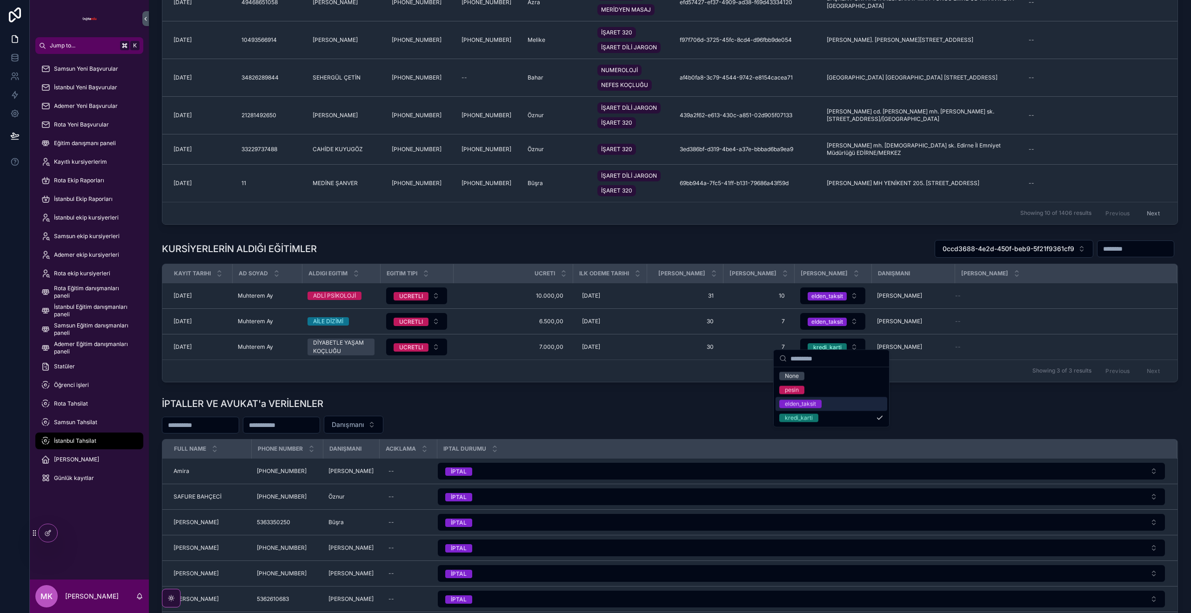
click at [857, 401] on div "elden_taksit" at bounding box center [831, 404] width 112 height 14
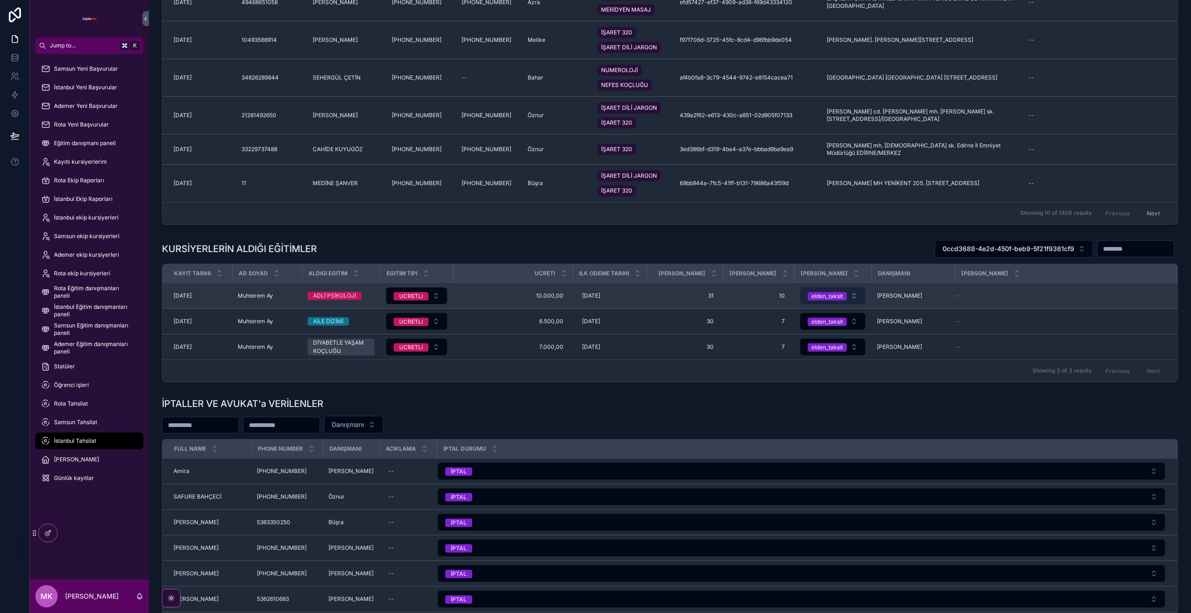
click at [834, 293] on button "elden_taksit" at bounding box center [832, 295] width 65 height 17
click at [846, 295] on button "elden_taksit" at bounding box center [832, 295] width 65 height 17
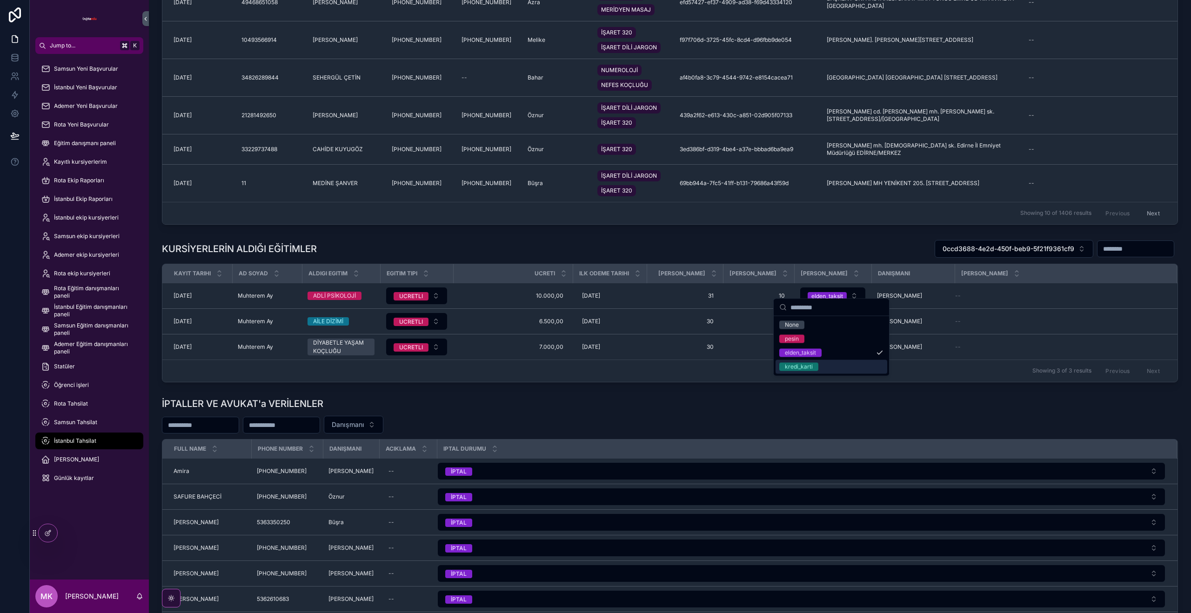
click at [632, 407] on div "İPTALLER VE AVUKAT'a VERİLENLER Danışmanı Full Name Phone Number Danışmanı ACIK…" at bounding box center [670, 567] width 1016 height 340
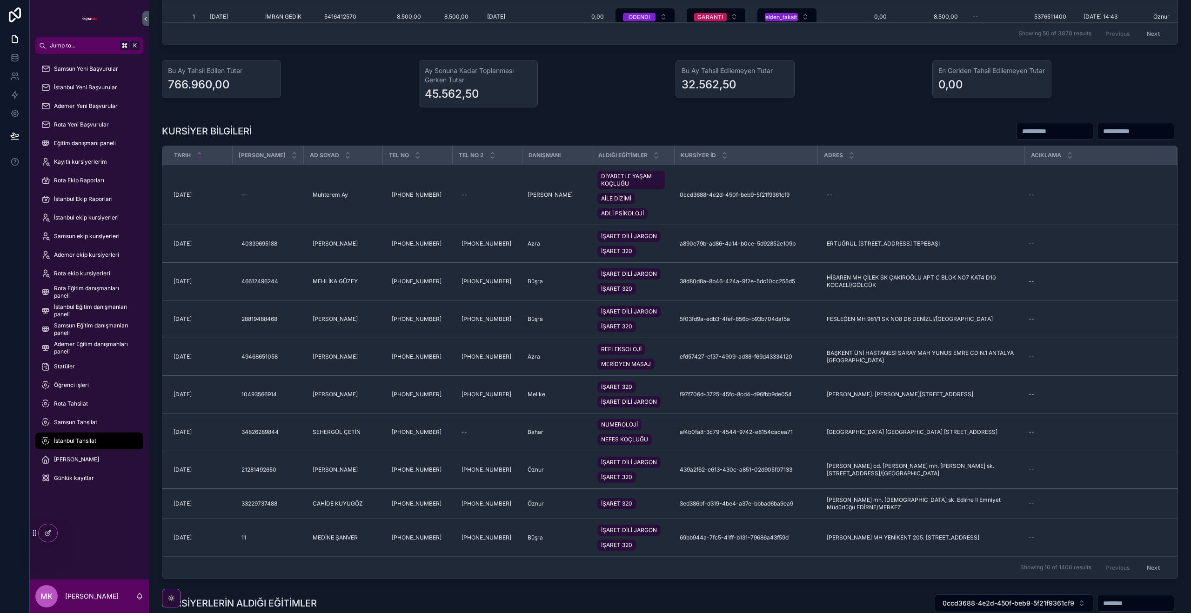
scroll to position [415, 0]
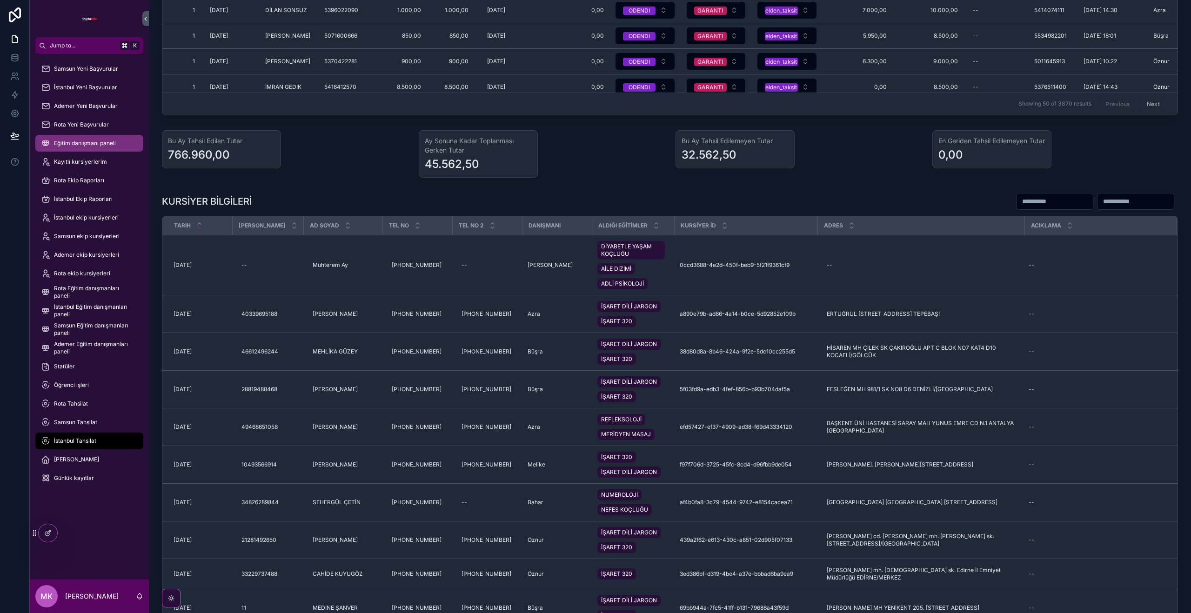
click at [84, 140] on span "Eğitim danışmanı paneli" at bounding box center [85, 143] width 62 height 7
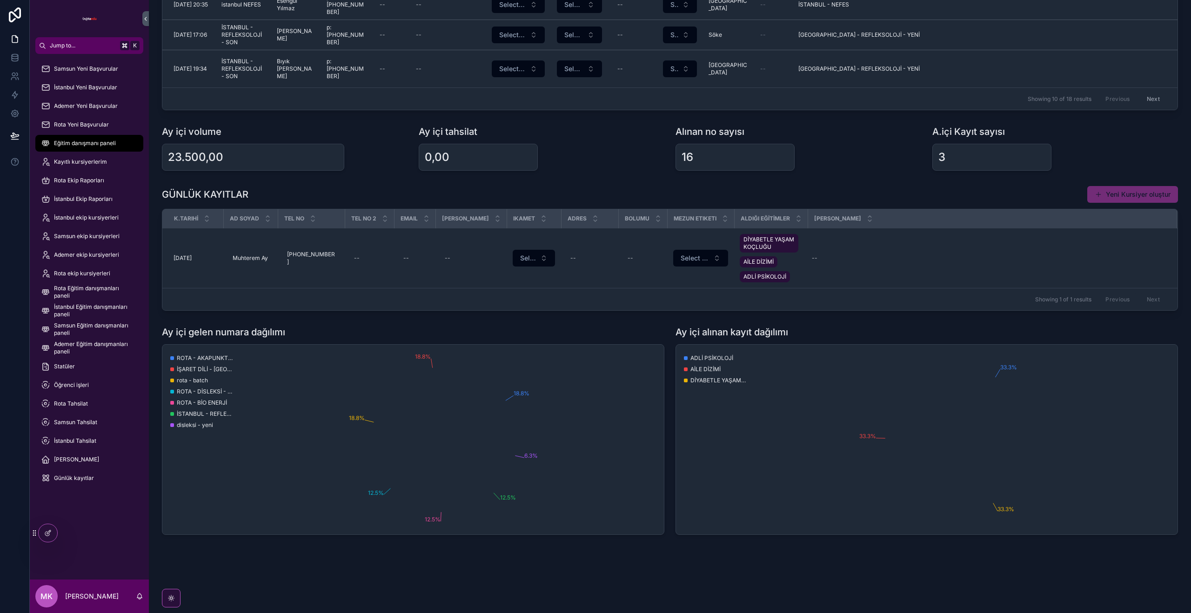
scroll to position [302, 0]
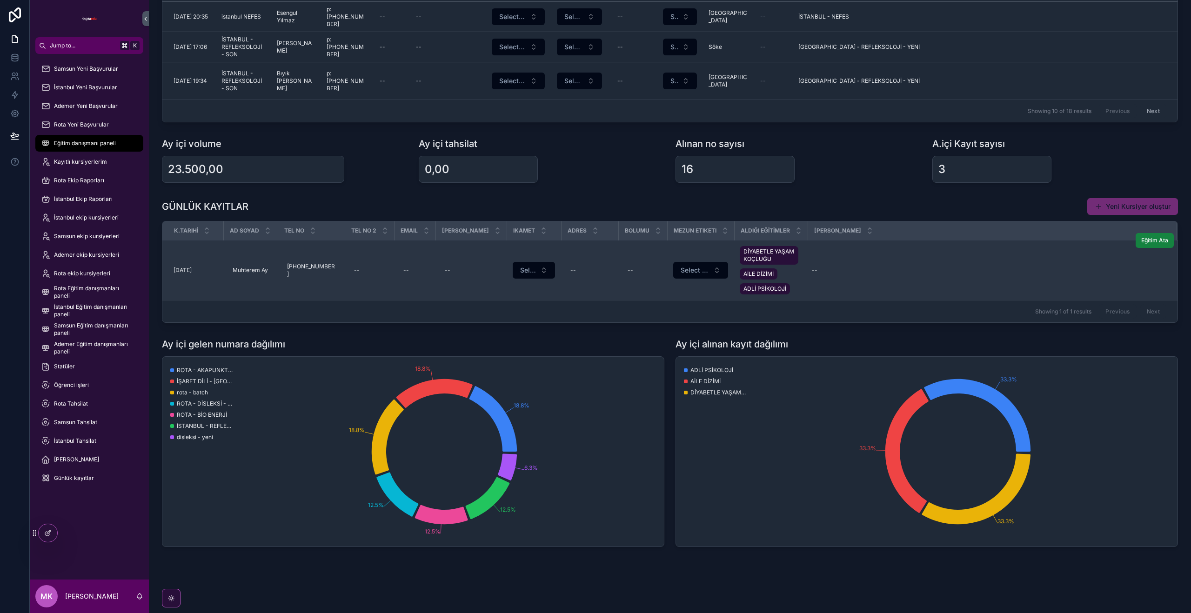
click at [1157, 237] on span "Eğitim Ata" at bounding box center [1154, 240] width 27 height 7
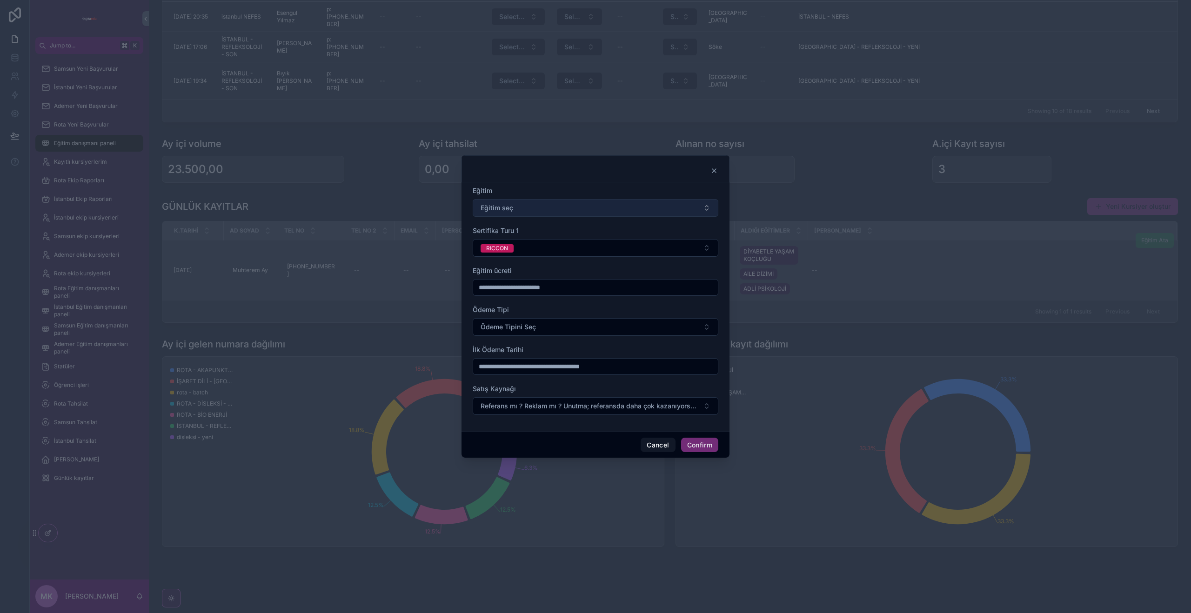
click at [605, 205] on button "Eğitim seç" at bounding box center [596, 208] width 246 height 18
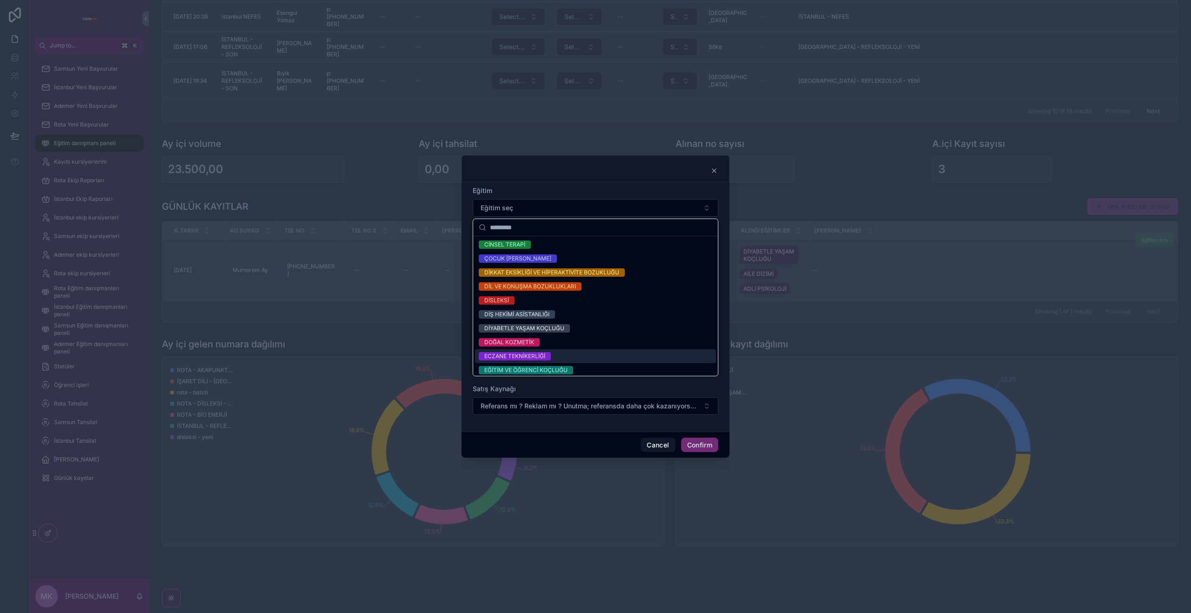
click at [556, 351] on div "ECZANE TEKNİKERLİĞİ" at bounding box center [595, 356] width 241 height 14
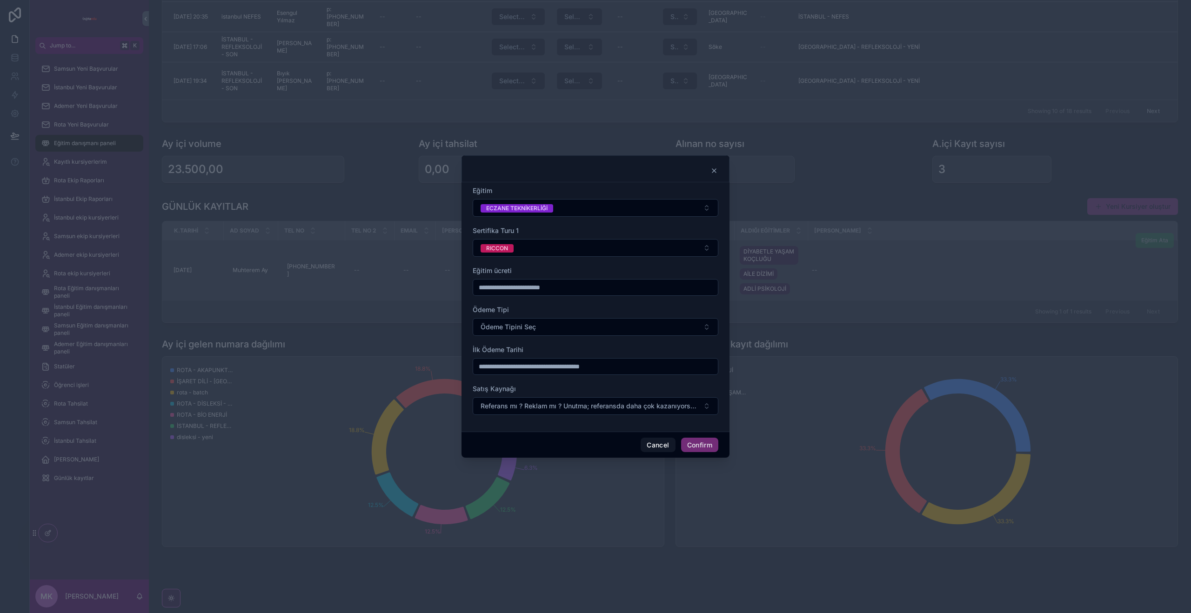
click at [516, 282] on input "text" at bounding box center [595, 287] width 245 height 13
type input "******"
click at [482, 332] on button "Ödeme Tipini Seç" at bounding box center [596, 327] width 246 height 18
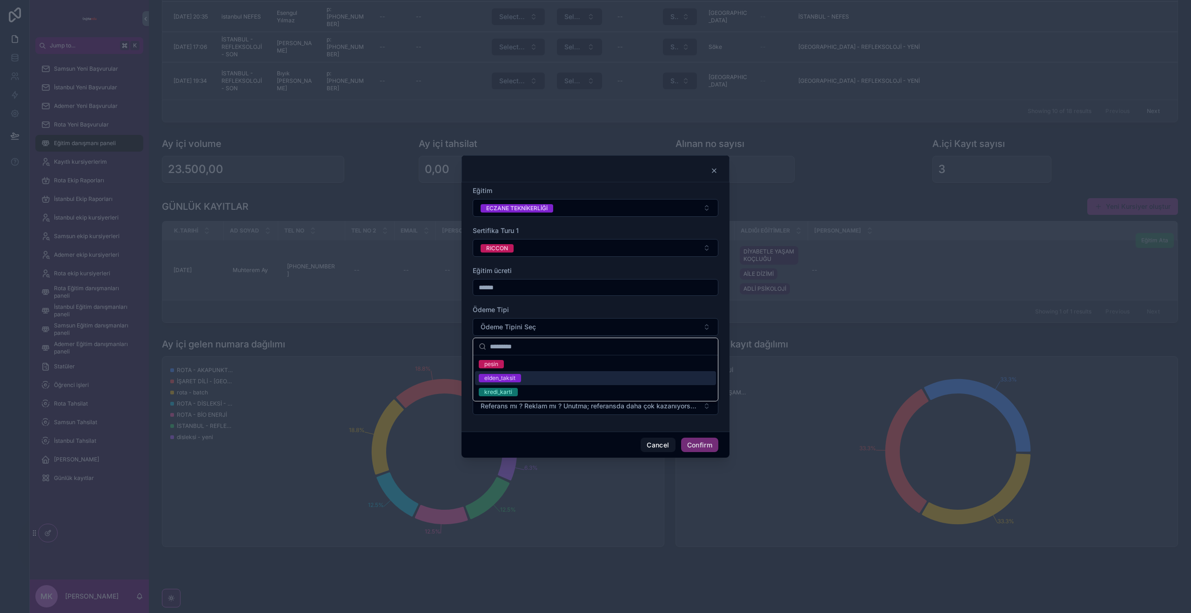
click at [520, 377] on span "elden_taksit" at bounding box center [500, 378] width 42 height 8
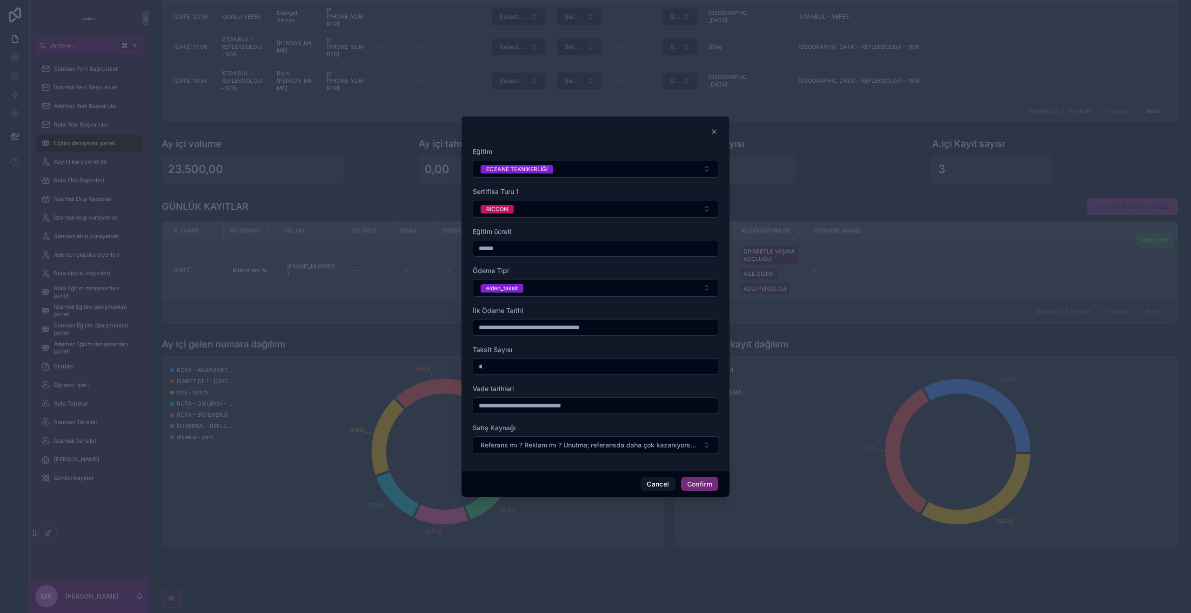
click at [506, 333] on input "text" at bounding box center [595, 327] width 245 height 13
click at [558, 489] on button "30" at bounding box center [561, 486] width 17 height 17
type input "**********"
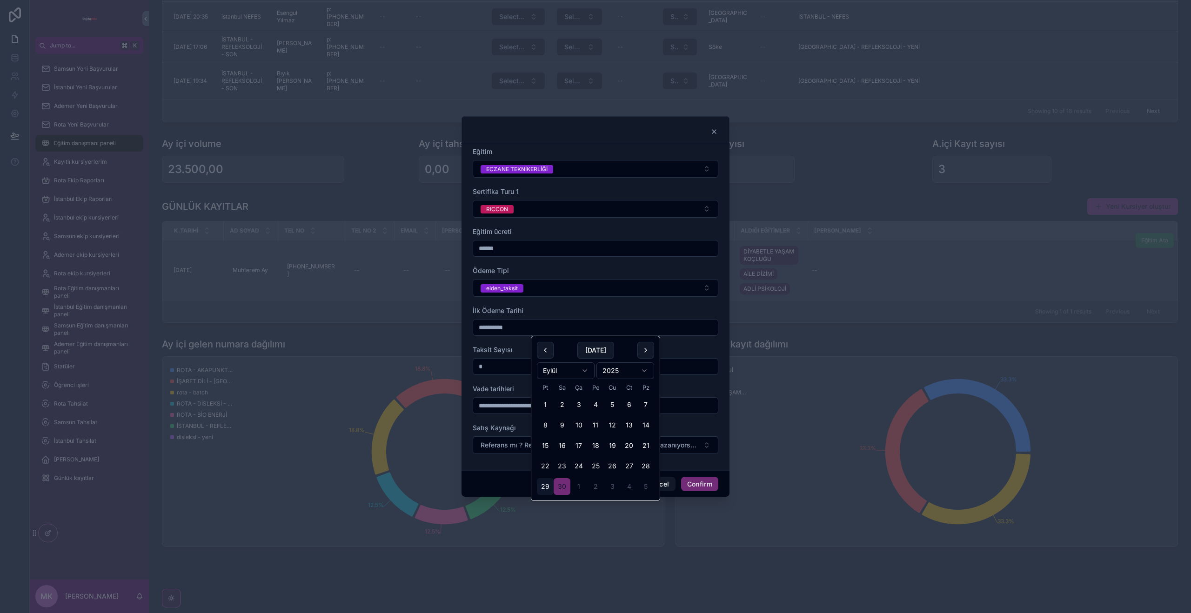
click at [481, 364] on input "*" at bounding box center [595, 366] width 245 height 13
type input "**"
click at [578, 412] on div at bounding box center [596, 405] width 246 height 17
click at [578, 406] on input "text" at bounding box center [595, 405] width 245 height 13
type input "**"
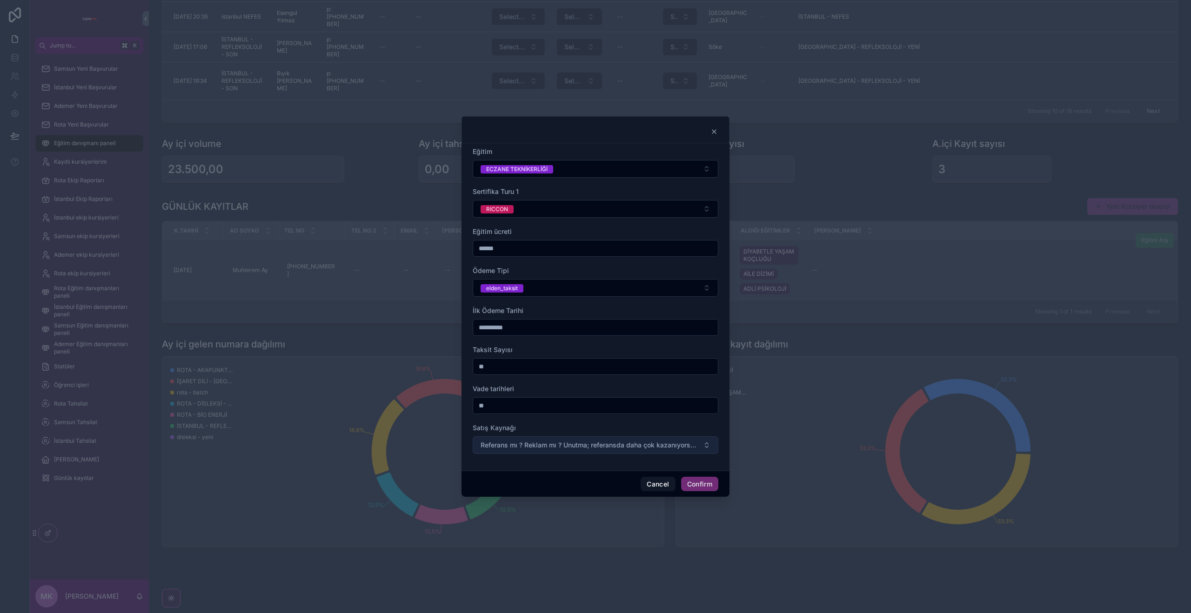
click at [548, 451] on button "Referans mı ? Reklam mı ? Unutma; referansda daha çok kazanıyorsun. 💵" at bounding box center [596, 445] width 246 height 18
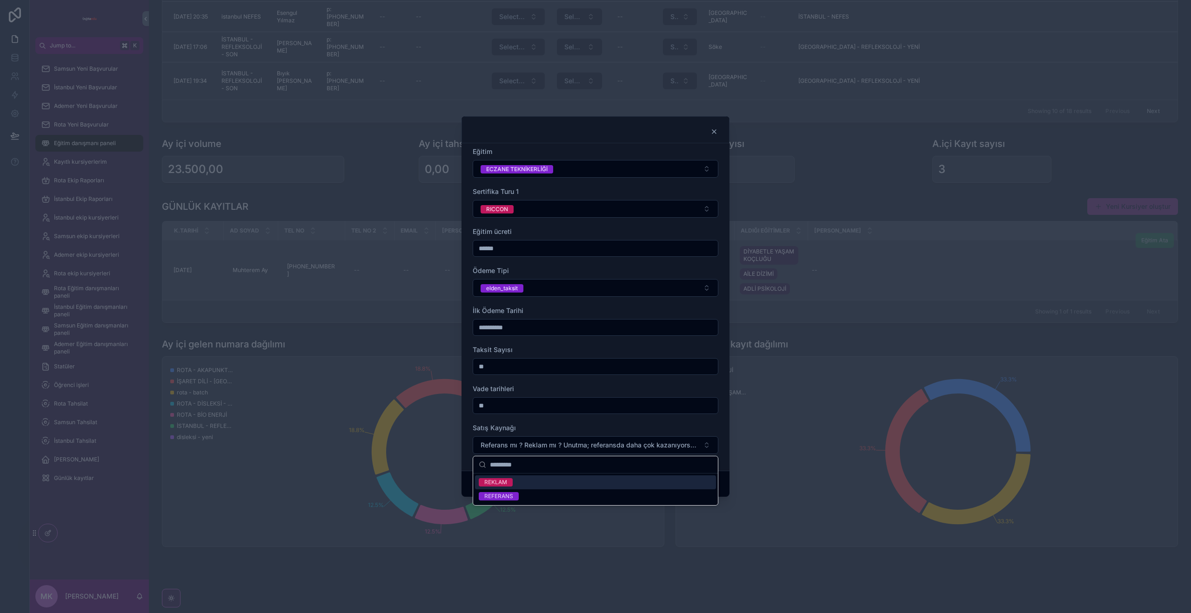
click at [551, 480] on div "REKLAM" at bounding box center [595, 482] width 241 height 14
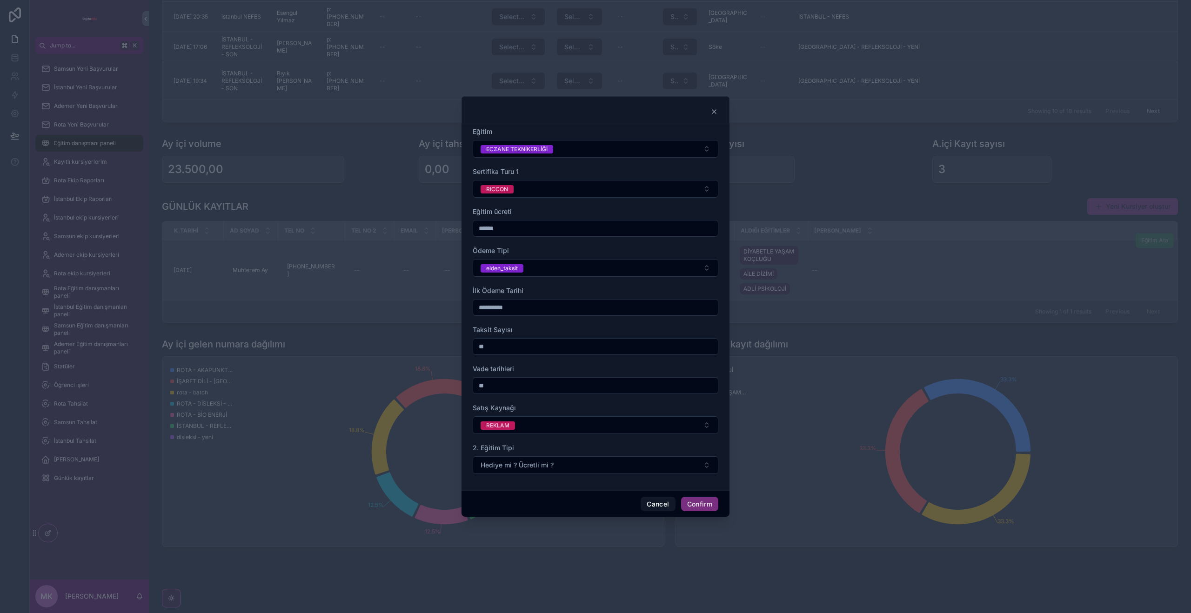
click at [699, 502] on button "Confirm" at bounding box center [699, 504] width 37 height 15
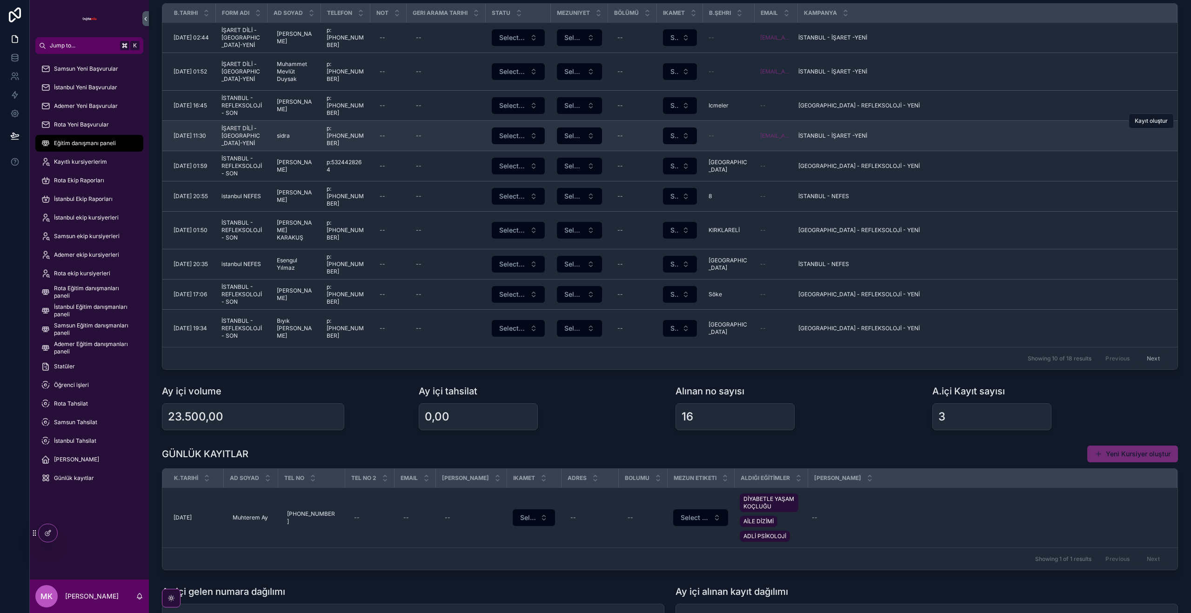
scroll to position [0, 0]
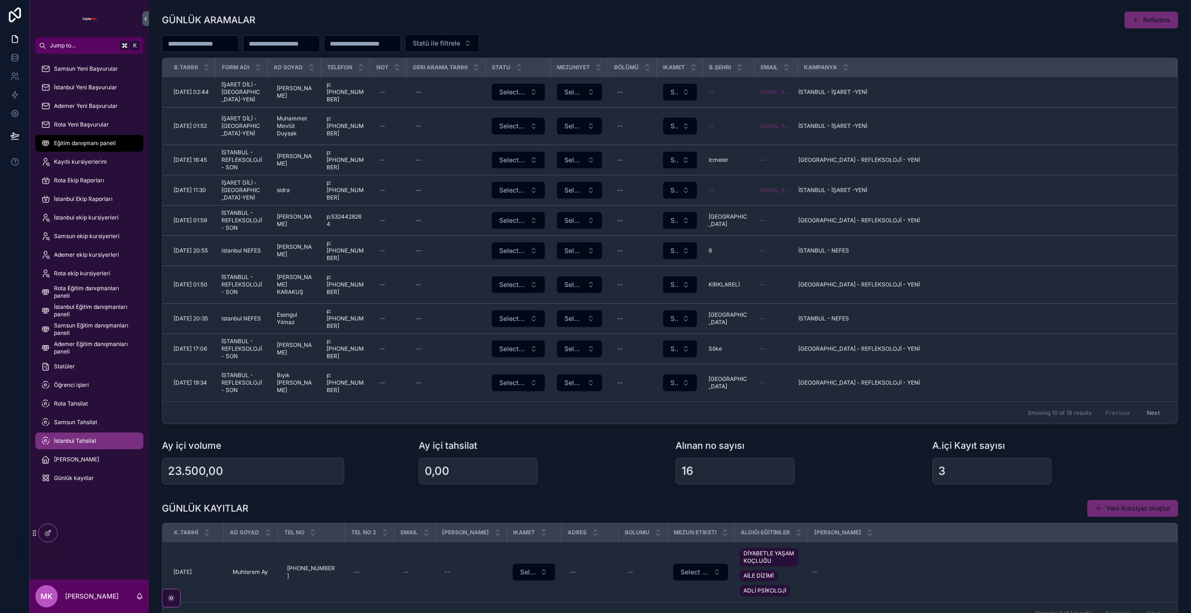
click at [94, 448] on link "İstanbul Tahsilat" at bounding box center [89, 441] width 108 height 17
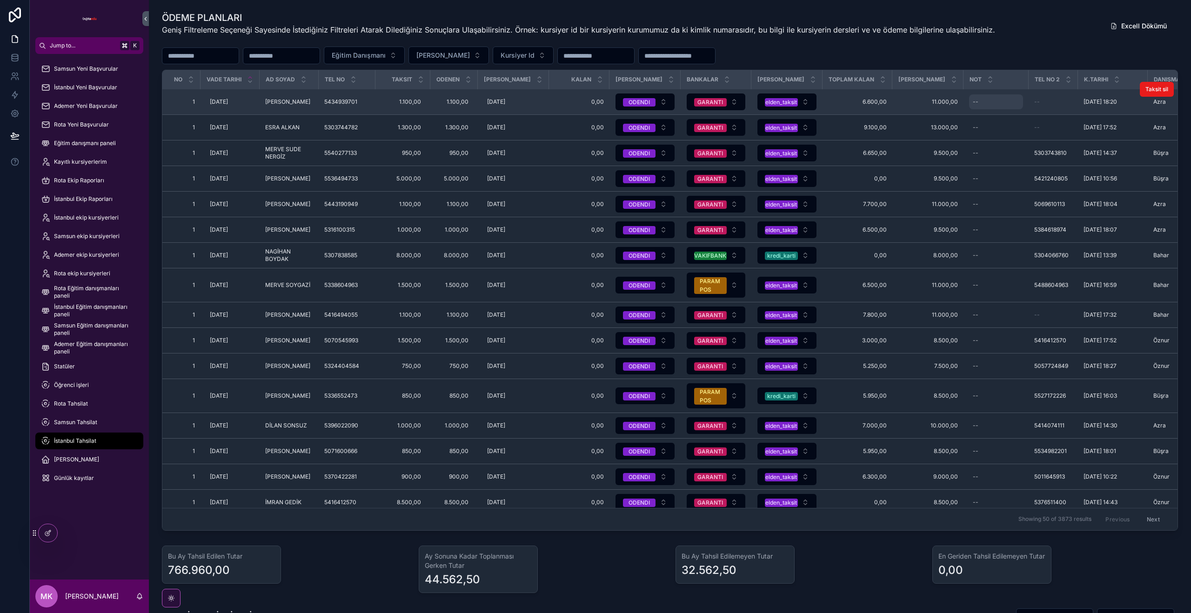
click at [969, 109] on div "--" at bounding box center [996, 101] width 54 height 15
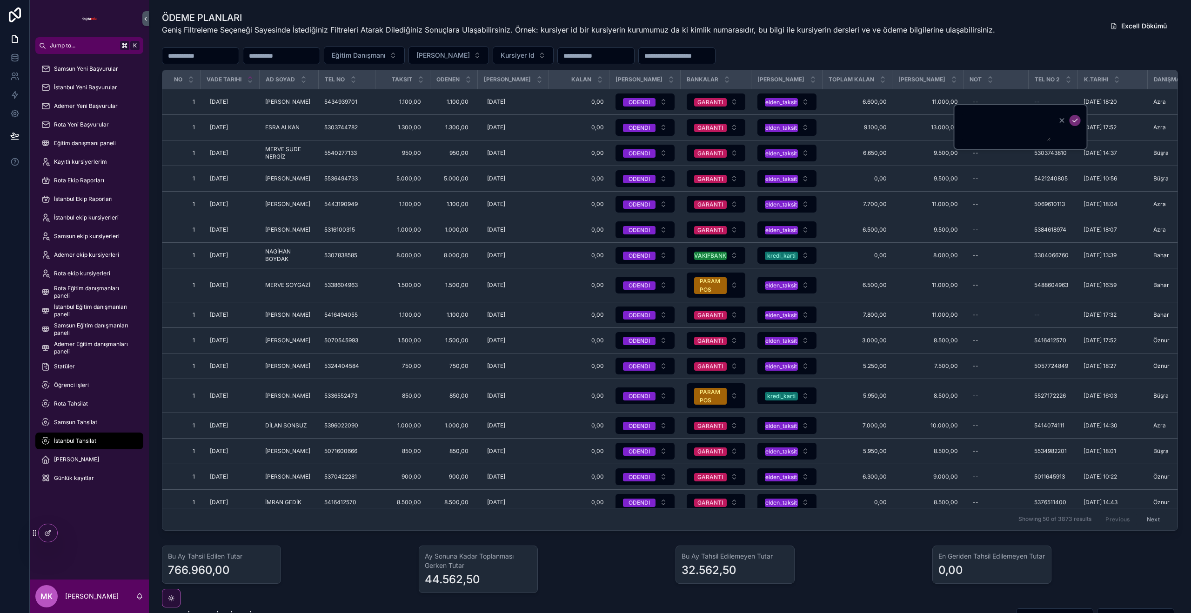
click at [93, 146] on span "Eğitim danışmanı paneli" at bounding box center [85, 143] width 62 height 7
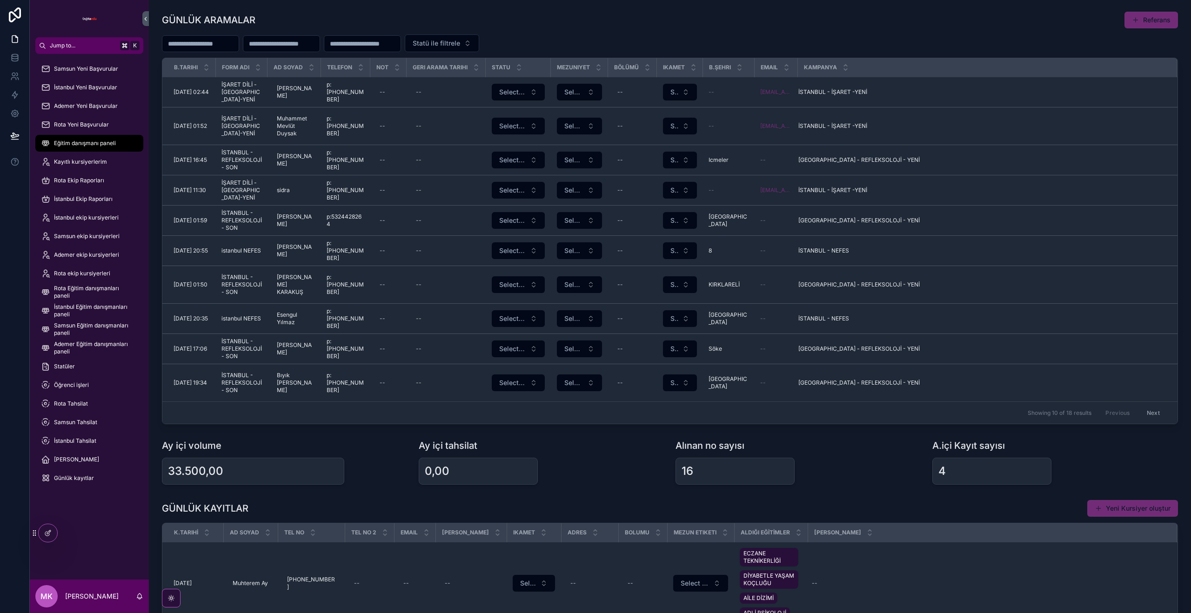
click at [592, 42] on div "Statü ile filtrele" at bounding box center [670, 43] width 1016 height 18
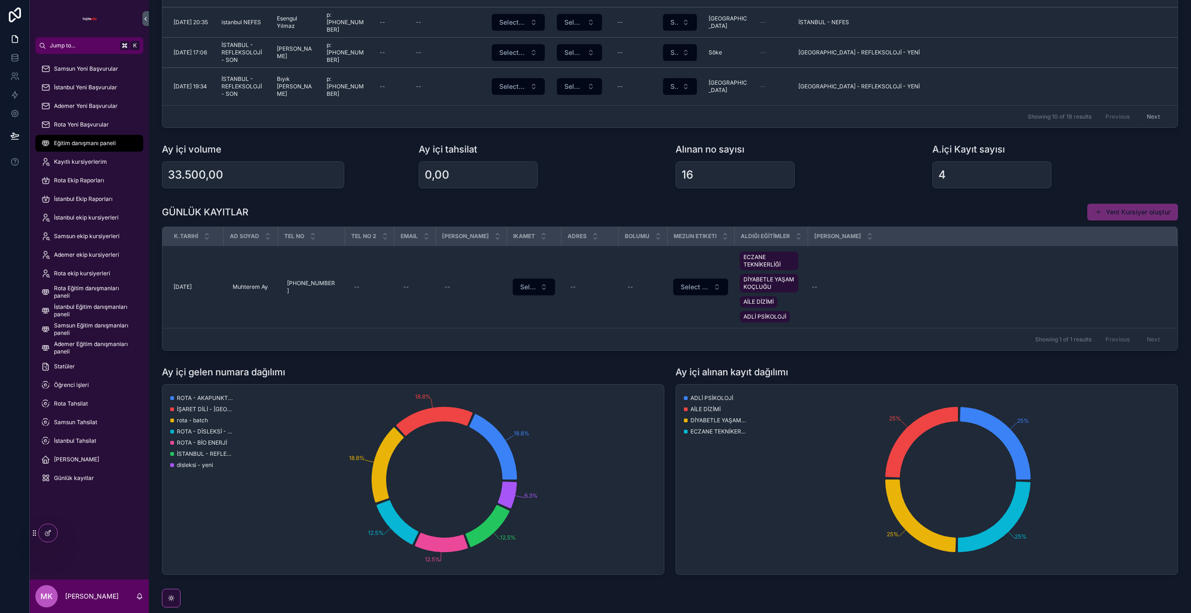
scroll to position [300, 0]
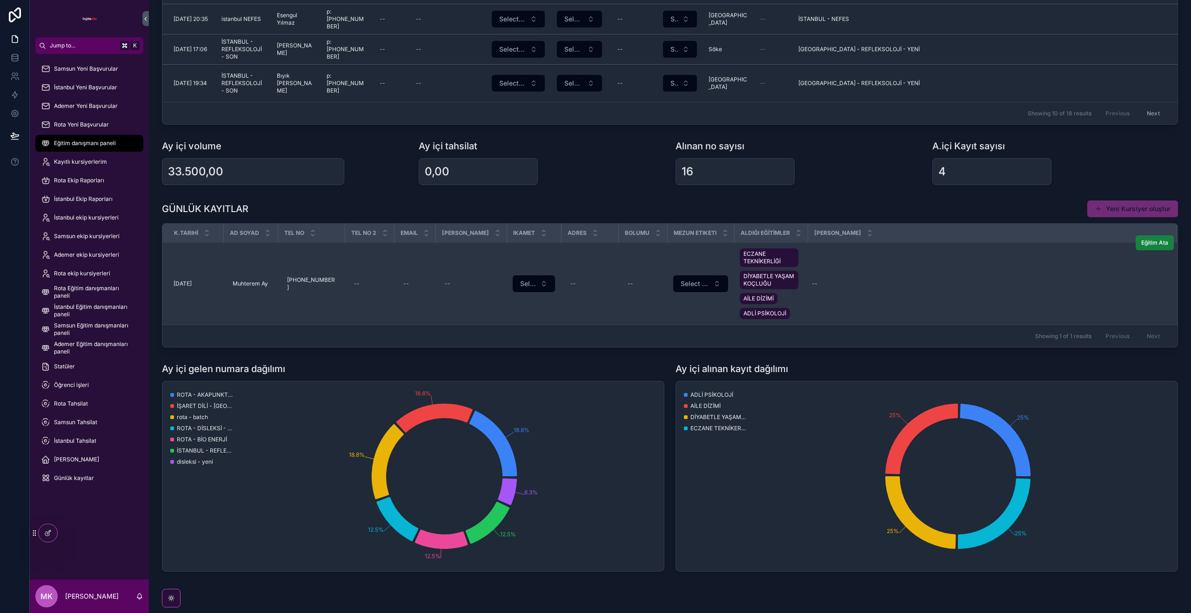
click at [1153, 239] on span "Eğitim Ata" at bounding box center [1154, 242] width 27 height 7
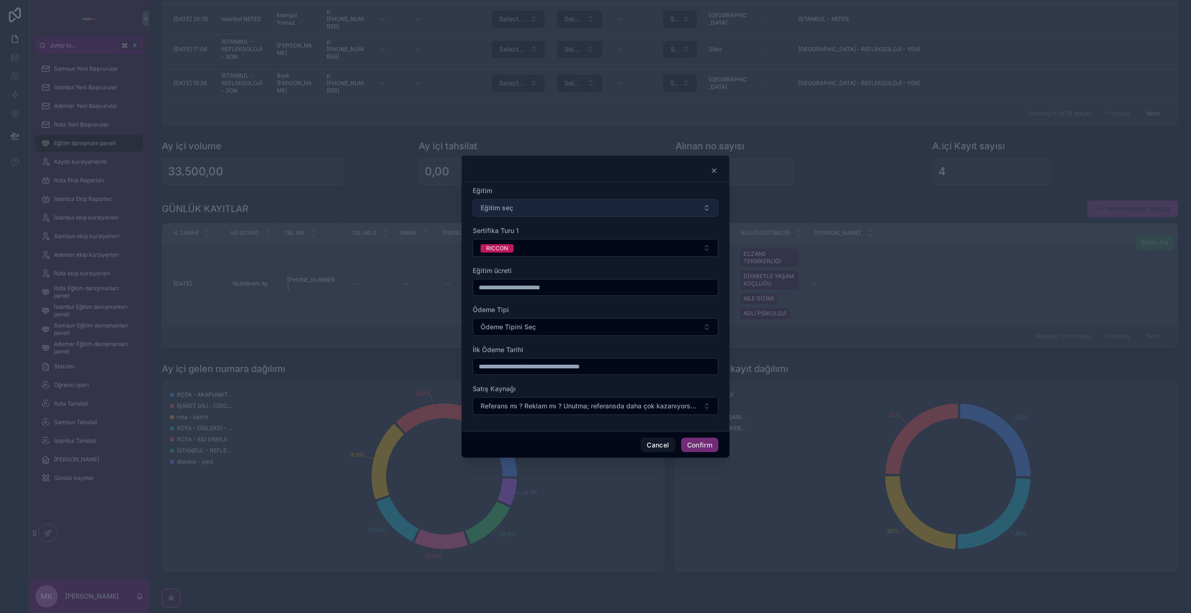
click at [594, 211] on button "Eğitim seç" at bounding box center [596, 208] width 246 height 18
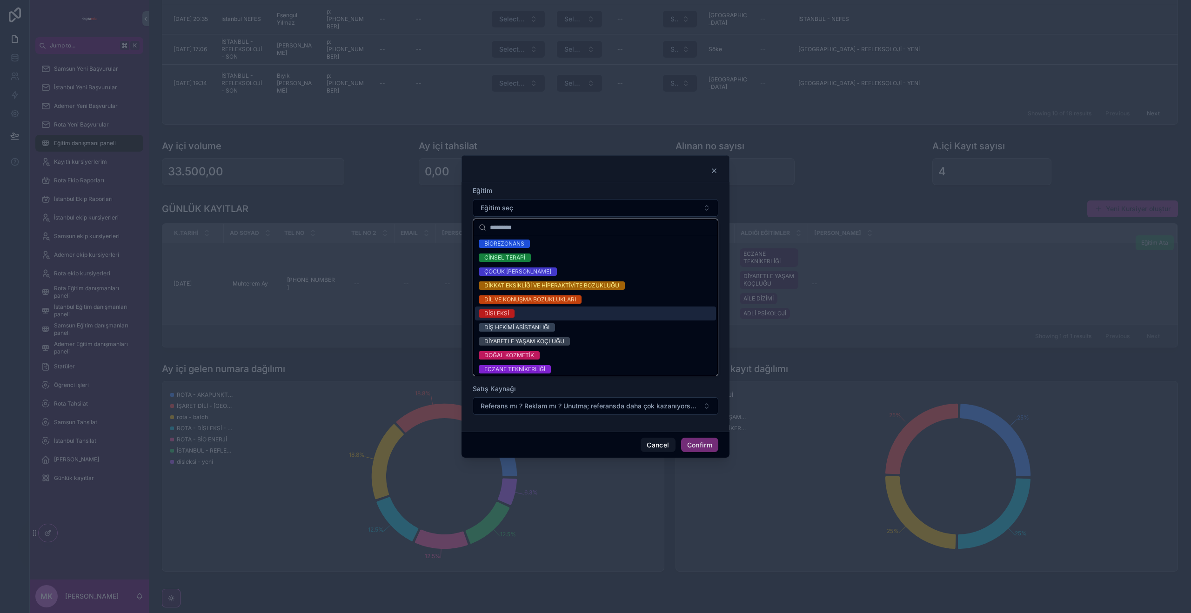
click at [557, 319] on div "DİSLEKSİ" at bounding box center [595, 313] width 241 height 14
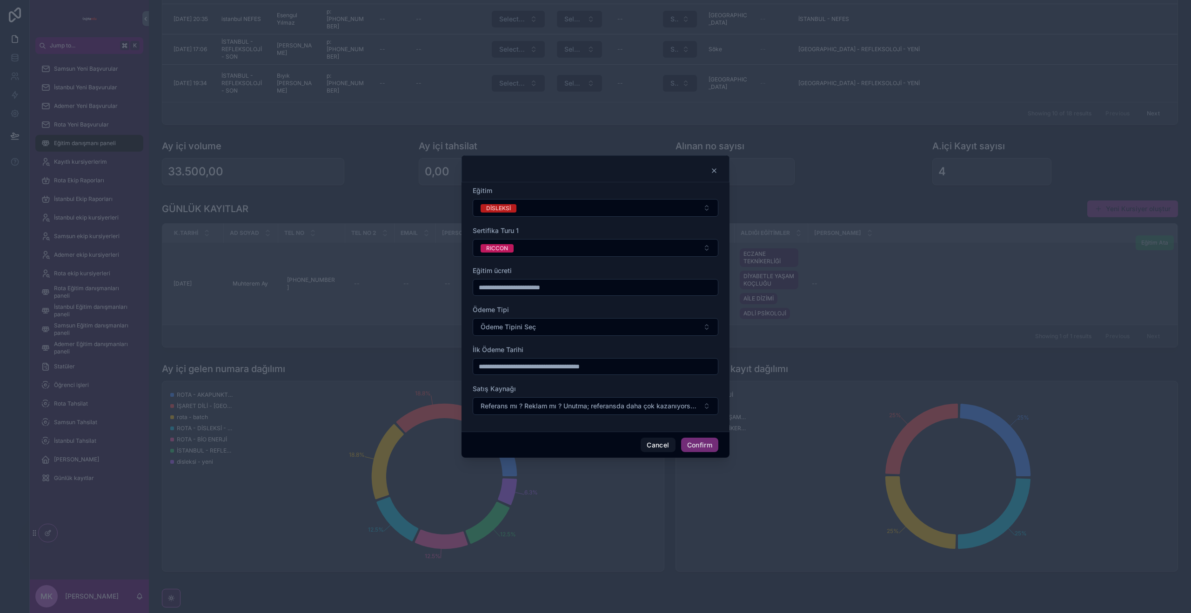
click at [525, 290] on input "text" at bounding box center [595, 287] width 245 height 13
type input "******"
click at [515, 324] on span "Ödeme Tipini Seç" at bounding box center [507, 326] width 55 height 9
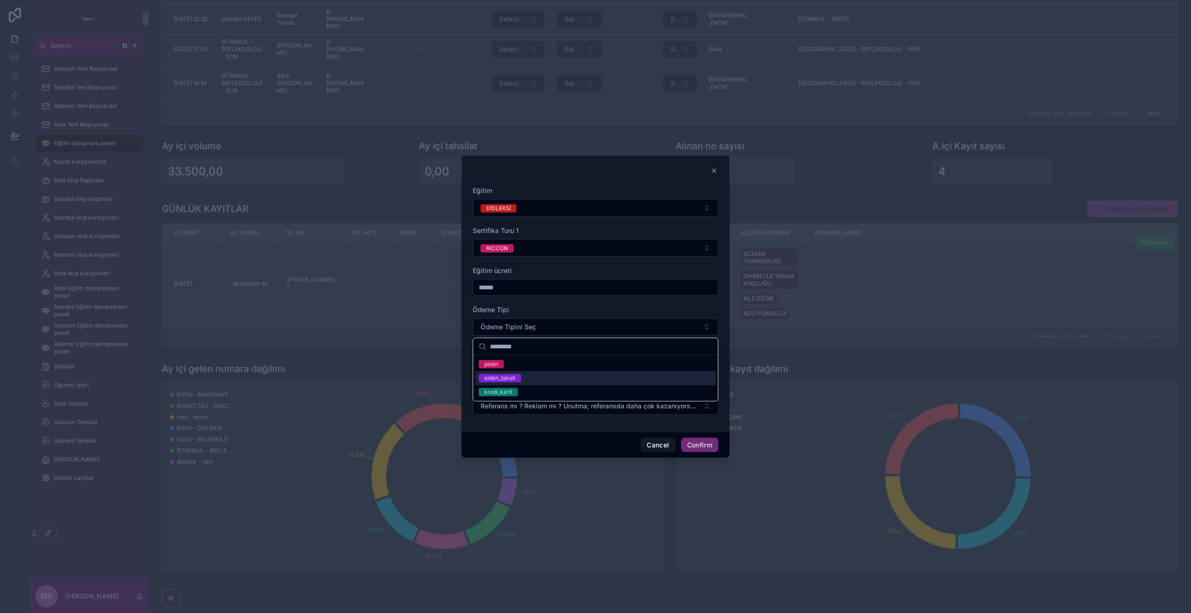
click at [551, 373] on div "elden_taksit" at bounding box center [595, 378] width 241 height 14
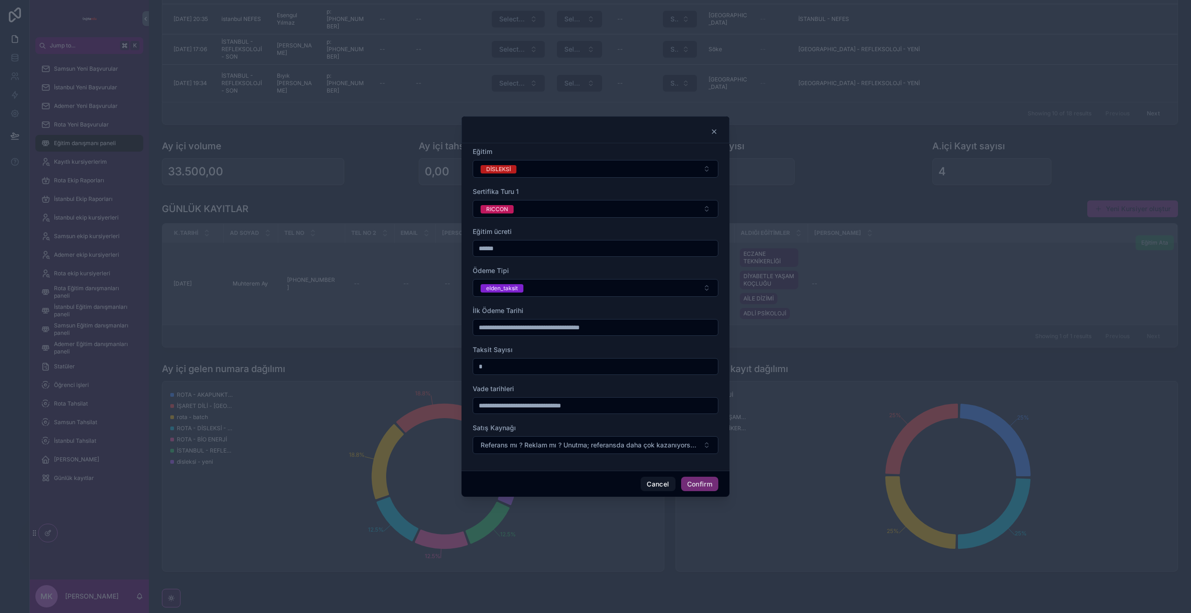
click at [531, 332] on input "text" at bounding box center [595, 327] width 245 height 13
click at [561, 477] on tbody "1 2 3 4 5 6 7 8 9 10 11 12 13 14 15 16 17 18 19 20 21 22 23 24 25 26 27 28 29 3…" at bounding box center [595, 444] width 117 height 102
click at [561, 482] on button "30" at bounding box center [561, 486] width 17 height 17
type input "**********"
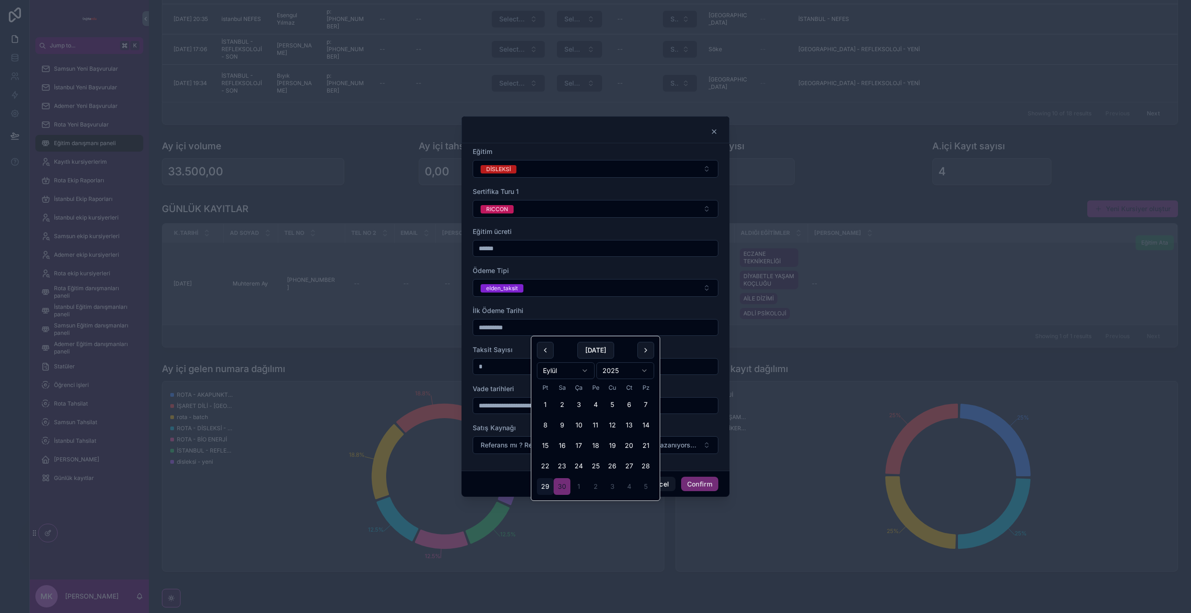
click at [498, 362] on input "*" at bounding box center [595, 366] width 245 height 13
type input "**"
click at [507, 404] on input "text" at bounding box center [595, 405] width 245 height 13
type input "**"
click at [509, 433] on div "Satış Kaynağı Referans mı ? Reklam mı ? Unutma; referansda daha çok kazanıyorsu…" at bounding box center [596, 438] width 246 height 31
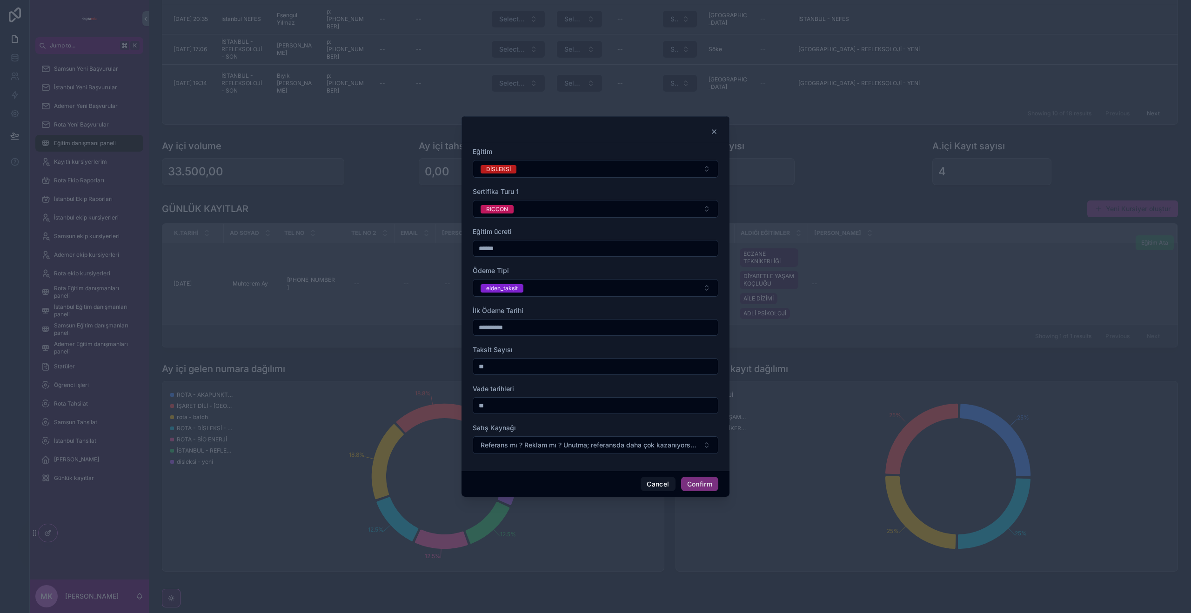
click at [701, 486] on button "Confirm" at bounding box center [699, 484] width 37 height 15
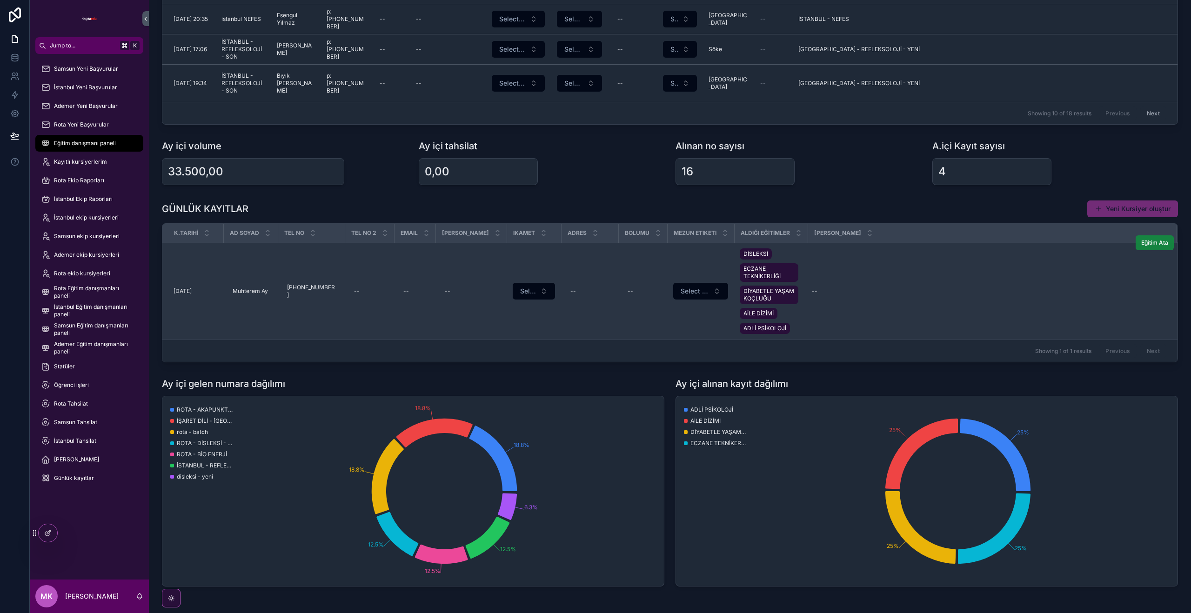
click at [1153, 239] on span "Eğitim Ata" at bounding box center [1154, 242] width 27 height 7
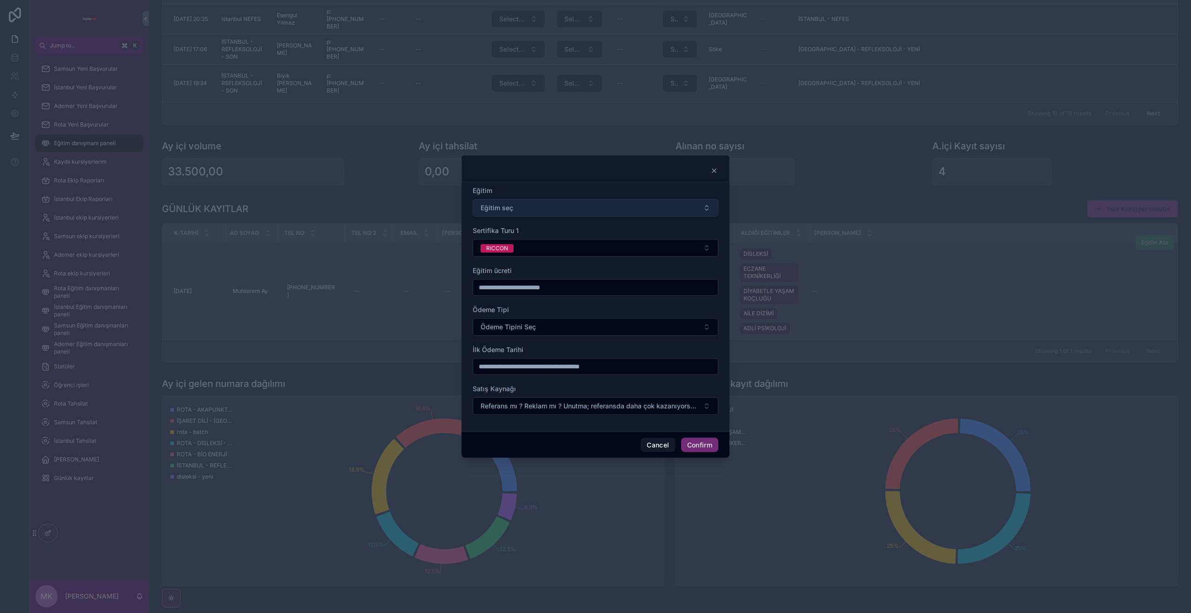
click at [555, 205] on button "Eğitim seç" at bounding box center [596, 208] width 246 height 18
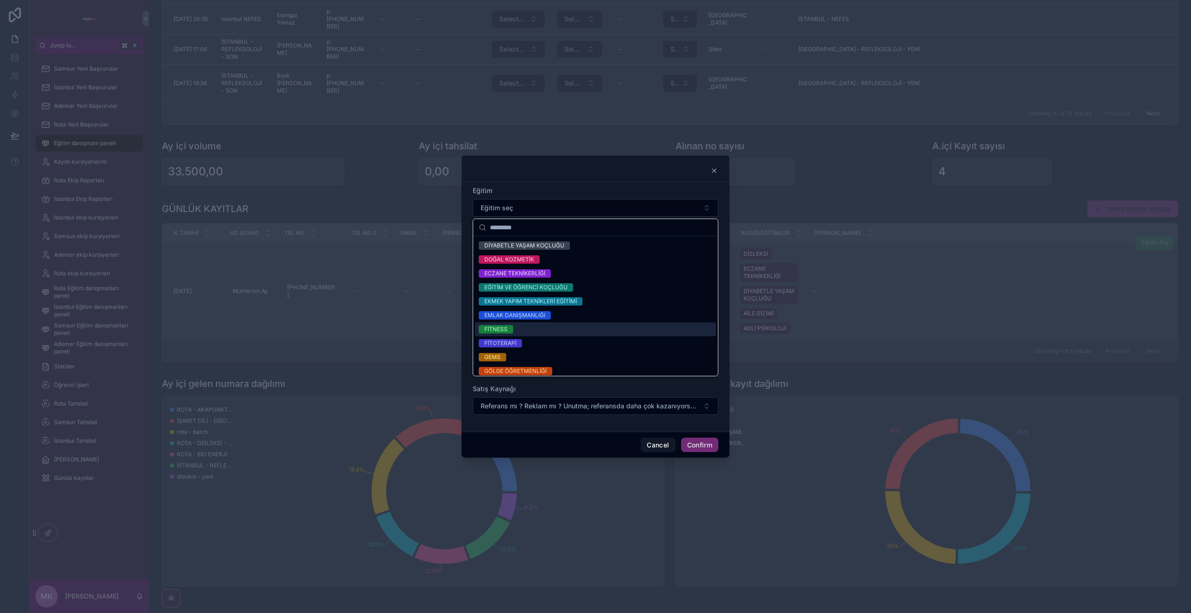
click at [556, 335] on div "FİTNESS" at bounding box center [595, 329] width 241 height 14
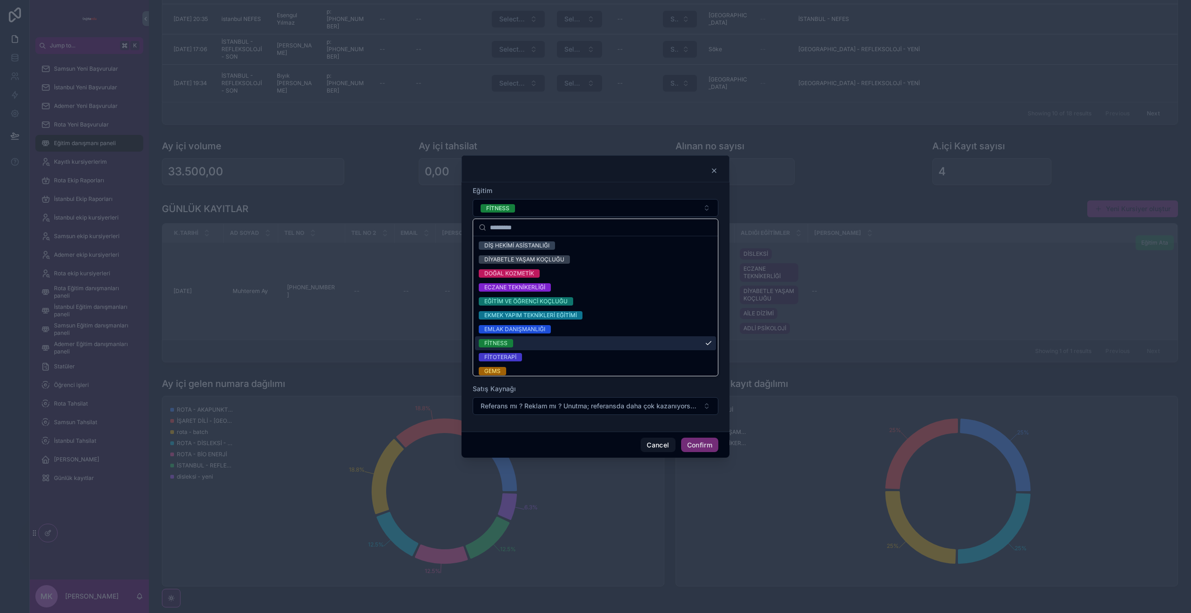
scroll to position [334, 0]
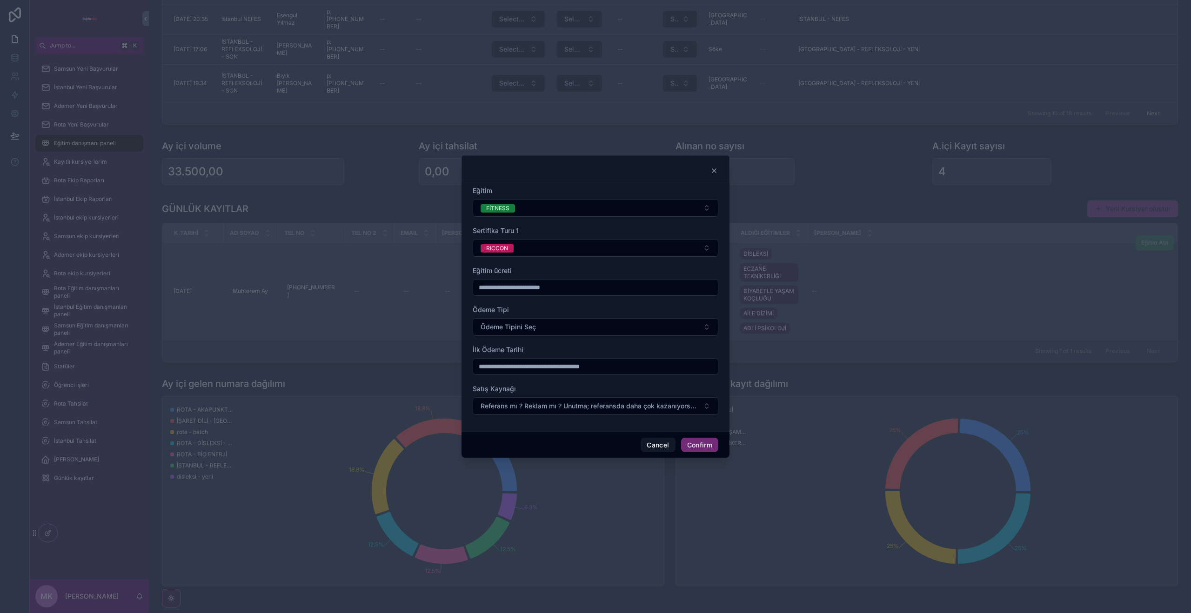
click at [532, 287] on input "text" at bounding box center [595, 287] width 245 height 13
type input "******"
click at [504, 330] on span "Ödeme Tipini Seç" at bounding box center [507, 326] width 55 height 9
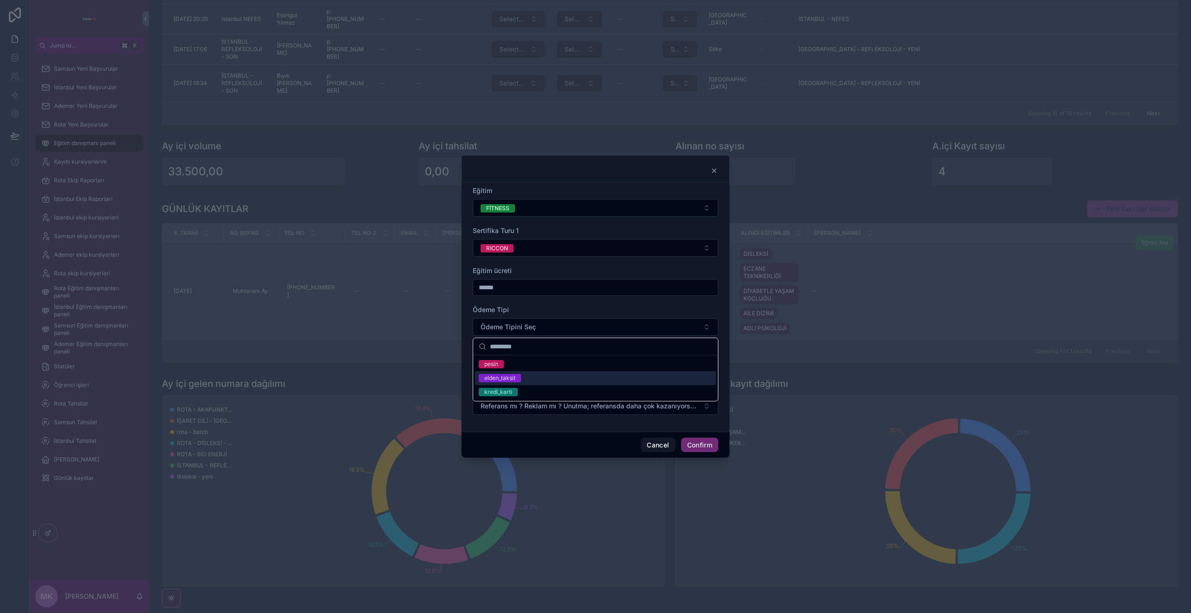
click at [526, 377] on div "elden_taksit" at bounding box center [595, 378] width 241 height 14
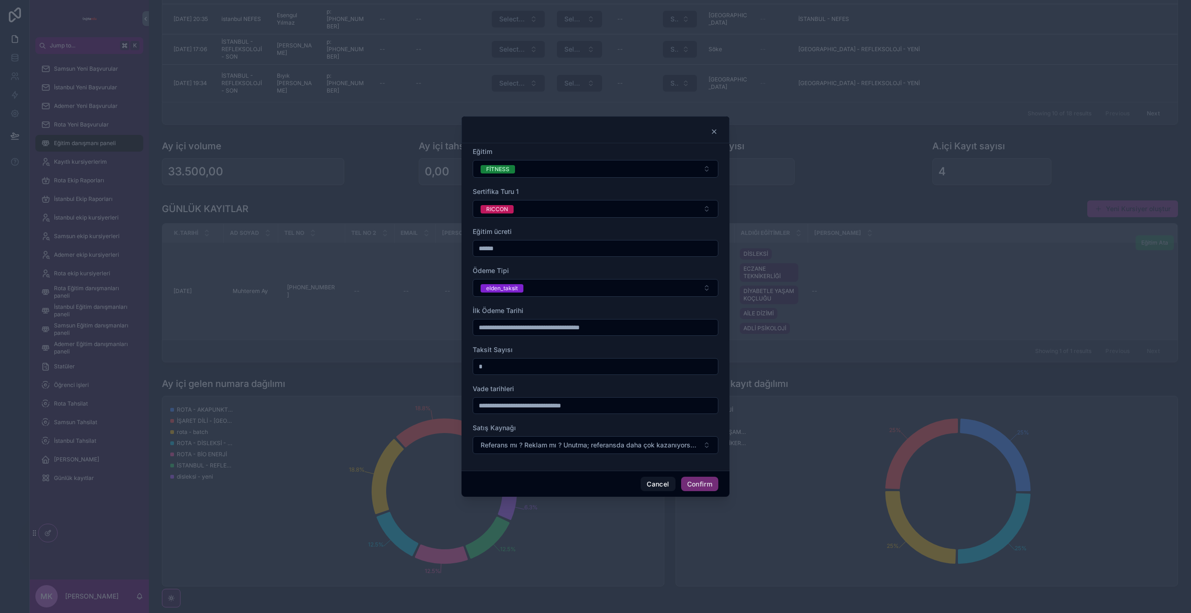
click at [518, 326] on input "text" at bounding box center [595, 327] width 245 height 13
click at [560, 488] on button "30" at bounding box center [561, 486] width 17 height 17
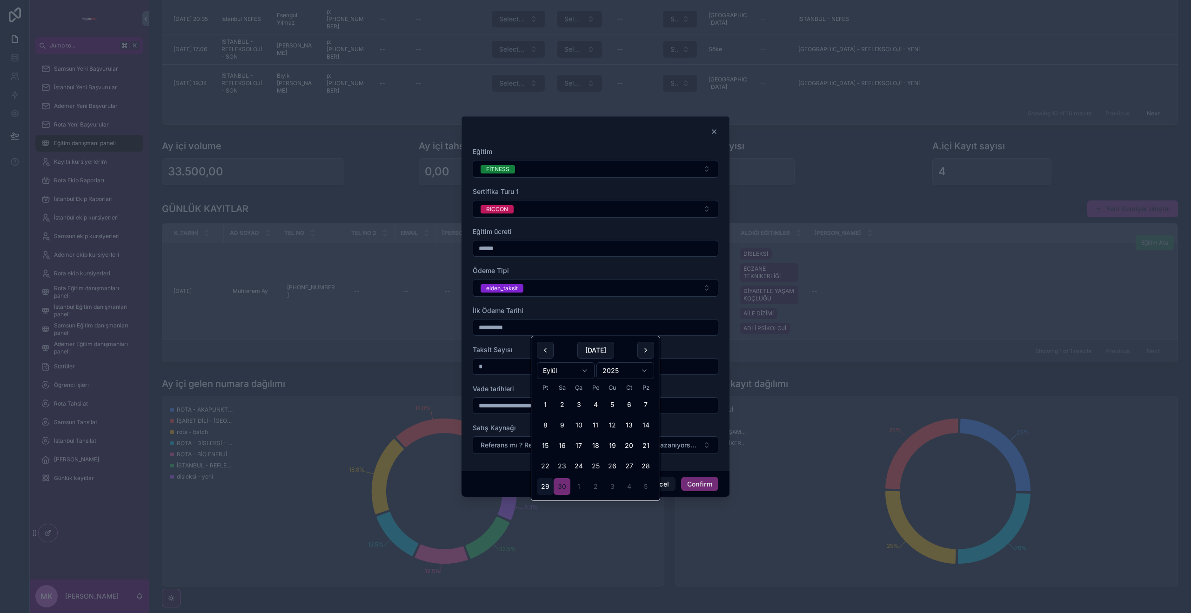
type input "**********"
click at [495, 366] on input "*" at bounding box center [595, 366] width 245 height 13
type input "**"
click at [493, 406] on input "text" at bounding box center [595, 405] width 245 height 13
type input "**"
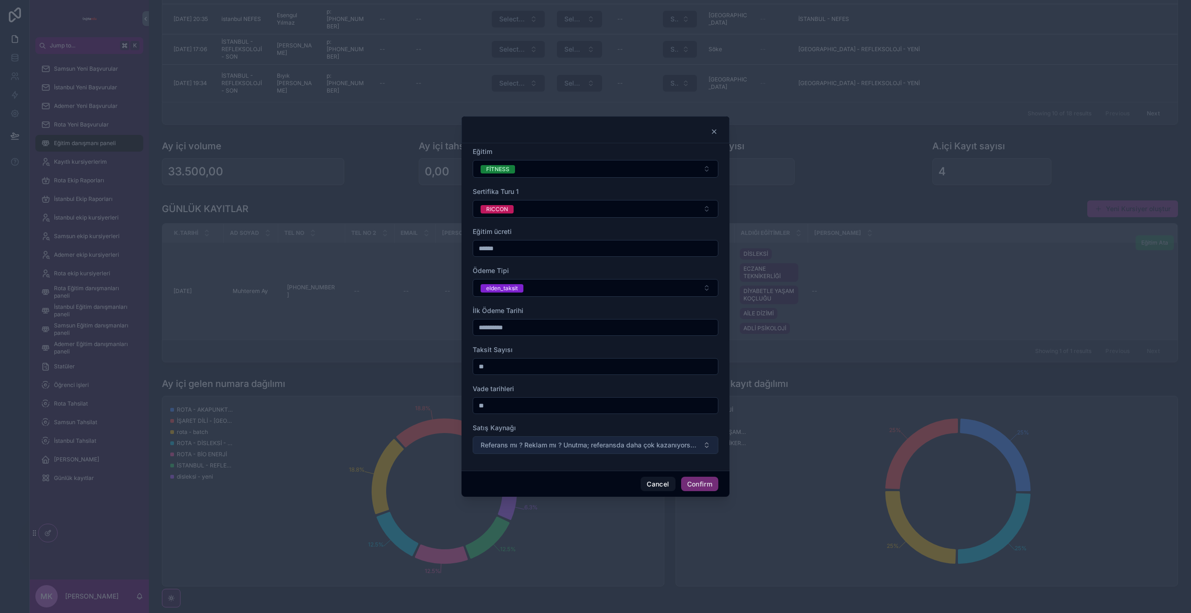
drag, startPoint x: 514, startPoint y: 446, endPoint x: 520, endPoint y: 445, distance: 5.6
click at [514, 446] on span "Referans mı ? Reklam mı ? Unutma; referansda daha çok kazanıyorsun. 💵" at bounding box center [589, 444] width 219 height 9
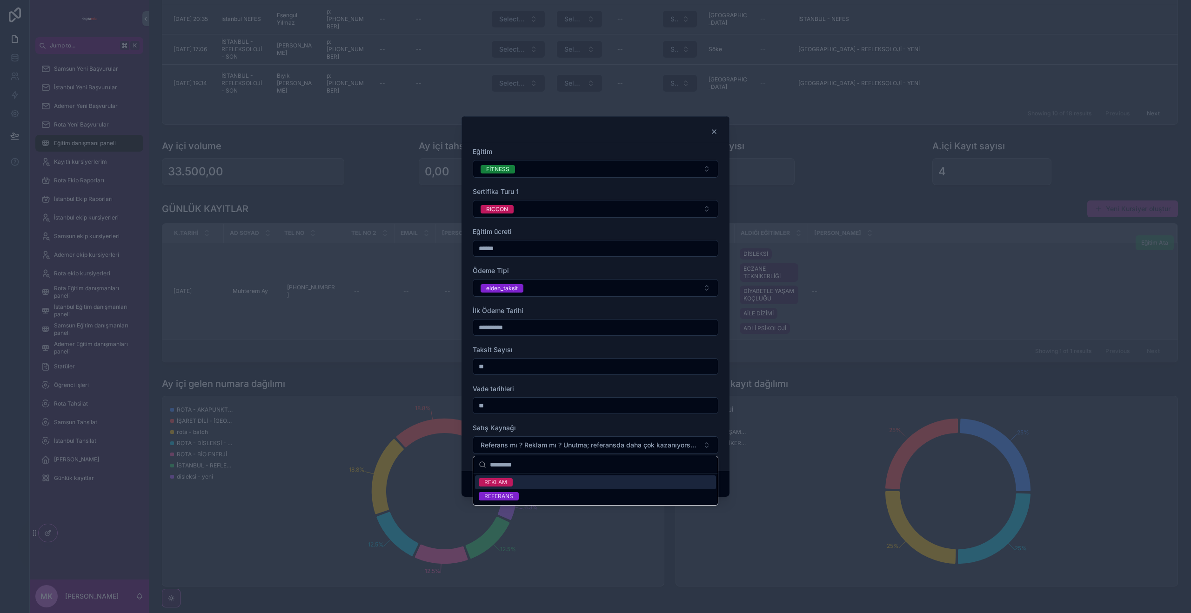
click at [550, 484] on div "REKLAM" at bounding box center [595, 482] width 241 height 14
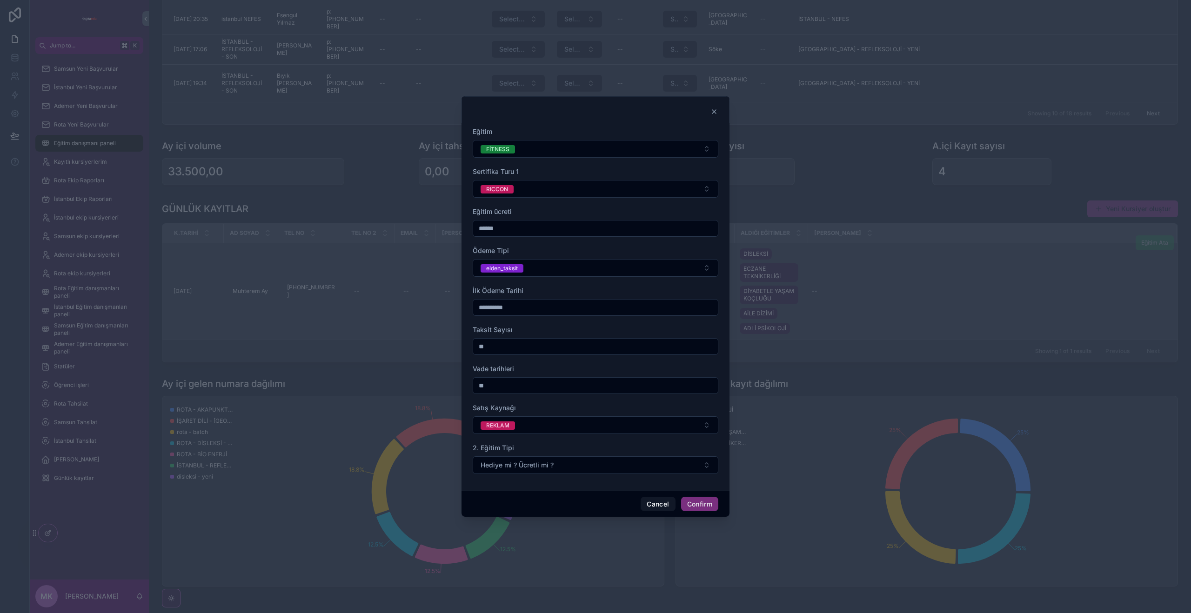
click at [702, 505] on button "Confirm" at bounding box center [699, 504] width 37 height 15
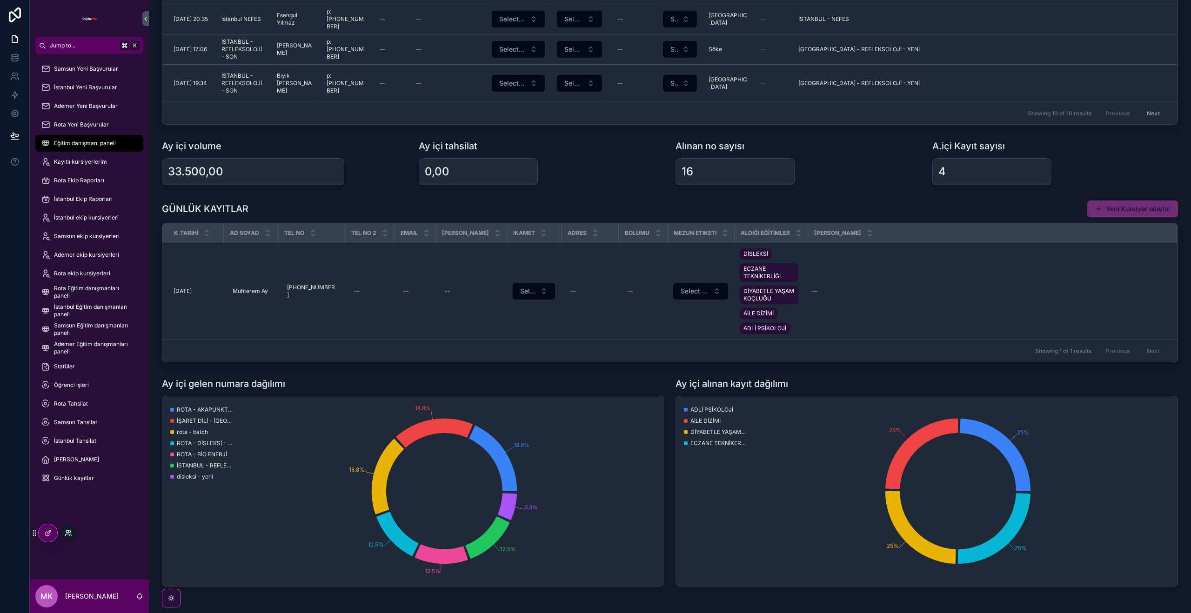
click at [65, 532] on icon at bounding box center [68, 532] width 7 height 7
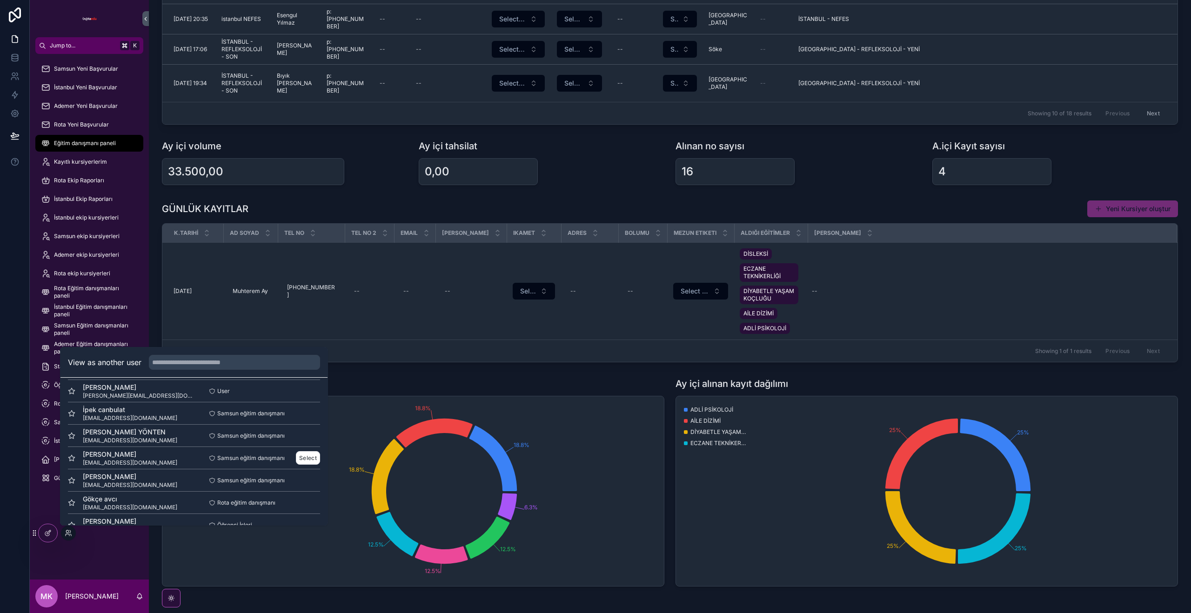
scroll to position [28, 0]
click at [194, 359] on input "text" at bounding box center [234, 362] width 171 height 15
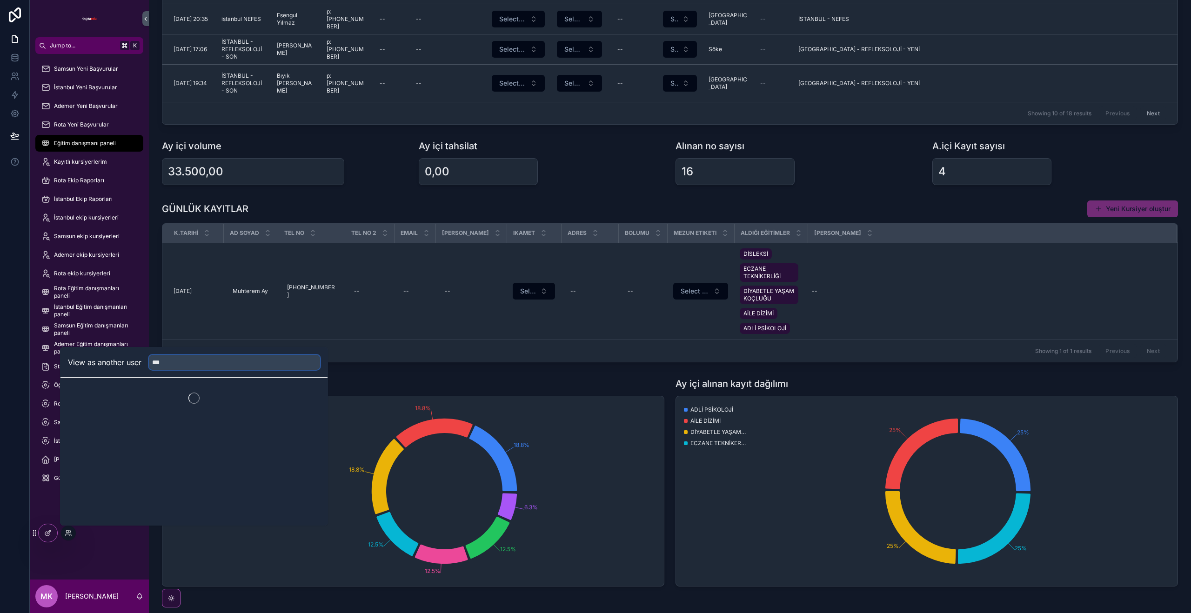
scroll to position [0, 0]
type input "***"
click at [301, 396] on button "Select" at bounding box center [308, 396] width 24 height 13
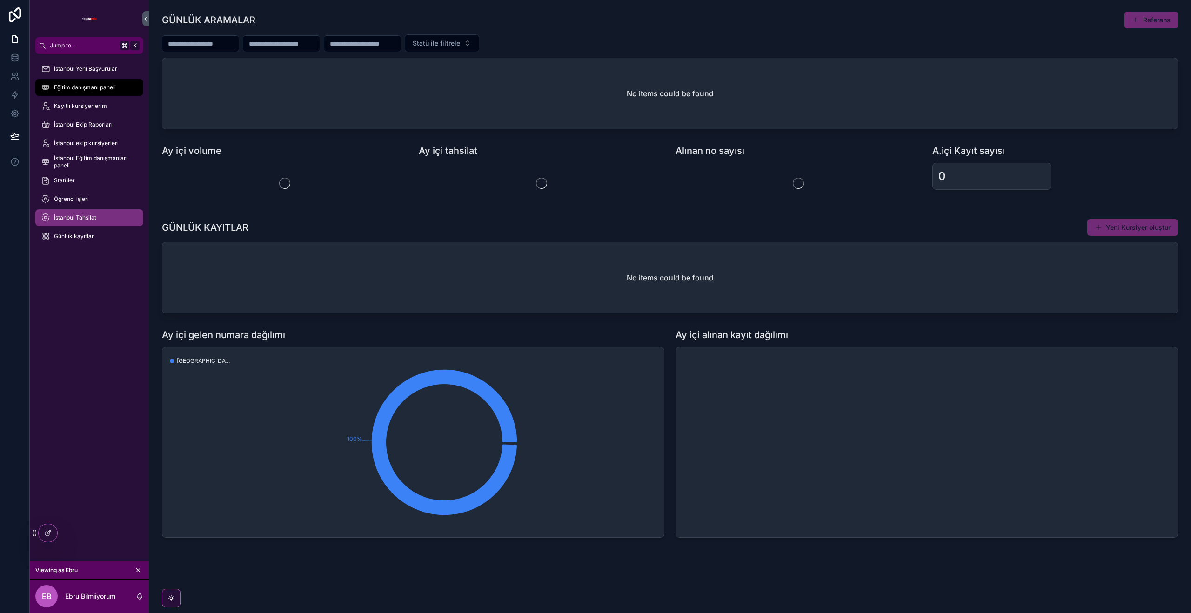
click at [90, 217] on span "İstanbul Tahsilat" at bounding box center [75, 217] width 42 height 7
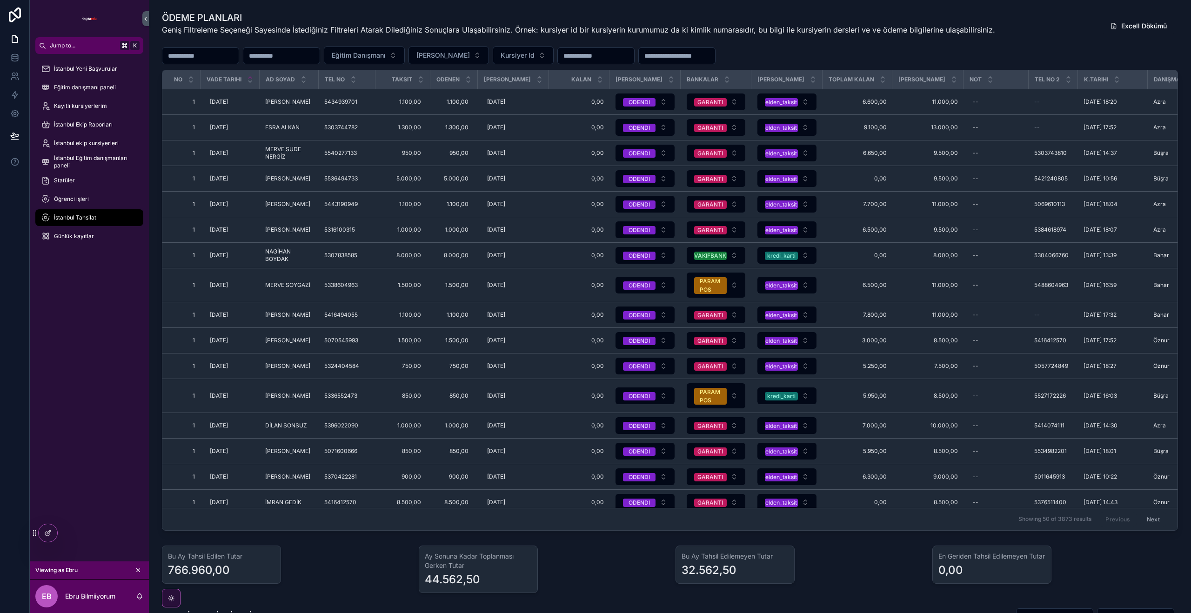
click at [293, 58] on input "scrollable content" at bounding box center [281, 55] width 76 height 13
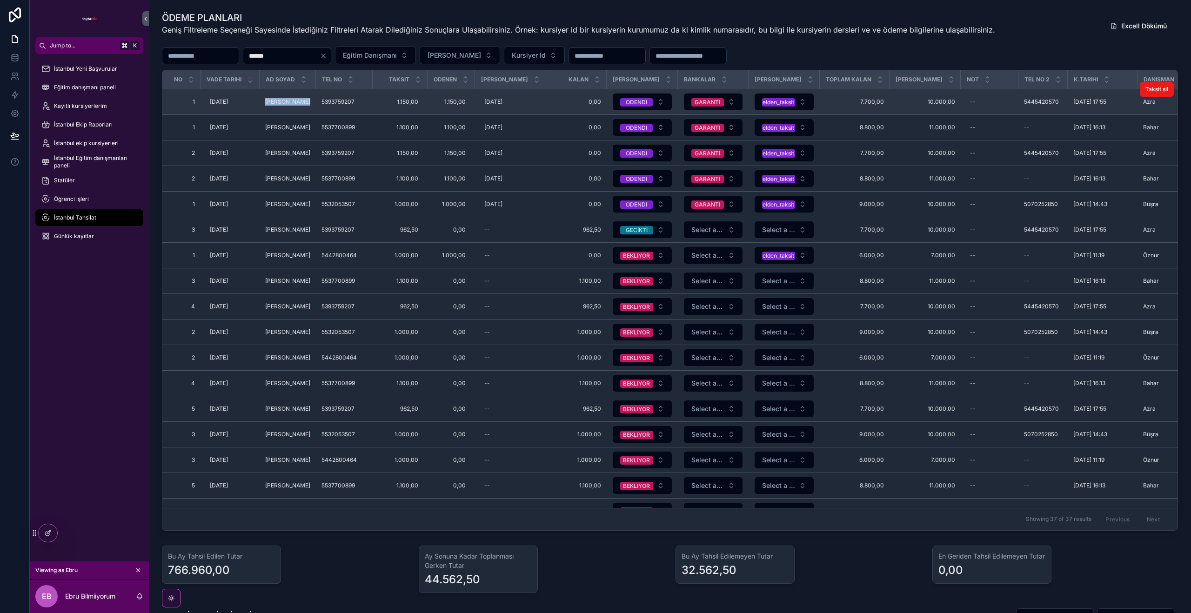
drag, startPoint x: 313, startPoint y: 109, endPoint x: 260, endPoint y: 109, distance: 53.5
click at [260, 109] on td "[PERSON_NAME] [PERSON_NAME]" at bounding box center [288, 102] width 56 height 26
copy span "[PERSON_NAME]"
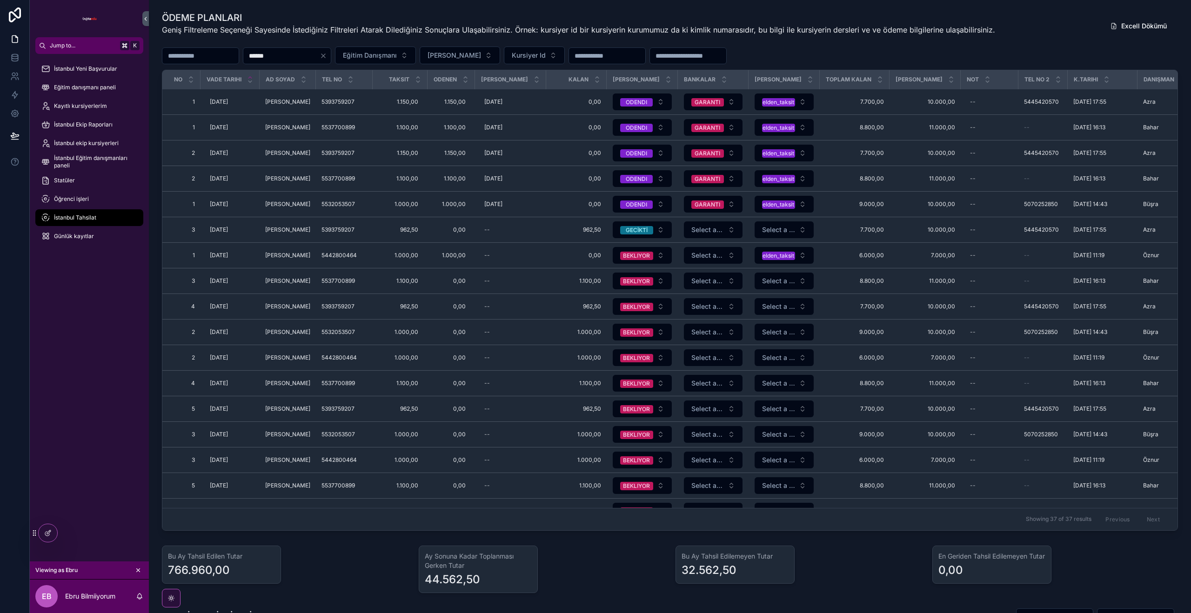
click at [296, 59] on input "*****" at bounding box center [281, 55] width 76 height 13
paste input "********"
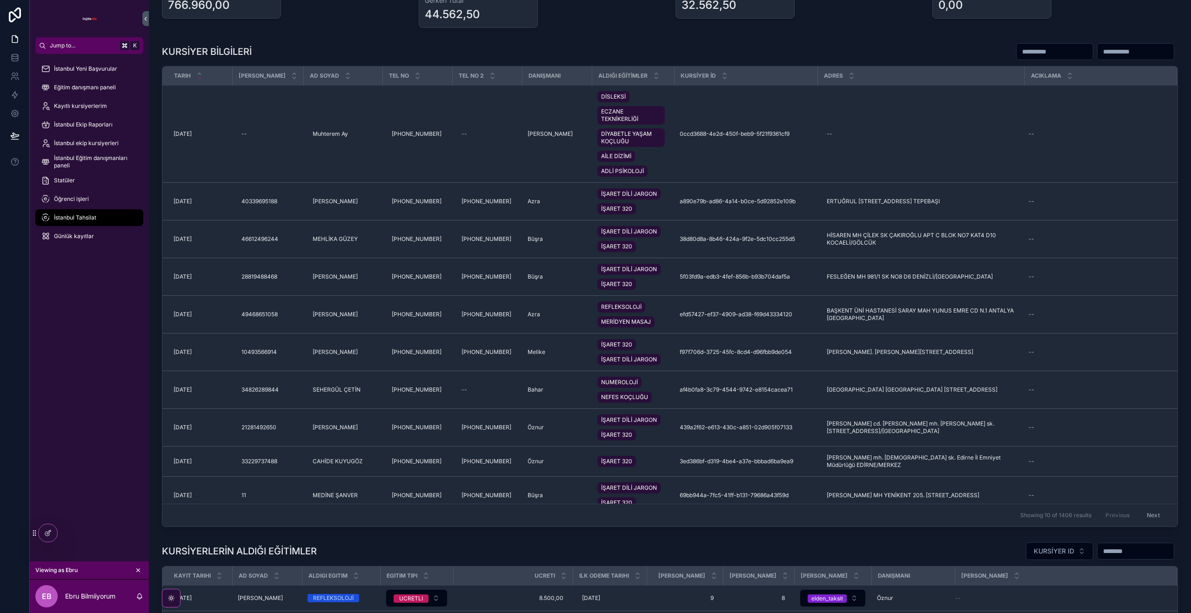
scroll to position [2, 0]
type input "**********"
drag, startPoint x: 1047, startPoint y: 166, endPoint x: 1038, endPoint y: 171, distance: 11.0
click at [1046, 58] on input "scrollable content" at bounding box center [1054, 51] width 76 height 13
click at [1031, 58] on input "scrollable content" at bounding box center [1054, 51] width 76 height 13
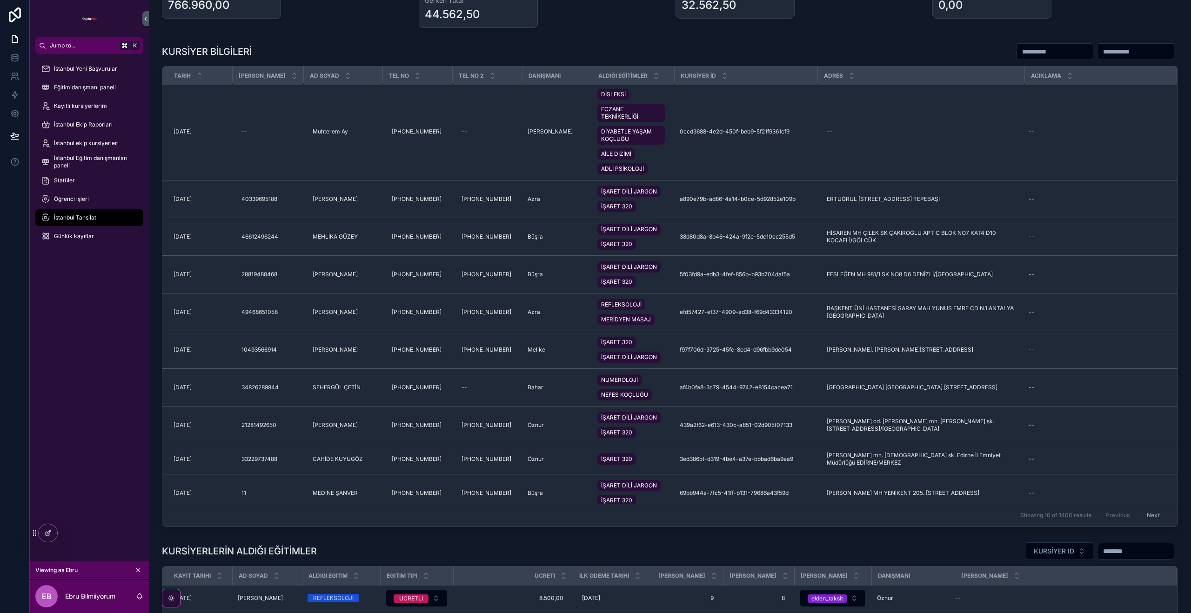
paste input "**********"
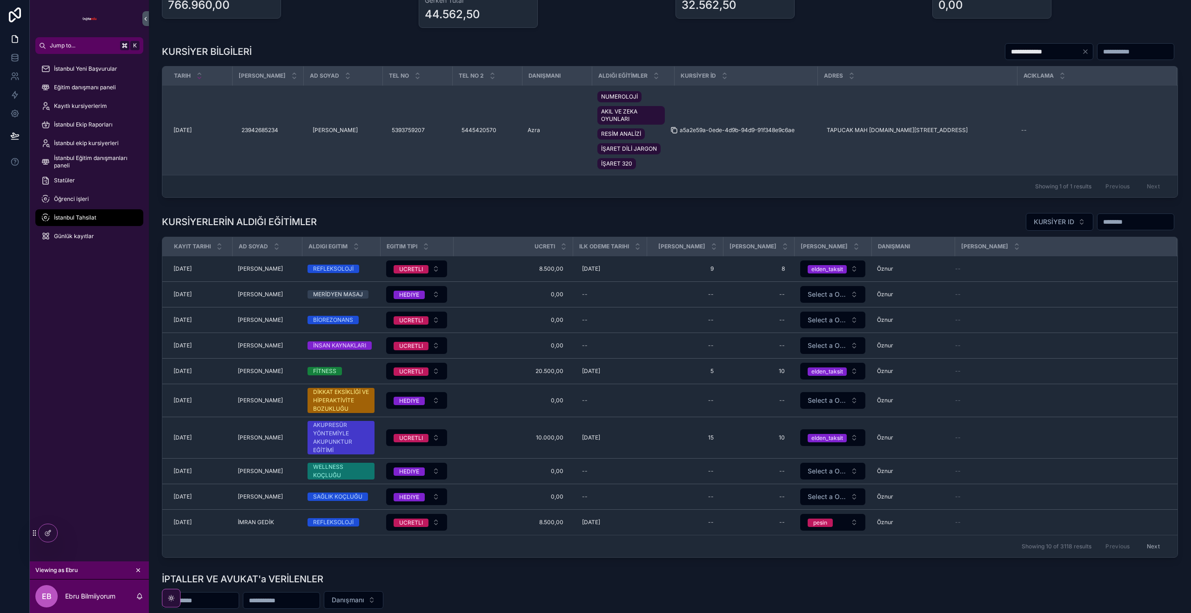
type input "**********"
click at [670, 134] on icon "scrollable content" at bounding box center [673, 130] width 7 height 7
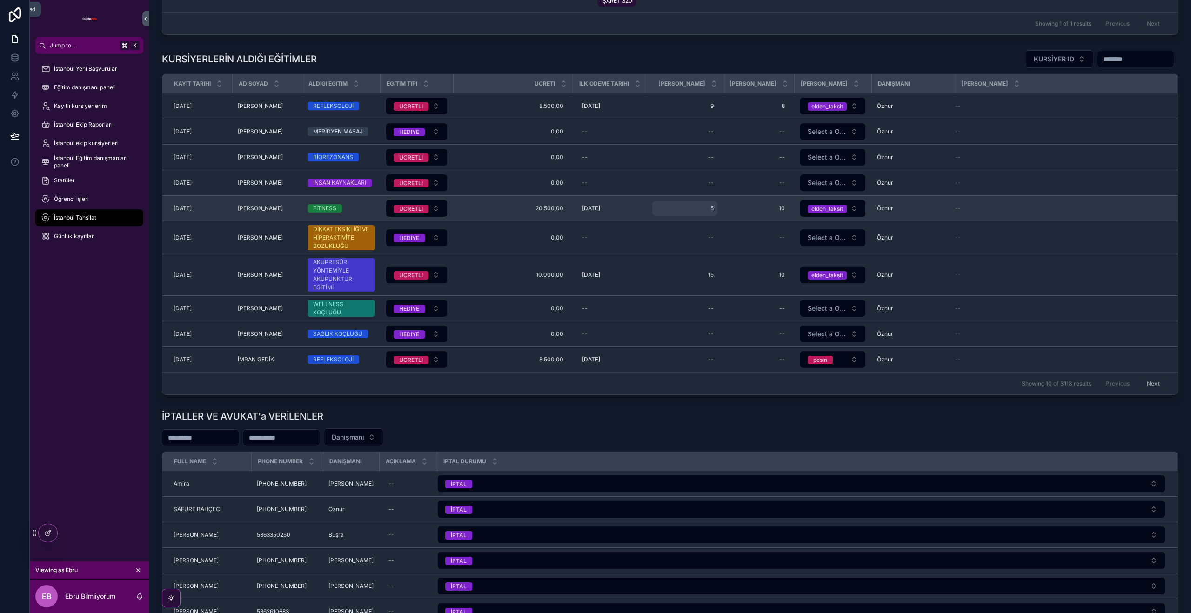
scroll to position [574, 0]
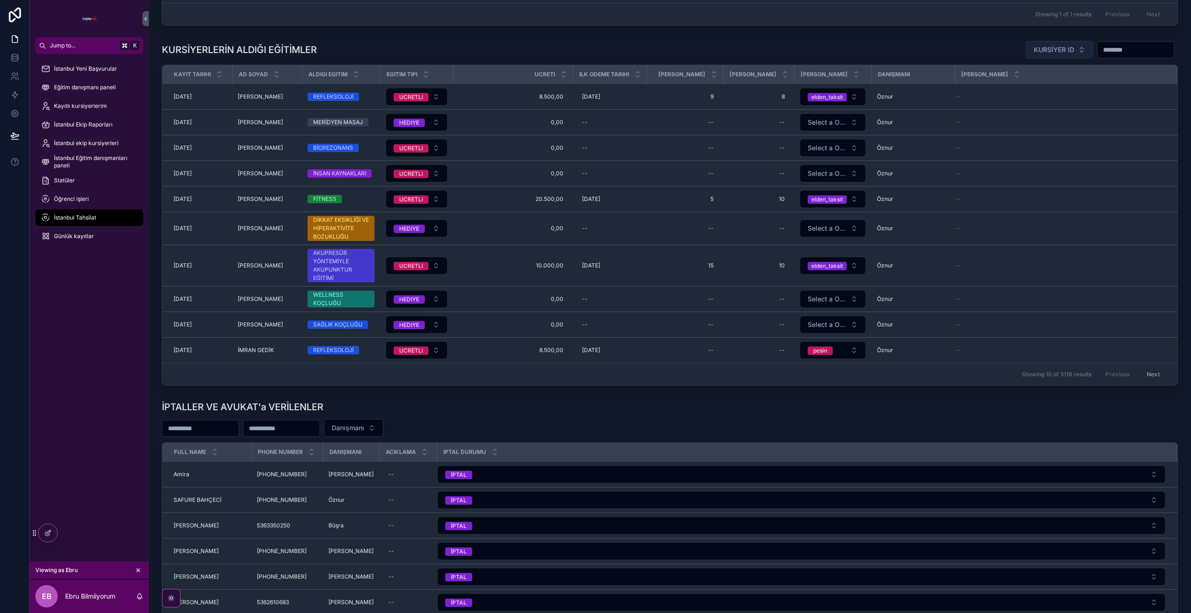
click at [1059, 54] on span "KURSİYER ID" at bounding box center [1053, 49] width 40 height 9
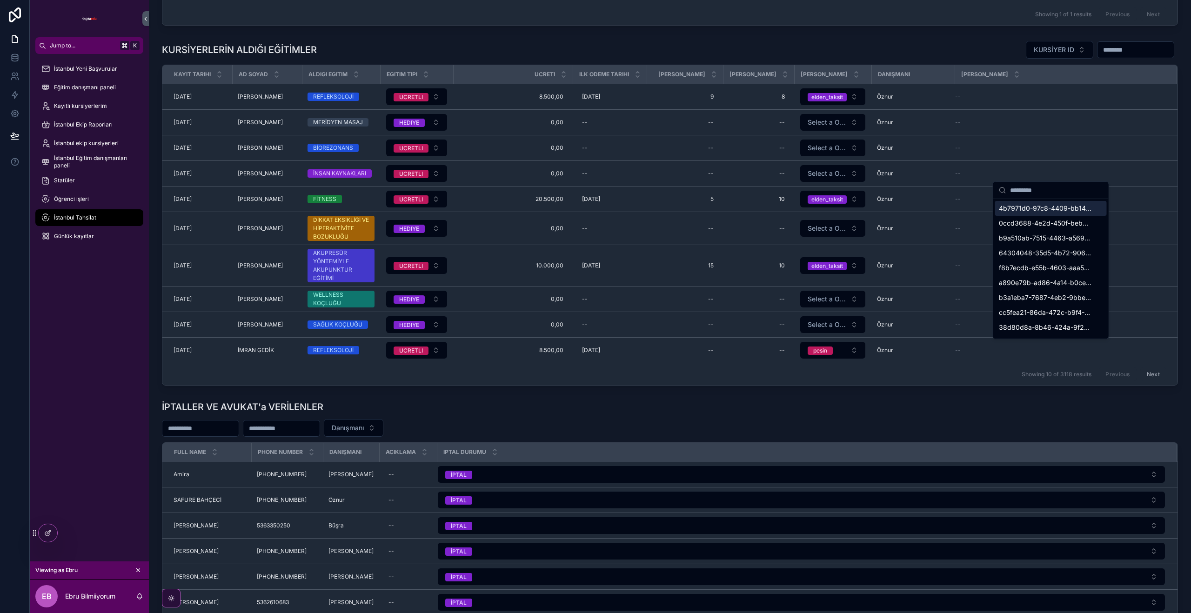
click at [1036, 191] on input "scrollable content" at bounding box center [1056, 190] width 93 height 17
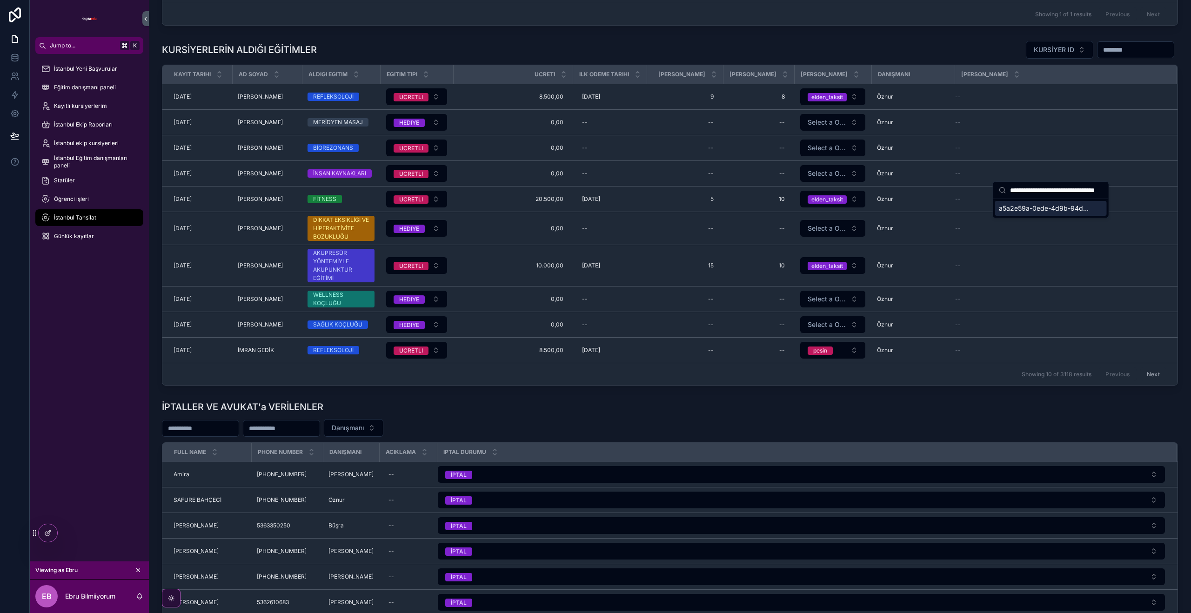
type input "**********"
drag, startPoint x: 1052, startPoint y: 210, endPoint x: 801, endPoint y: 267, distance: 257.6
click at [1052, 210] on span "a5a2e59a-0ede-4d9b-94d9-91f348e9c6ae" at bounding box center [1045, 208] width 93 height 9
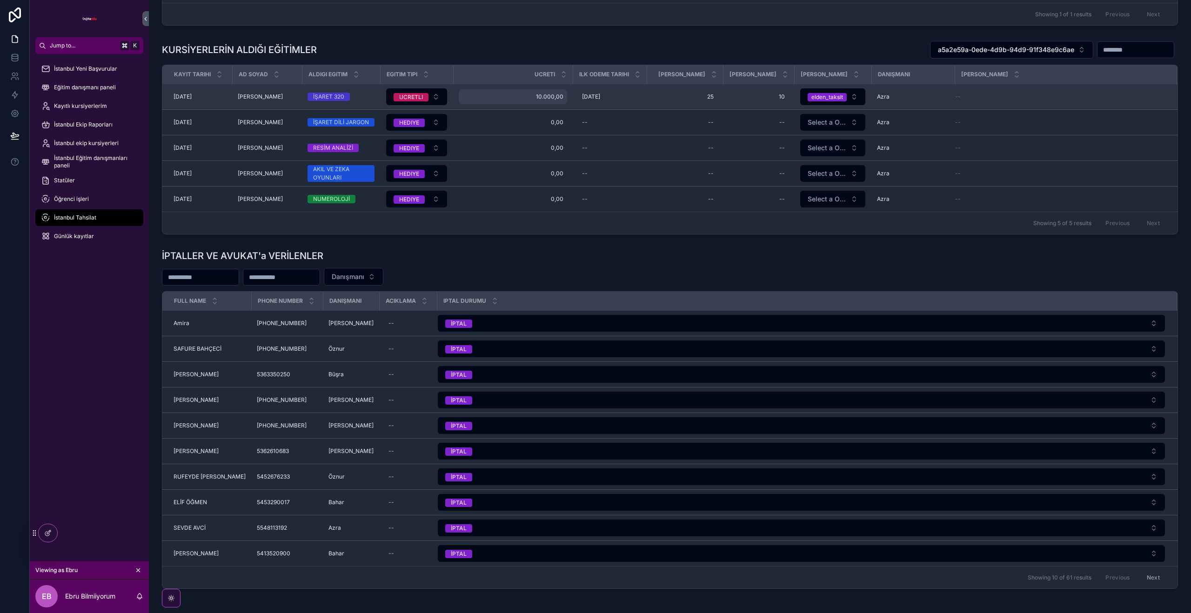
click at [548, 100] on span "10.000,00" at bounding box center [512, 96] width 101 height 7
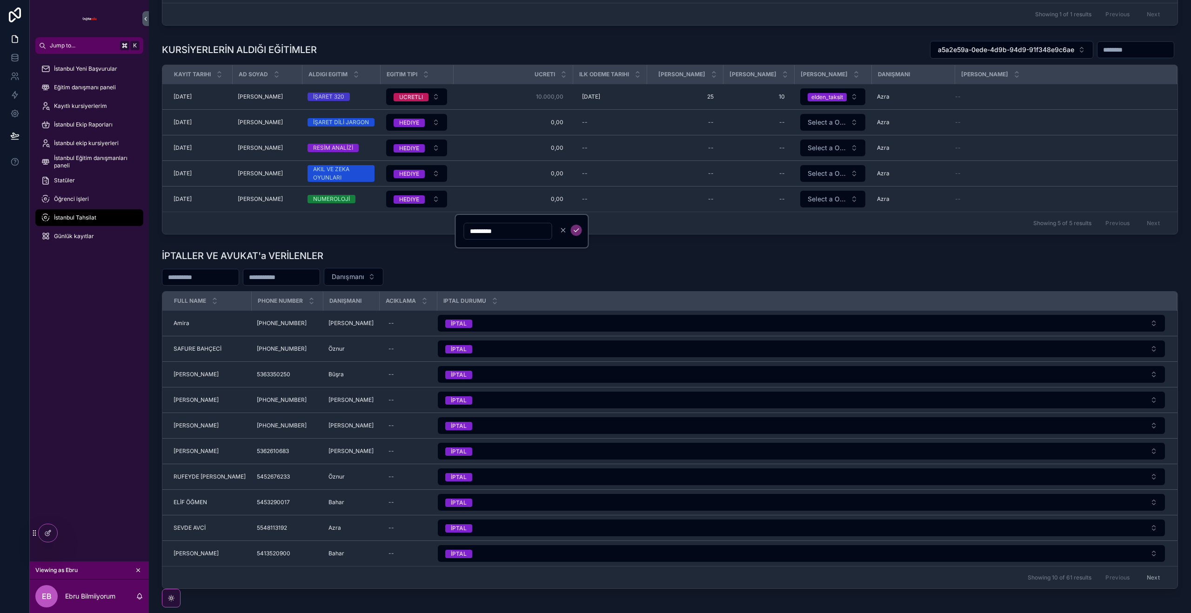
click at [477, 231] on input "*********" at bounding box center [507, 231] width 87 height 13
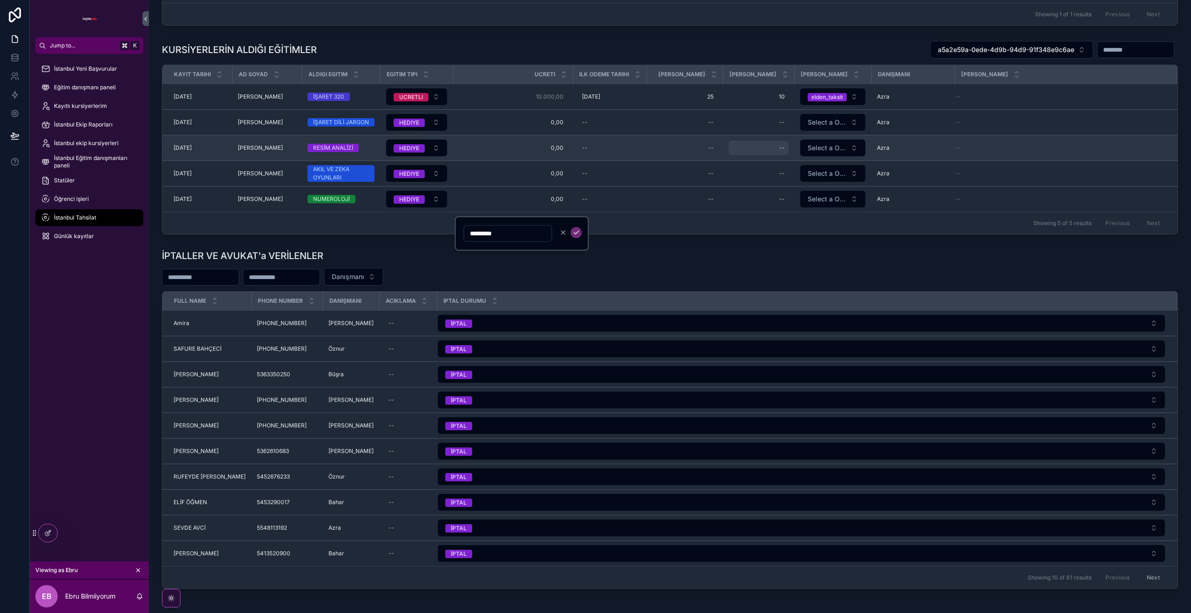
scroll to position [568, 0]
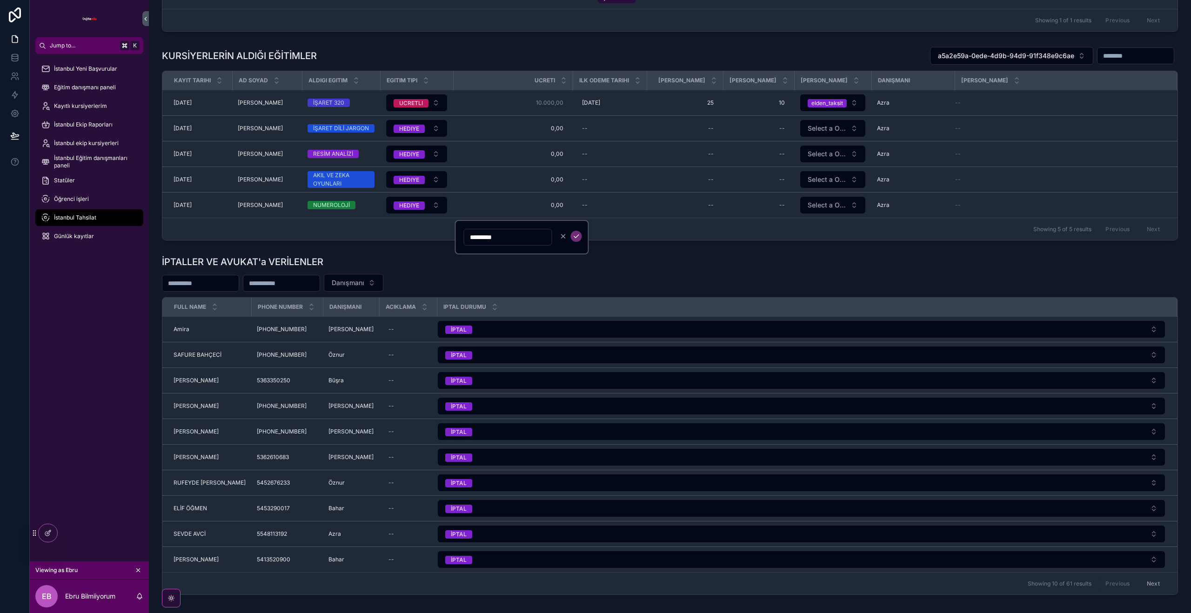
drag, startPoint x: 478, startPoint y: 236, endPoint x: 512, endPoint y: 241, distance: 34.3
click at [478, 236] on input "*********" at bounding box center [507, 237] width 87 height 13
type input "*********"
click at [577, 238] on icon "scrollable content" at bounding box center [576, 236] width 7 height 7
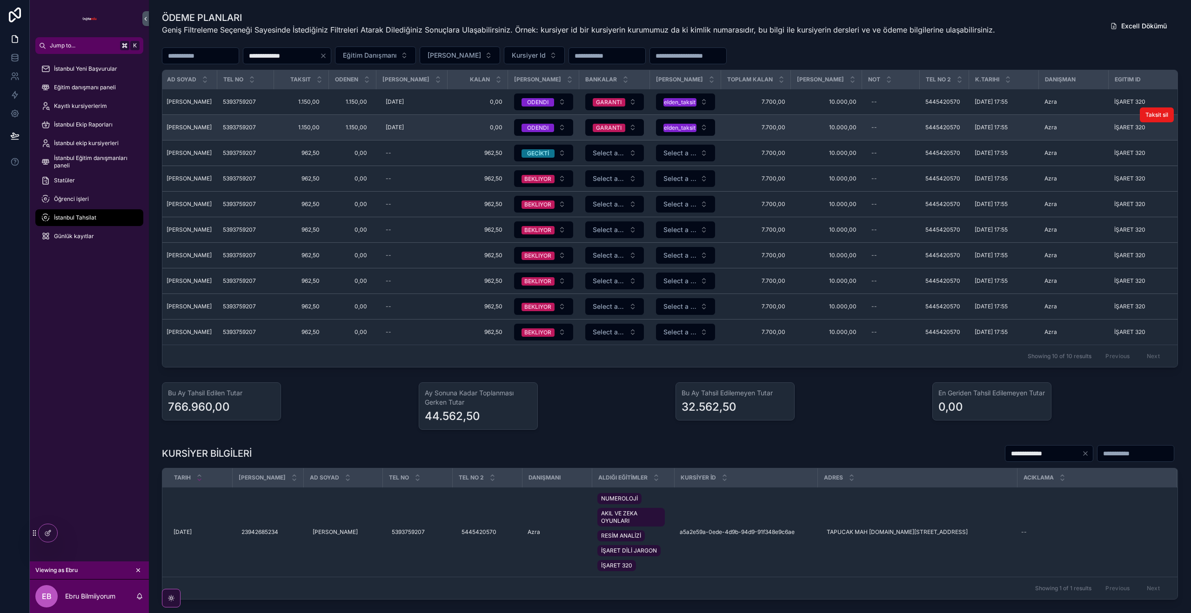
scroll to position [0, 167]
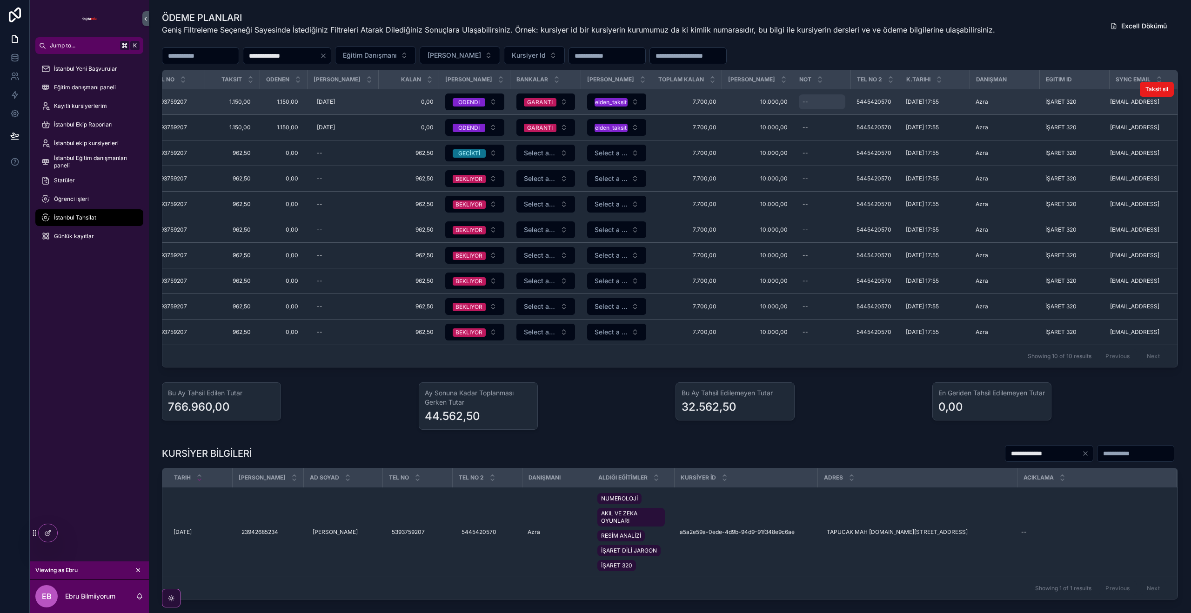
click at [804, 104] on div "--" at bounding box center [822, 101] width 47 height 15
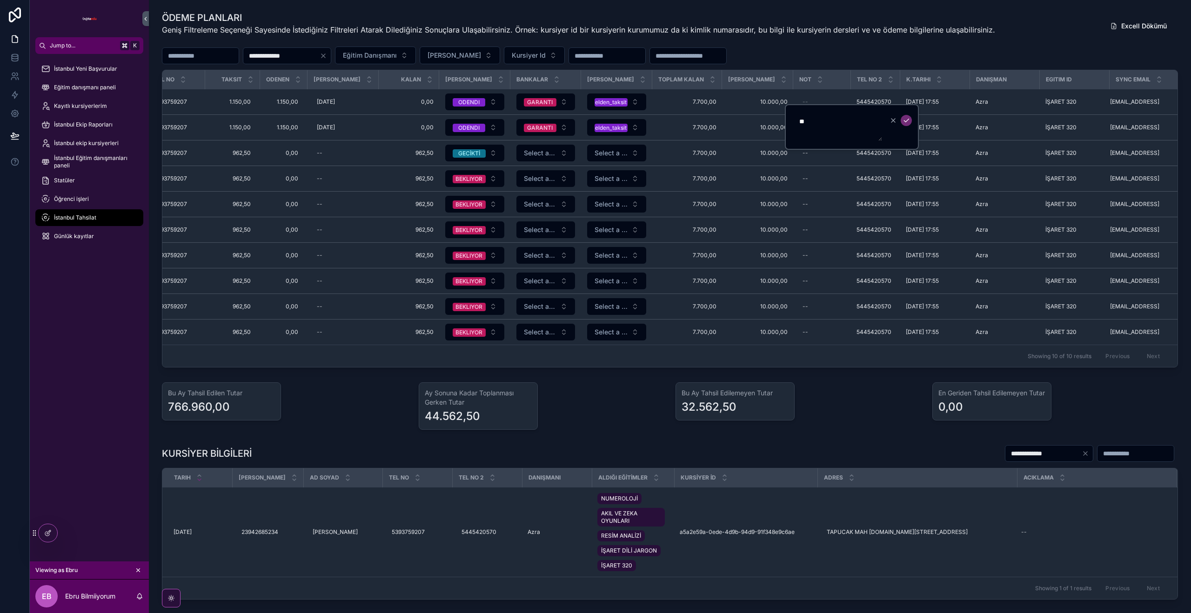
type textarea "*"
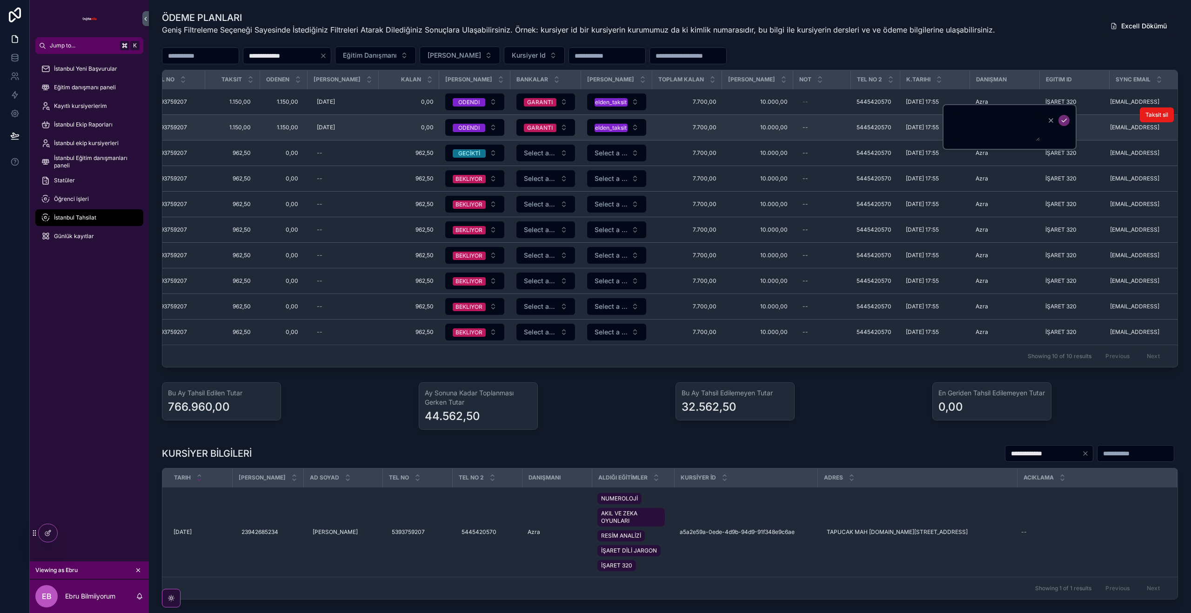
scroll to position [0, 0]
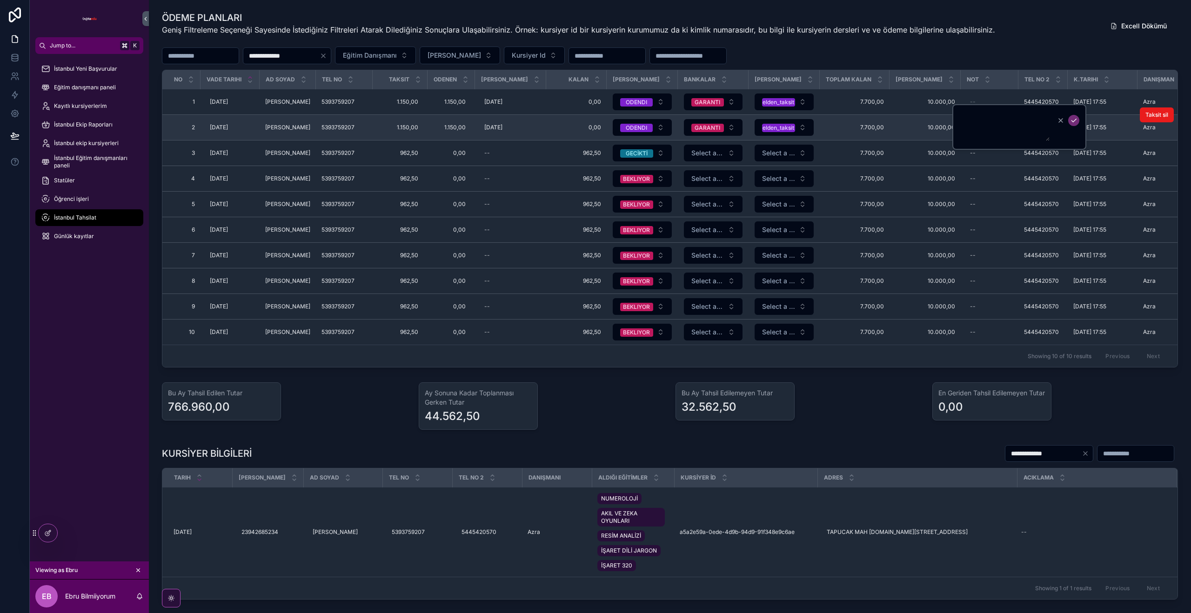
drag, startPoint x: 202, startPoint y: 144, endPoint x: 191, endPoint y: 143, distance: 11.2
click at [191, 140] on tr "2 2 25.08.2025 25.08.2025 HAVVA BALOĞLU HAVVA BALOĞLU 5393759207 5393759207 1.1…" at bounding box center [754, 128] width 1185 height 26
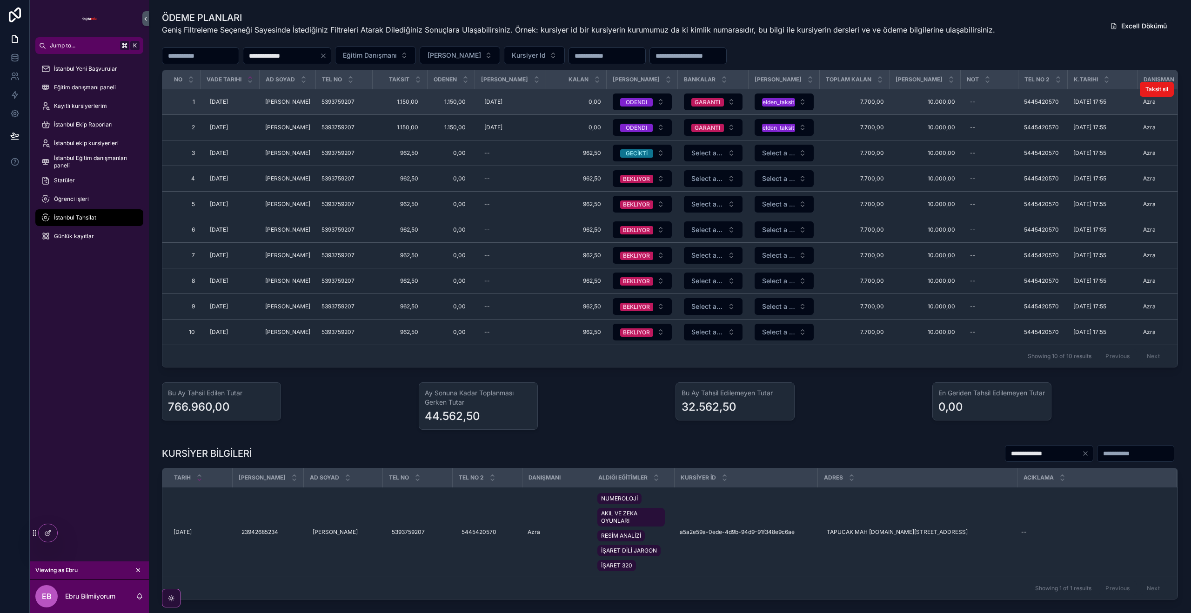
copy tr "2 2 25.08.2025"
click at [968, 109] on div "--" at bounding box center [989, 101] width 47 height 15
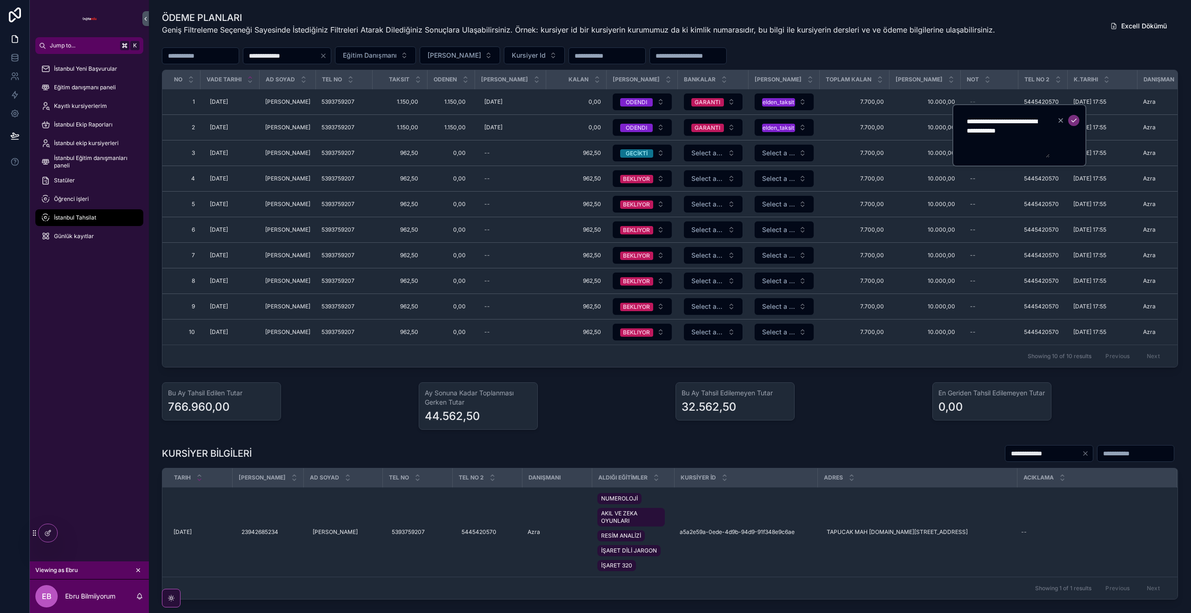
type textarea "**********"
click at [1076, 117] on icon "scrollable content" at bounding box center [1073, 120] width 7 height 7
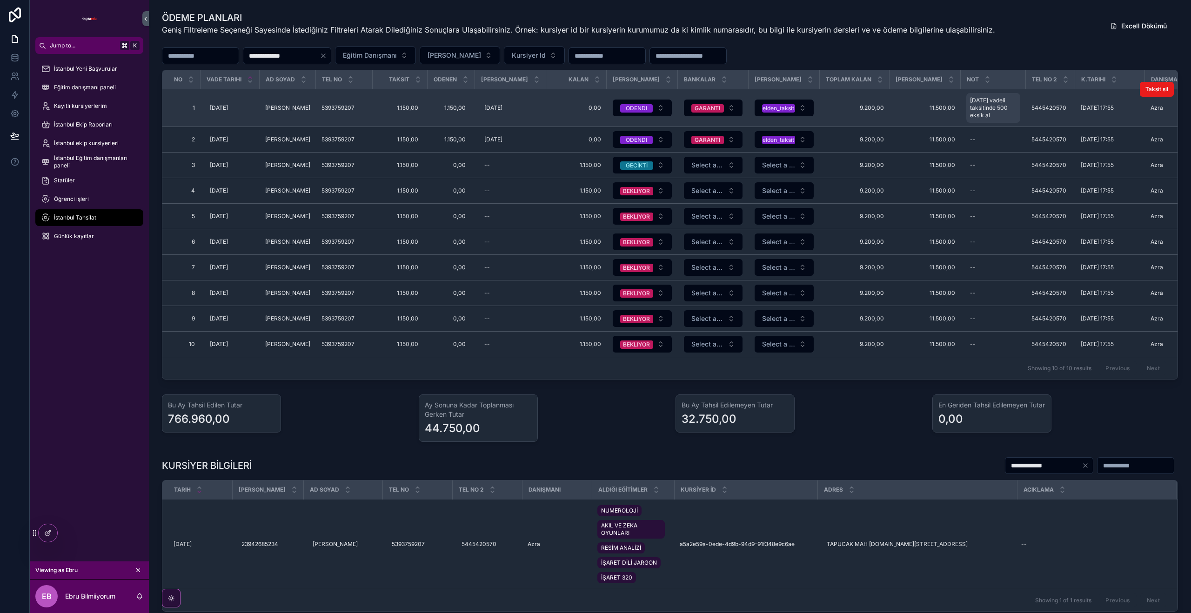
click at [982, 114] on span "25.08.2025 vadeli taksitinde 500 eksik al" at bounding box center [993, 108] width 47 height 22
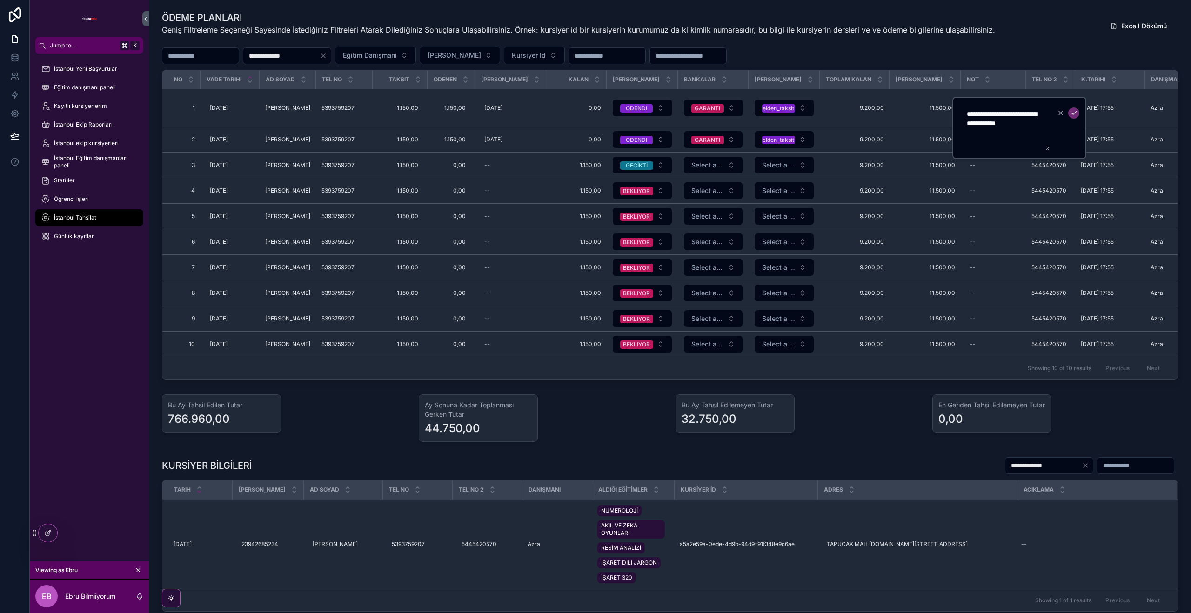
click at [1039, 127] on textarea "**********" at bounding box center [1005, 128] width 88 height 45
click at [1072, 112] on icon "scrollable content" at bounding box center [1073, 112] width 7 height 7
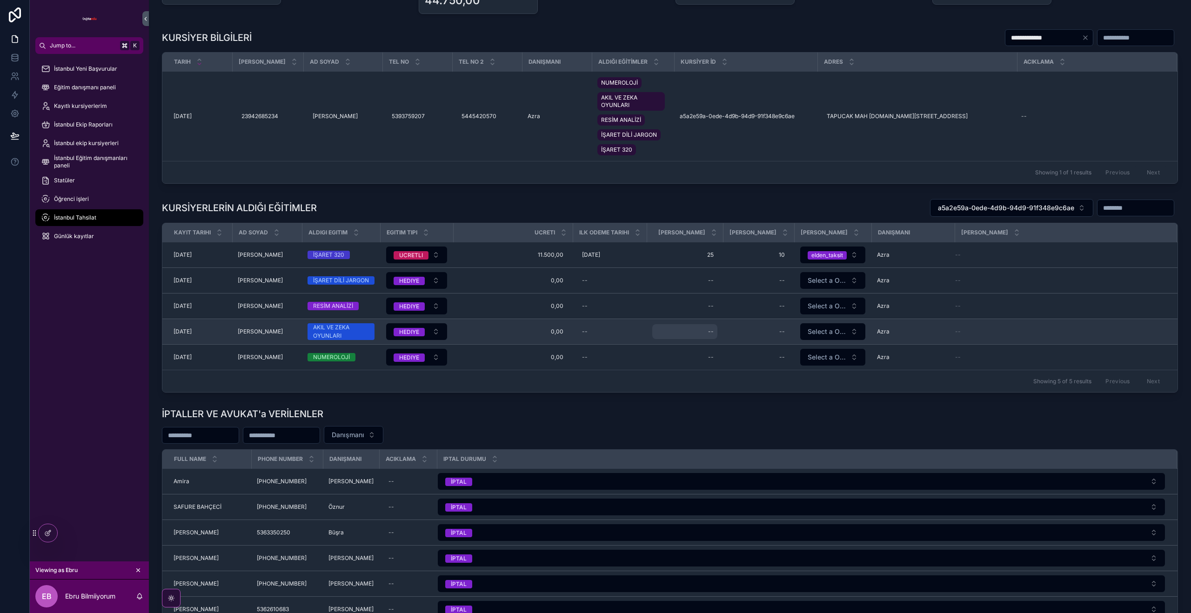
scroll to position [425, 0]
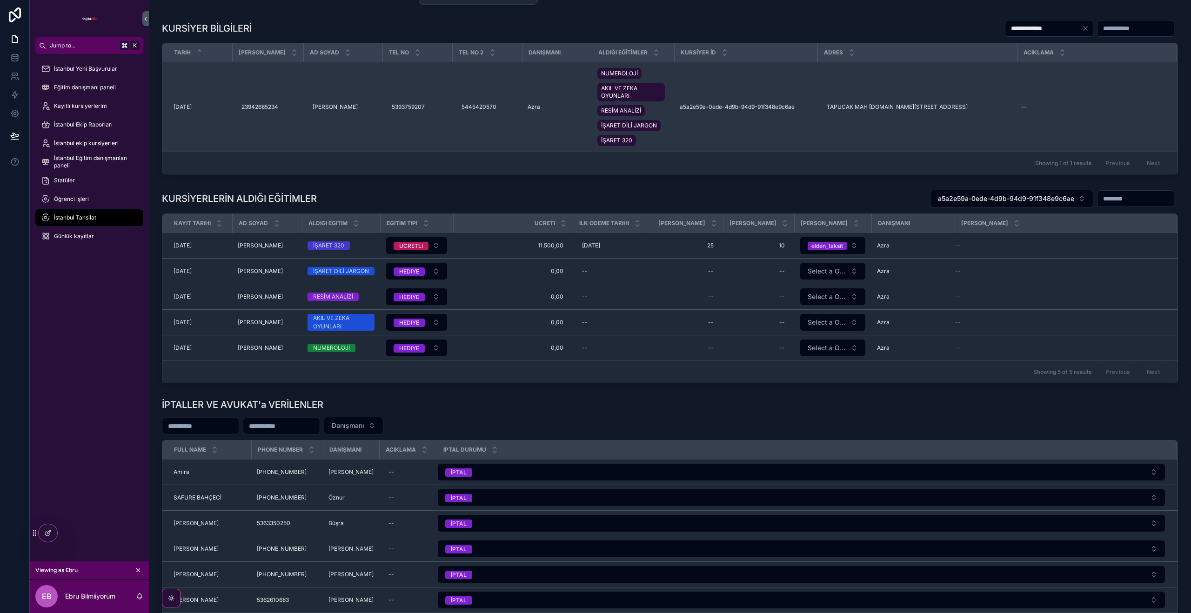
drag, startPoint x: 899, startPoint y: 174, endPoint x: 887, endPoint y: 202, distance: 30.4
click at [899, 61] on div "Adres" at bounding box center [917, 53] width 198 height 18
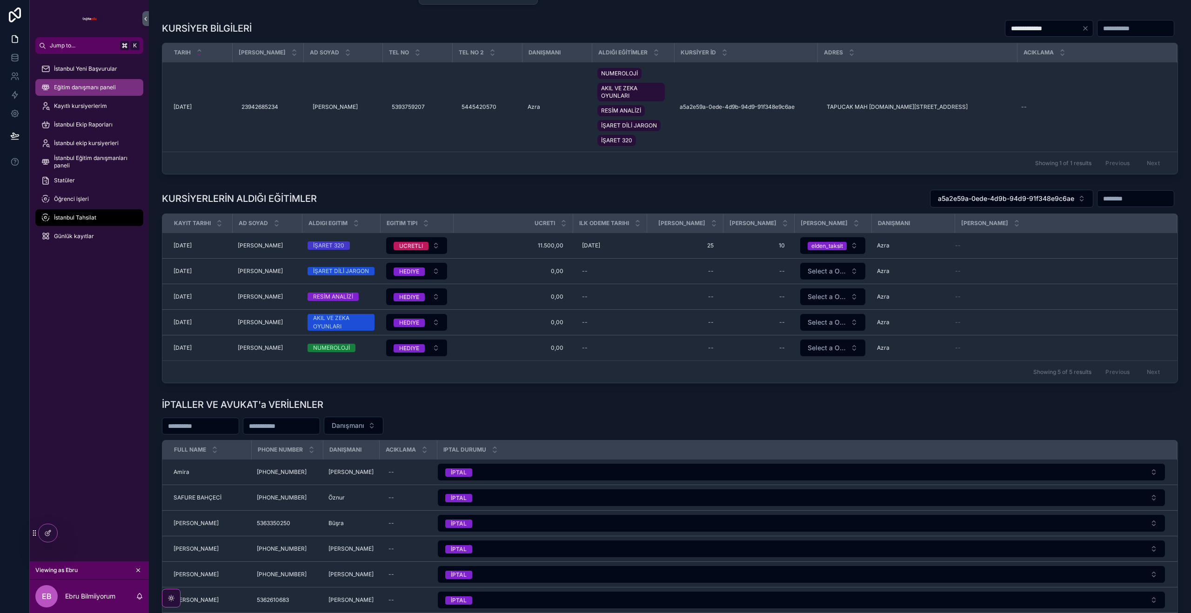
click at [80, 90] on span "Eğitim danışmanı paneli" at bounding box center [85, 87] width 62 height 7
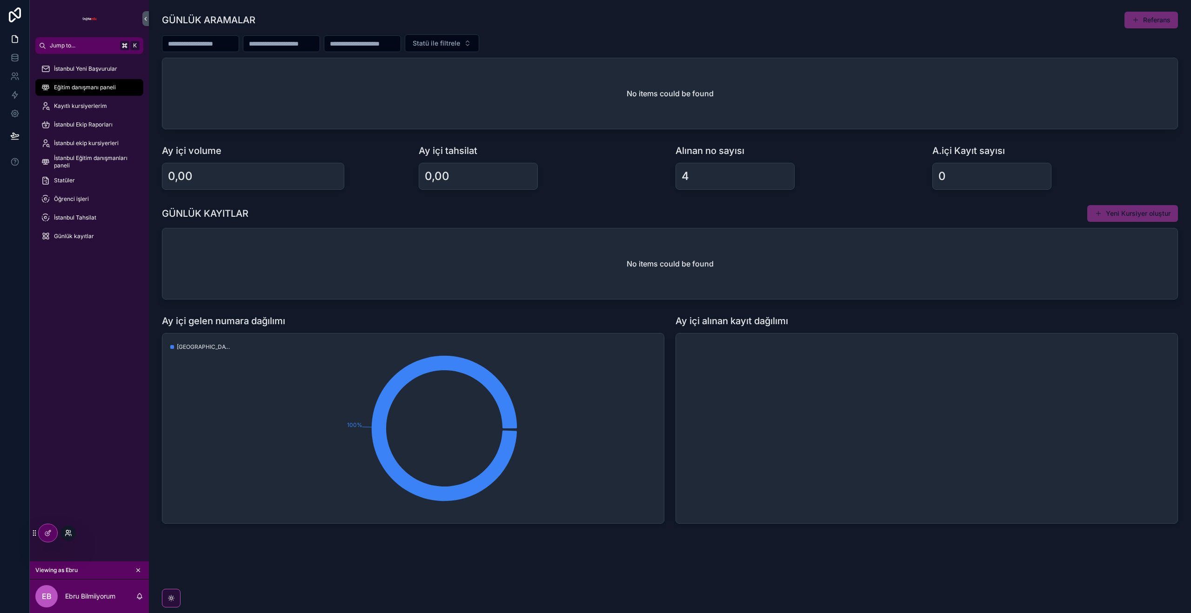
click at [69, 535] on icon at bounding box center [68, 535] width 4 height 2
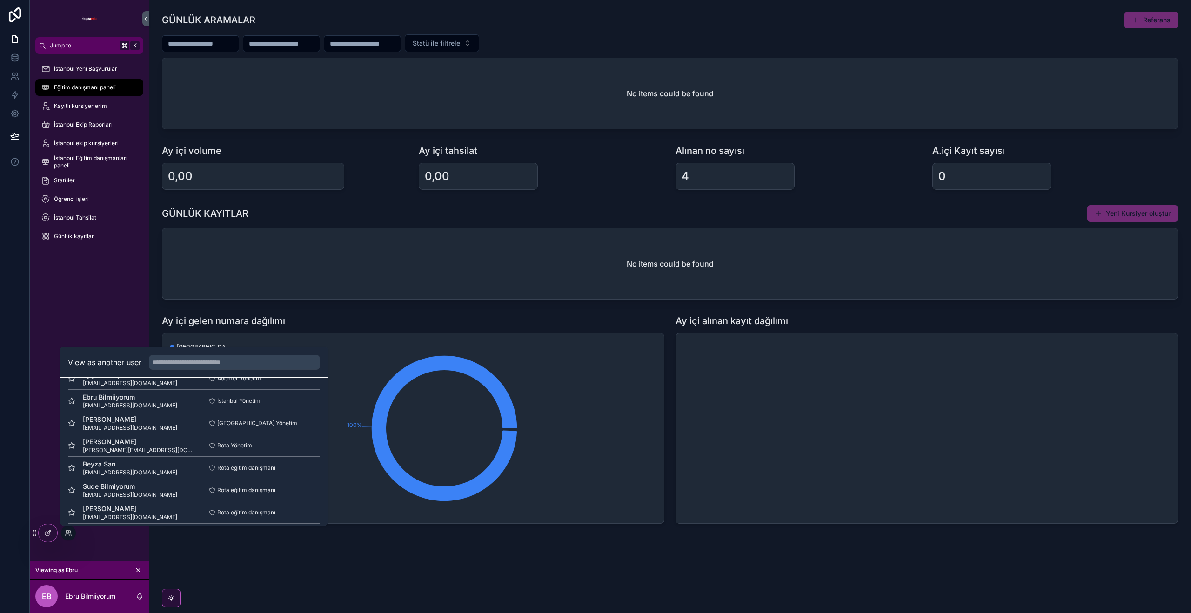
scroll to position [510, 0]
click at [135, 571] on icon "scrollable content" at bounding box center [138, 570] width 7 height 7
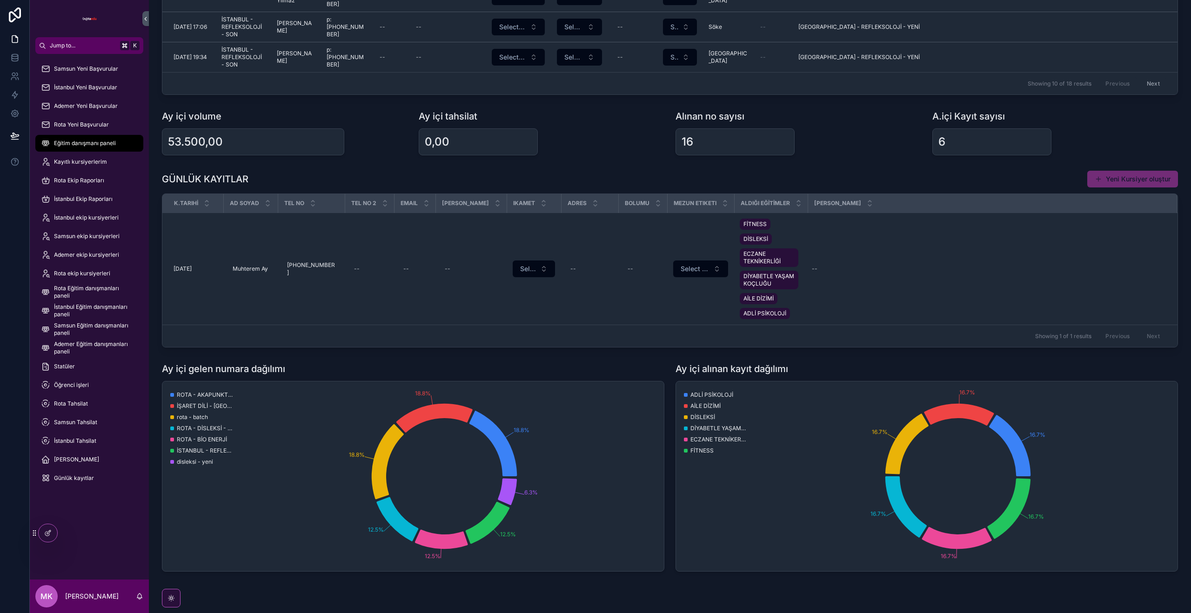
scroll to position [324, 0]
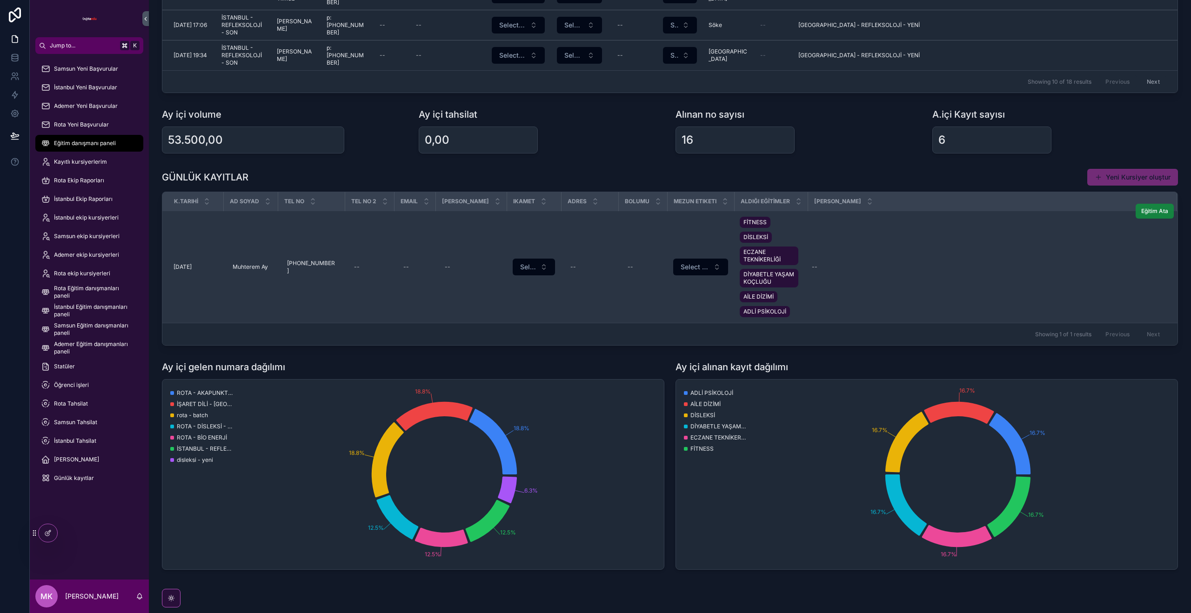
click at [1155, 207] on span "Eğitim Ata" at bounding box center [1154, 210] width 27 height 7
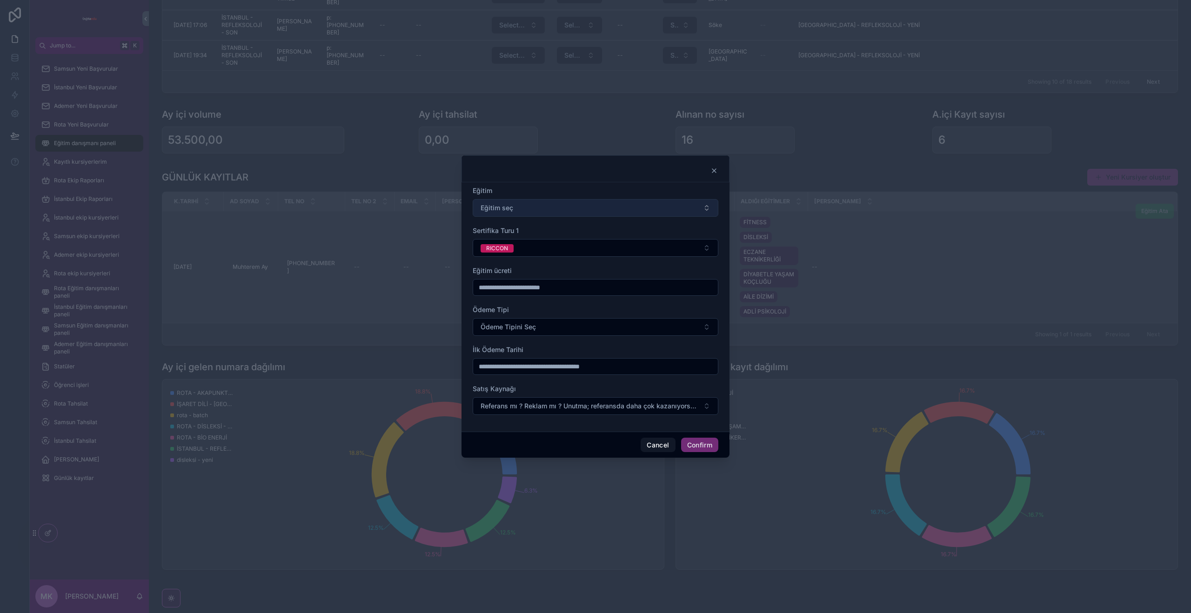
click at [531, 204] on button "Eğitim seç" at bounding box center [596, 208] width 246 height 18
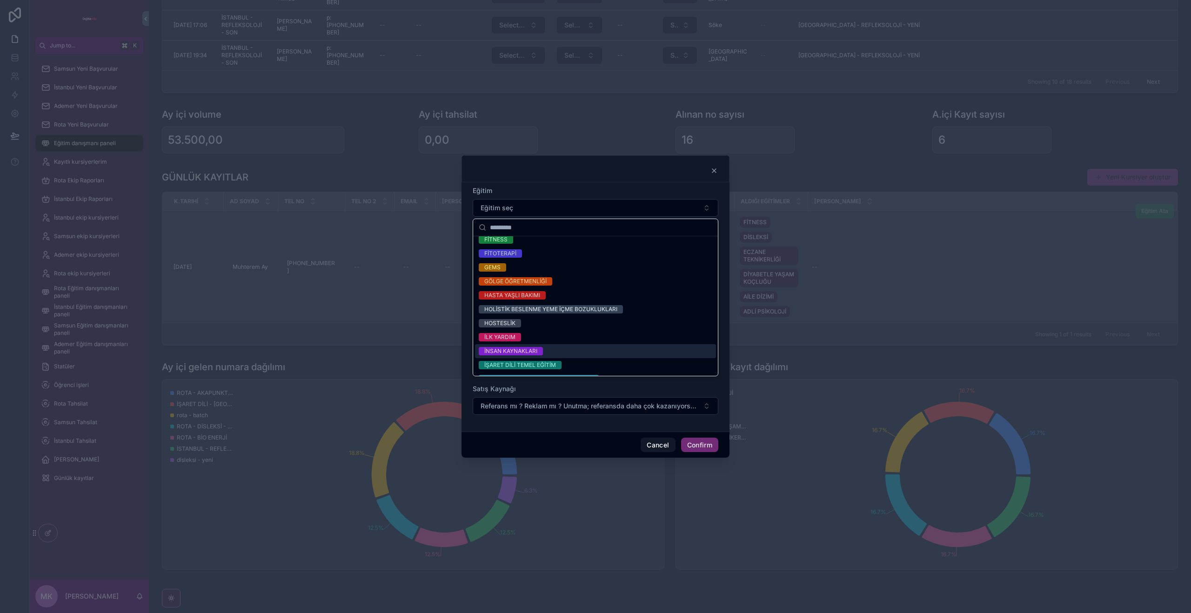
click at [555, 353] on div "İNSAN KAYNAKLARI" at bounding box center [595, 351] width 241 height 14
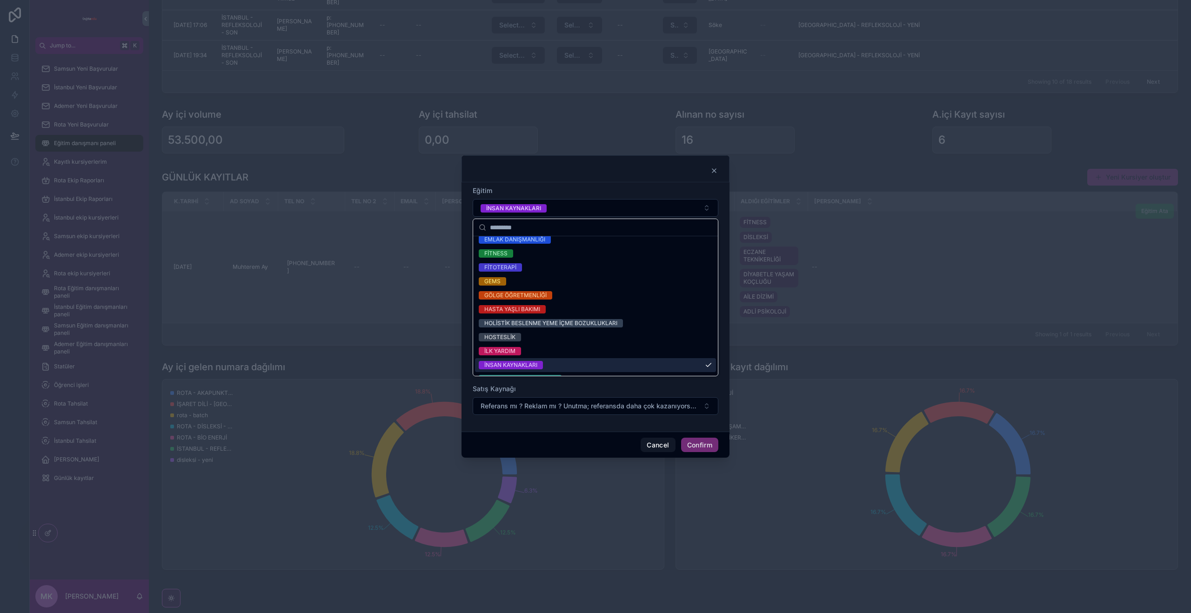
scroll to position [424, 0]
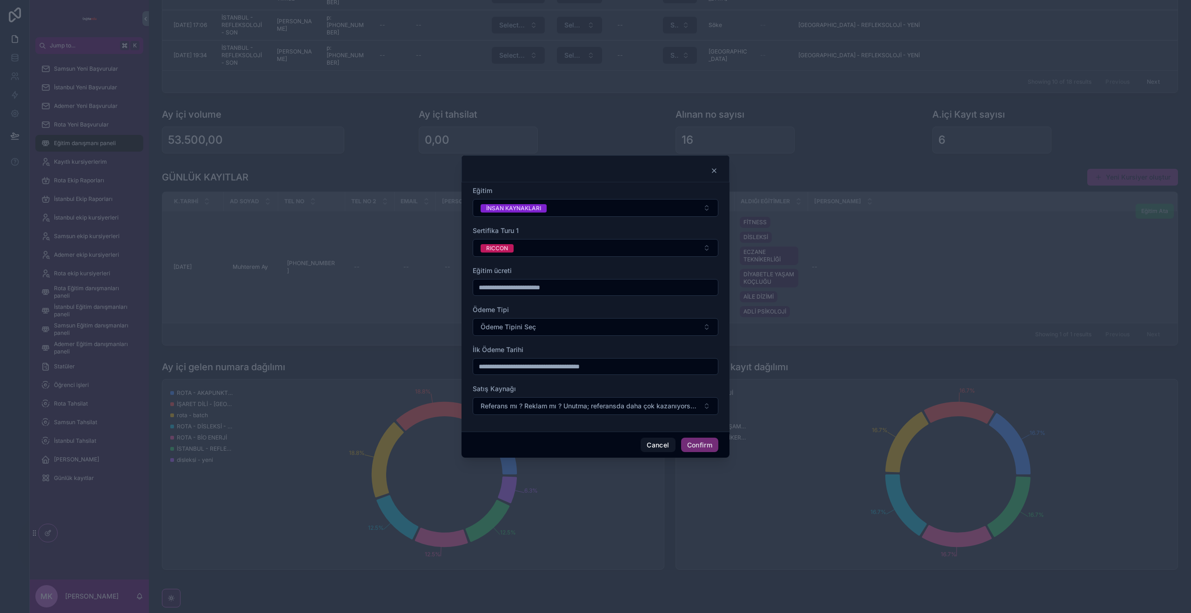
click at [535, 281] on input "text" at bounding box center [595, 287] width 245 height 13
type input "*****"
click at [495, 330] on span "Ödeme Tipini Seç" at bounding box center [507, 326] width 55 height 9
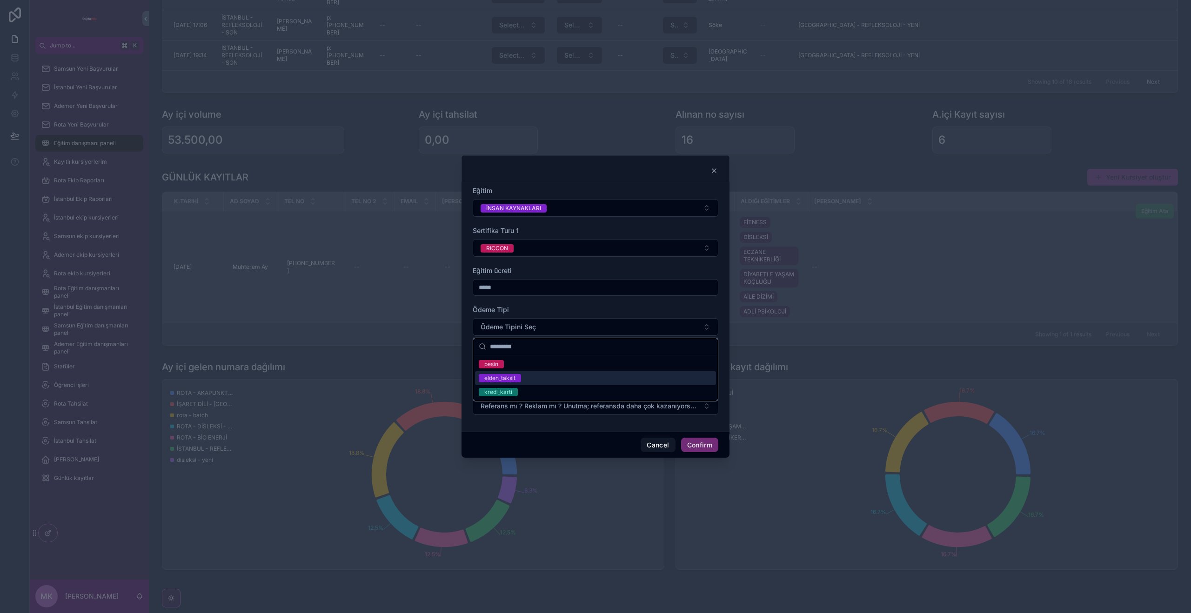
drag, startPoint x: 552, startPoint y: 379, endPoint x: 547, endPoint y: 374, distance: 6.6
click at [552, 379] on div "elden_taksit" at bounding box center [595, 378] width 241 height 14
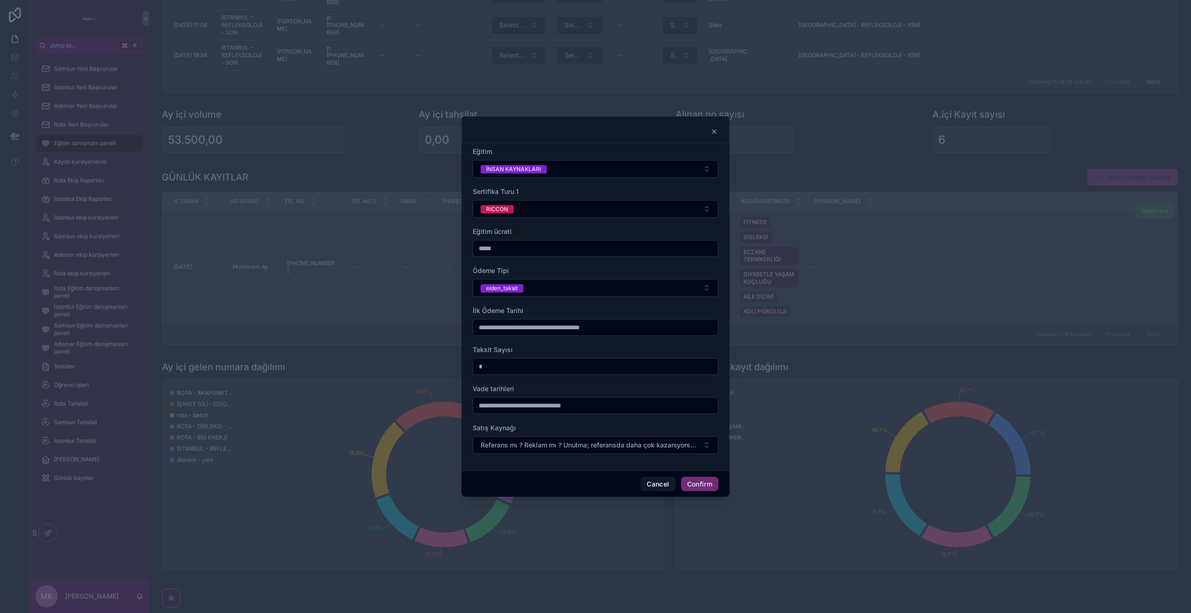
click at [522, 362] on input "*" at bounding box center [595, 366] width 245 height 13
type input "*"
click at [522, 408] on input "text" at bounding box center [595, 405] width 245 height 13
type input "**"
click at [705, 483] on button "Confirm" at bounding box center [699, 484] width 37 height 15
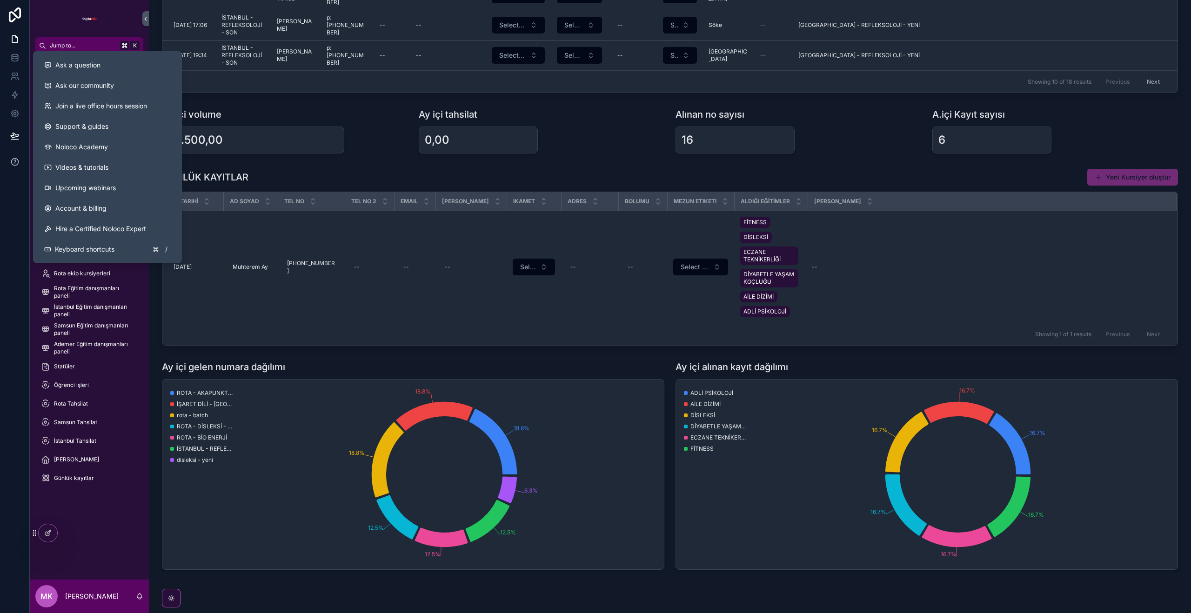
click at [14, 160] on icon at bounding box center [15, 161] width 2 height 2
click at [85, 61] on span "Ask a question" at bounding box center [77, 64] width 45 height 9
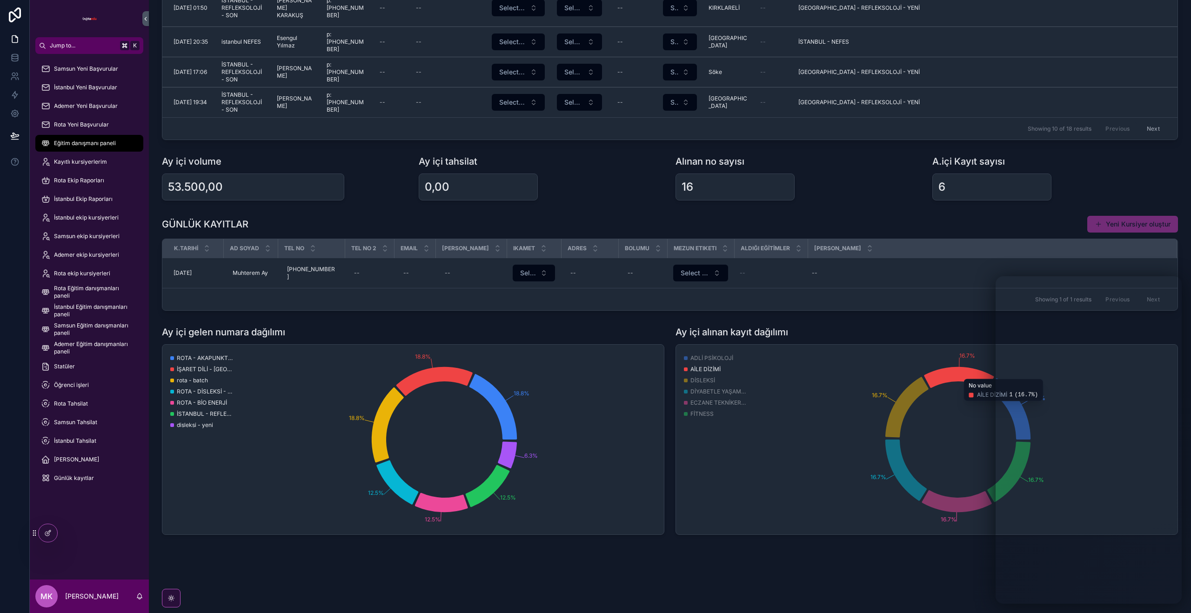
scroll to position [267, 0]
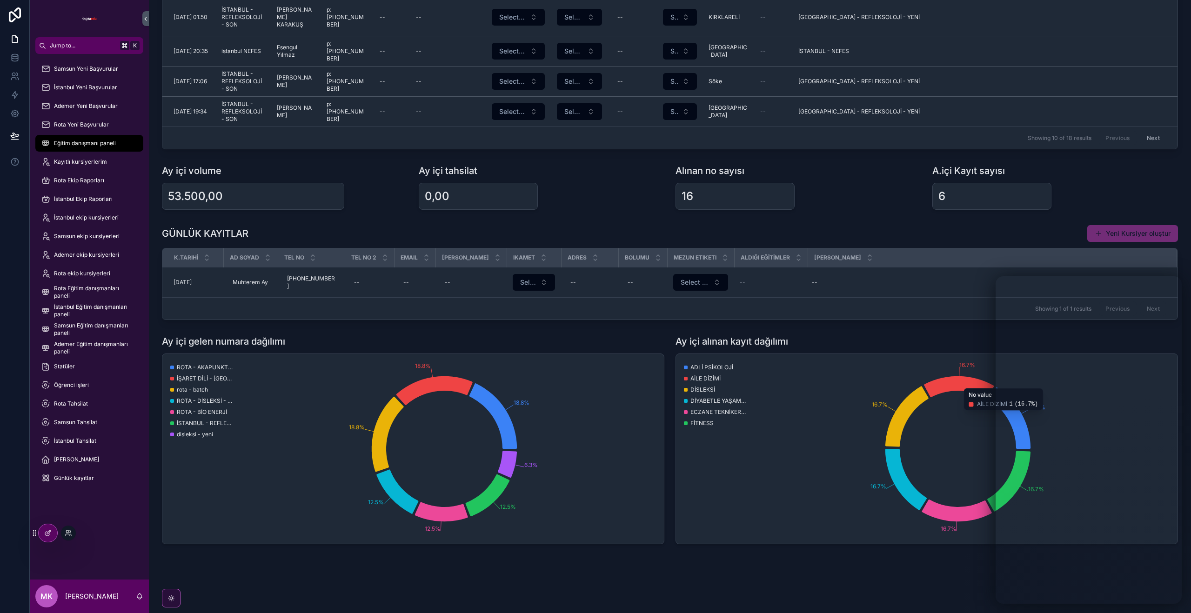
click at [64, 533] on div at bounding box center [68, 533] width 15 height 15
click at [10, 75] on icon at bounding box center [14, 76] width 9 height 9
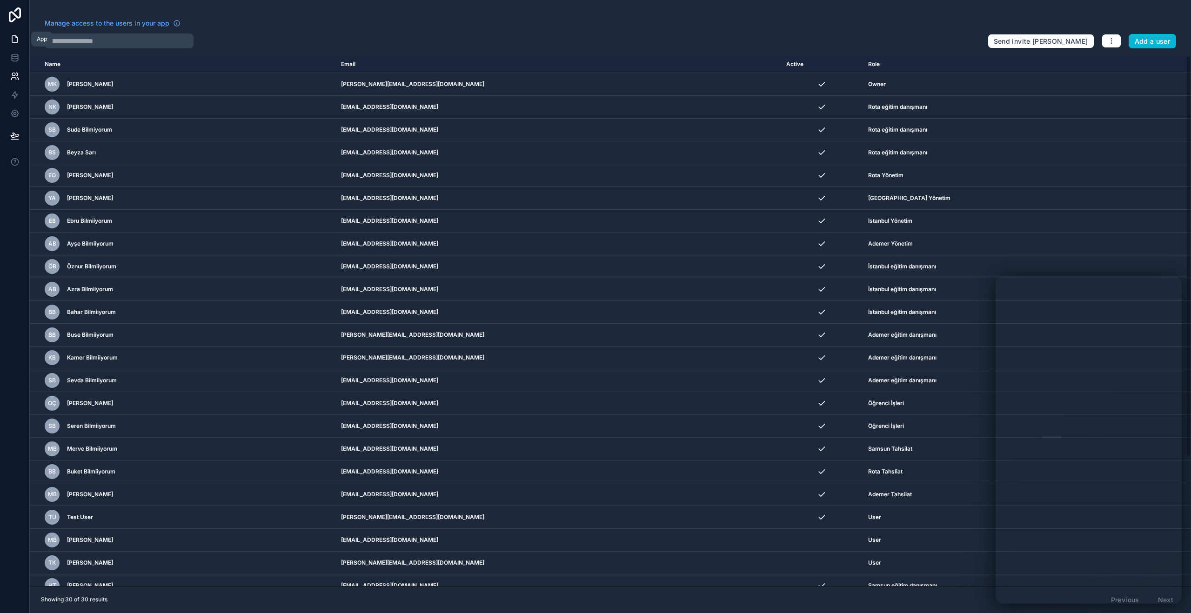
click at [17, 37] on icon at bounding box center [15, 39] width 6 height 7
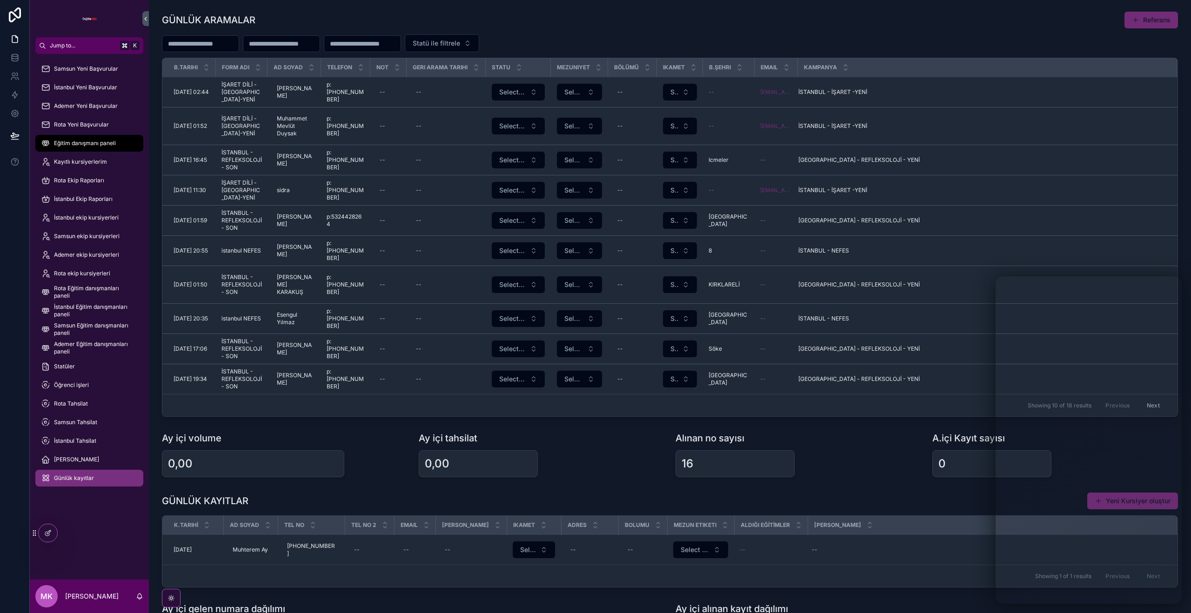
click at [61, 484] on div "Günlük kayıtlar" at bounding box center [89, 478] width 97 height 15
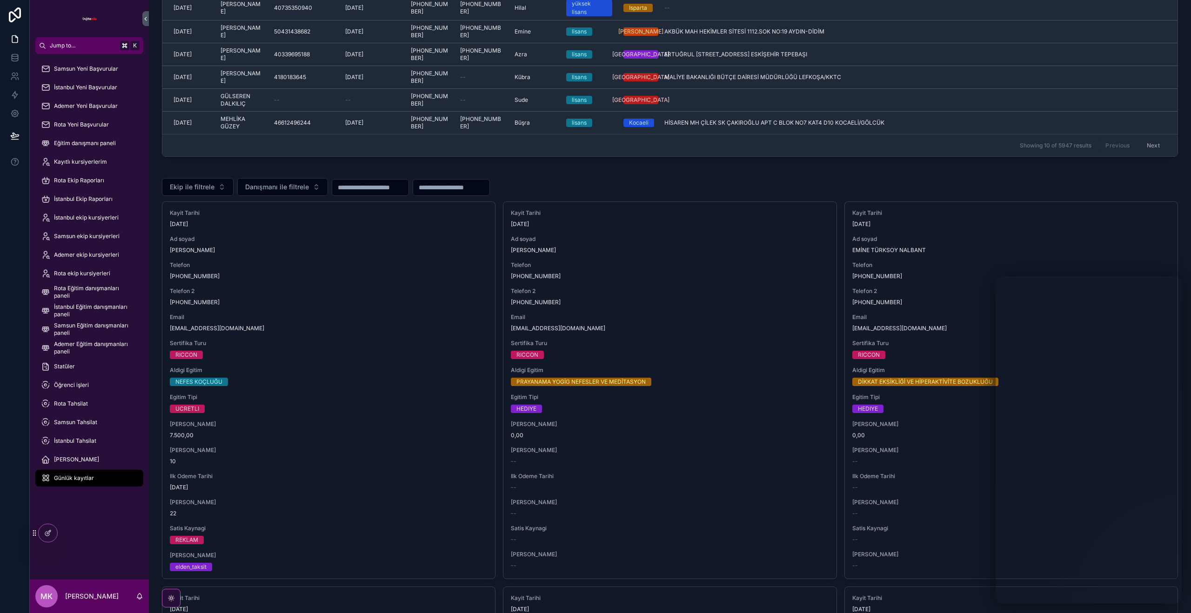
scroll to position [83, 0]
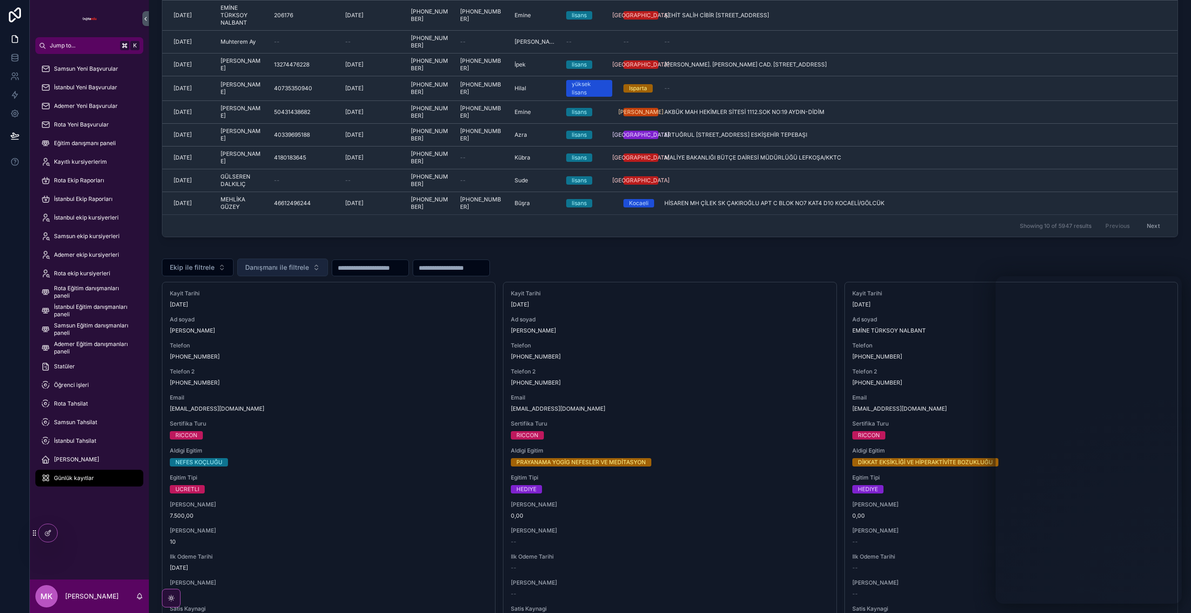
click at [295, 263] on span "Danışmanı ile filtrele" at bounding box center [277, 267] width 64 height 9
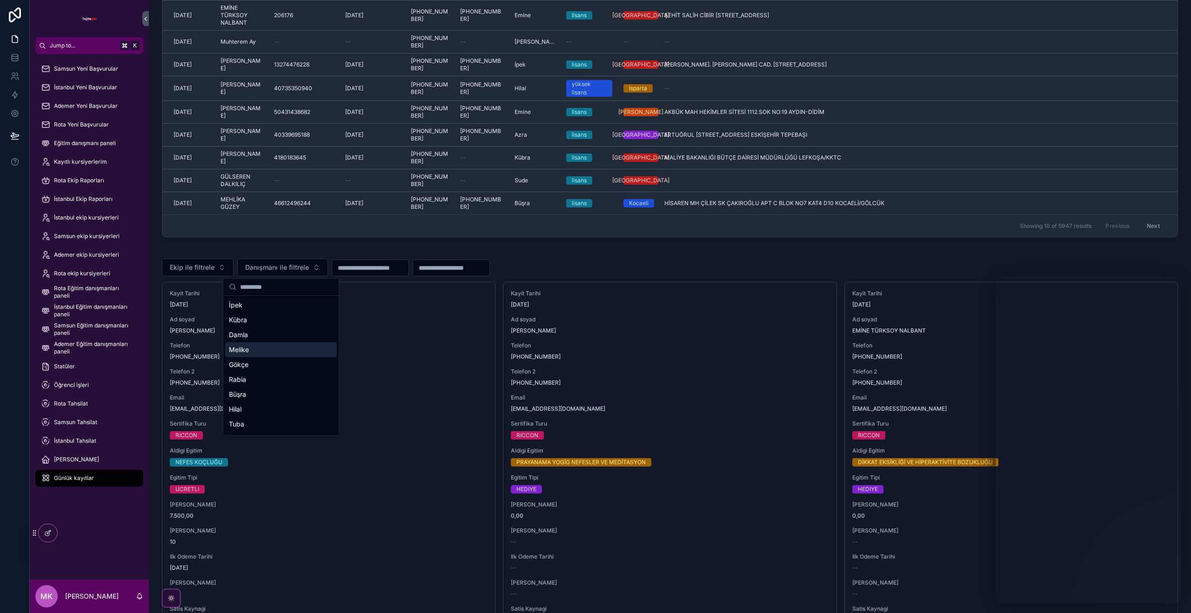
click at [300, 348] on div "Melike" at bounding box center [281, 349] width 112 height 15
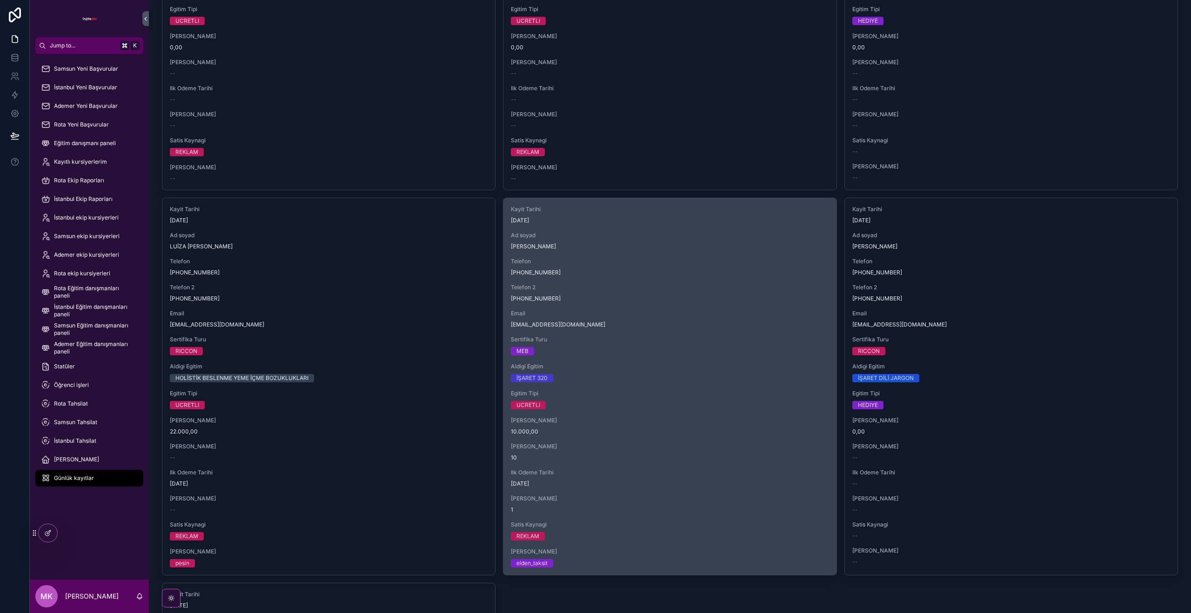
scroll to position [946, 0]
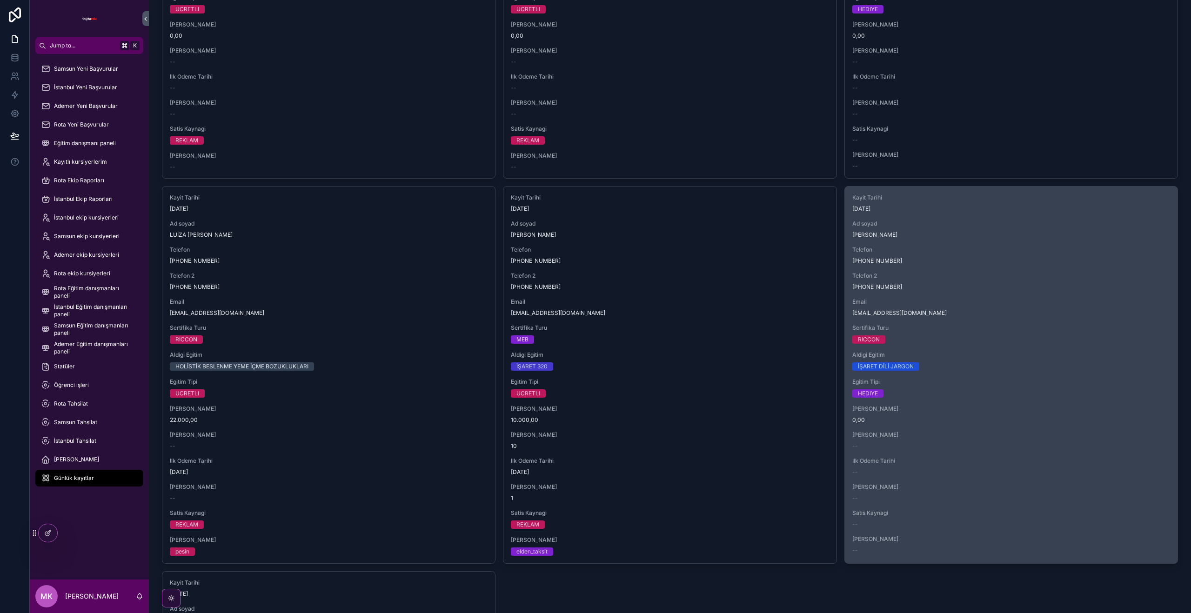
drag, startPoint x: 921, startPoint y: 234, endPoint x: 852, endPoint y: 234, distance: 69.3
click at [852, 234] on span "[PERSON_NAME]" at bounding box center [1011, 234] width 318 height 7
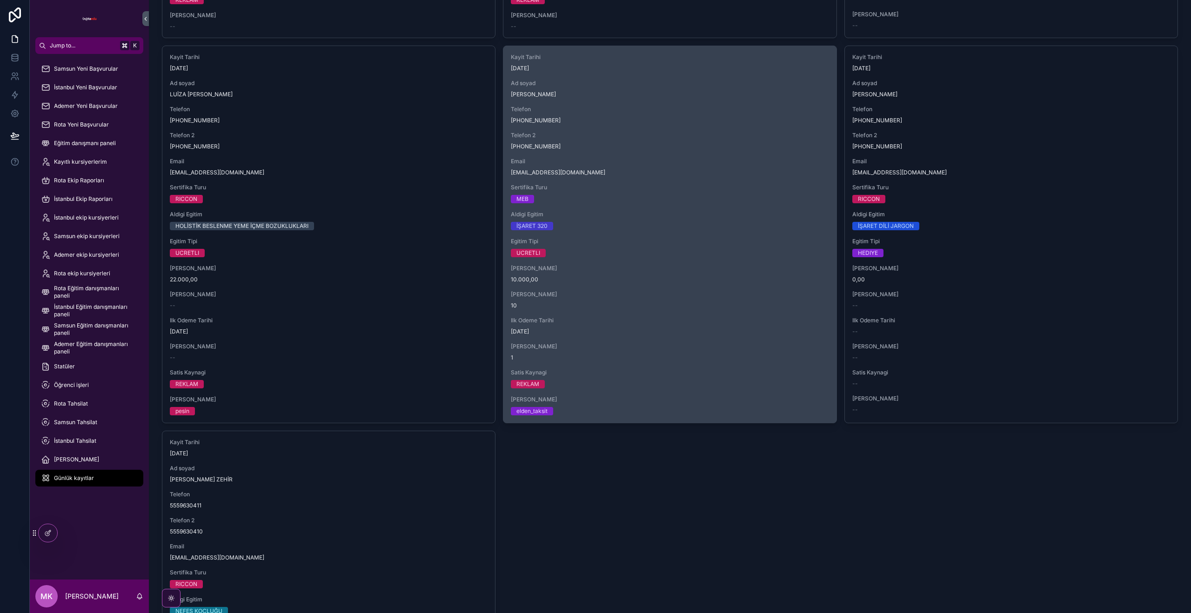
scroll to position [1084, 0]
drag, startPoint x: 579, startPoint y: 97, endPoint x: 511, endPoint y: 95, distance: 68.4
click at [511, 95] on span "[PERSON_NAME]" at bounding box center [670, 96] width 318 height 7
copy span "[PERSON_NAME]"
